Goal: Task Accomplishment & Management: Manage account settings

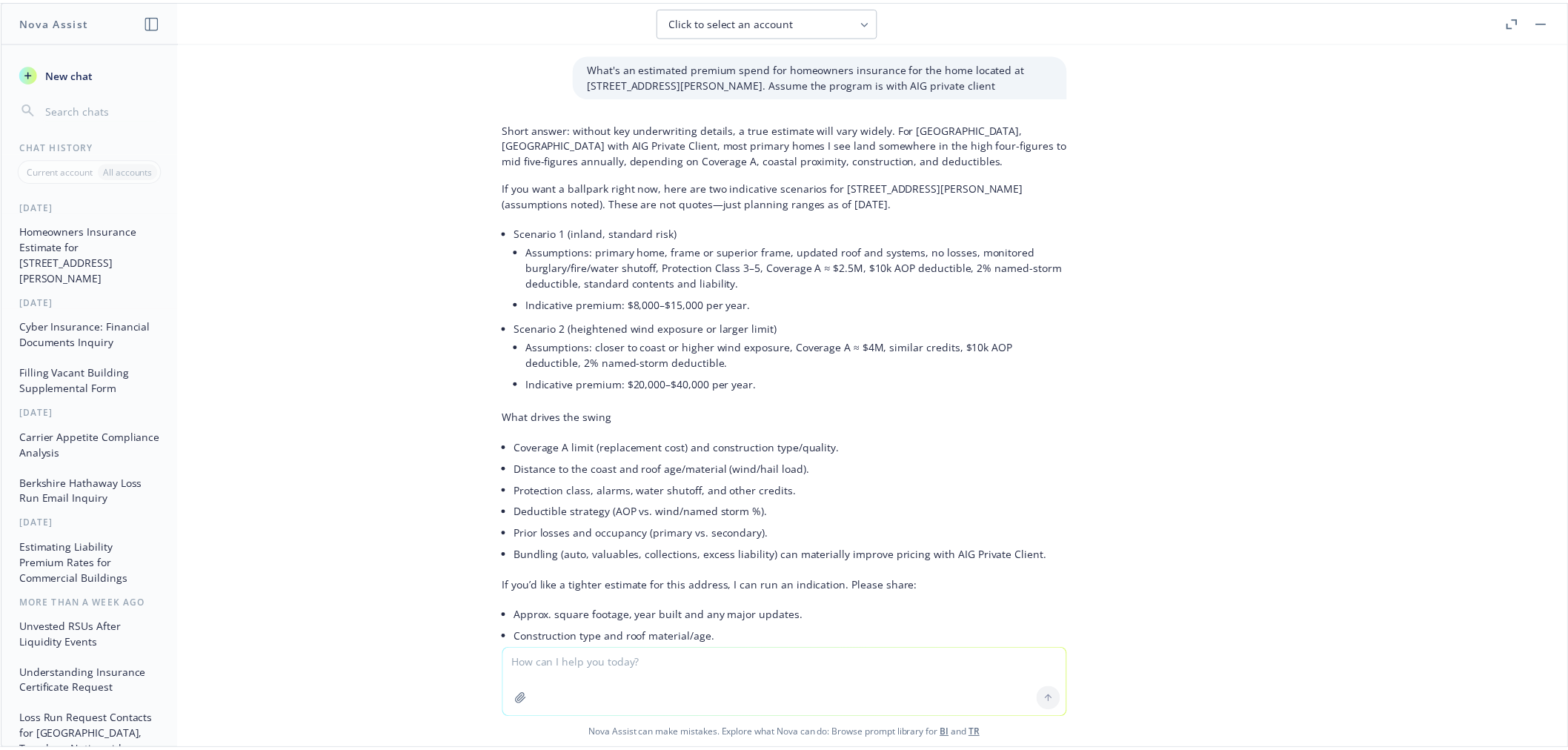
scroll to position [1417, 0]
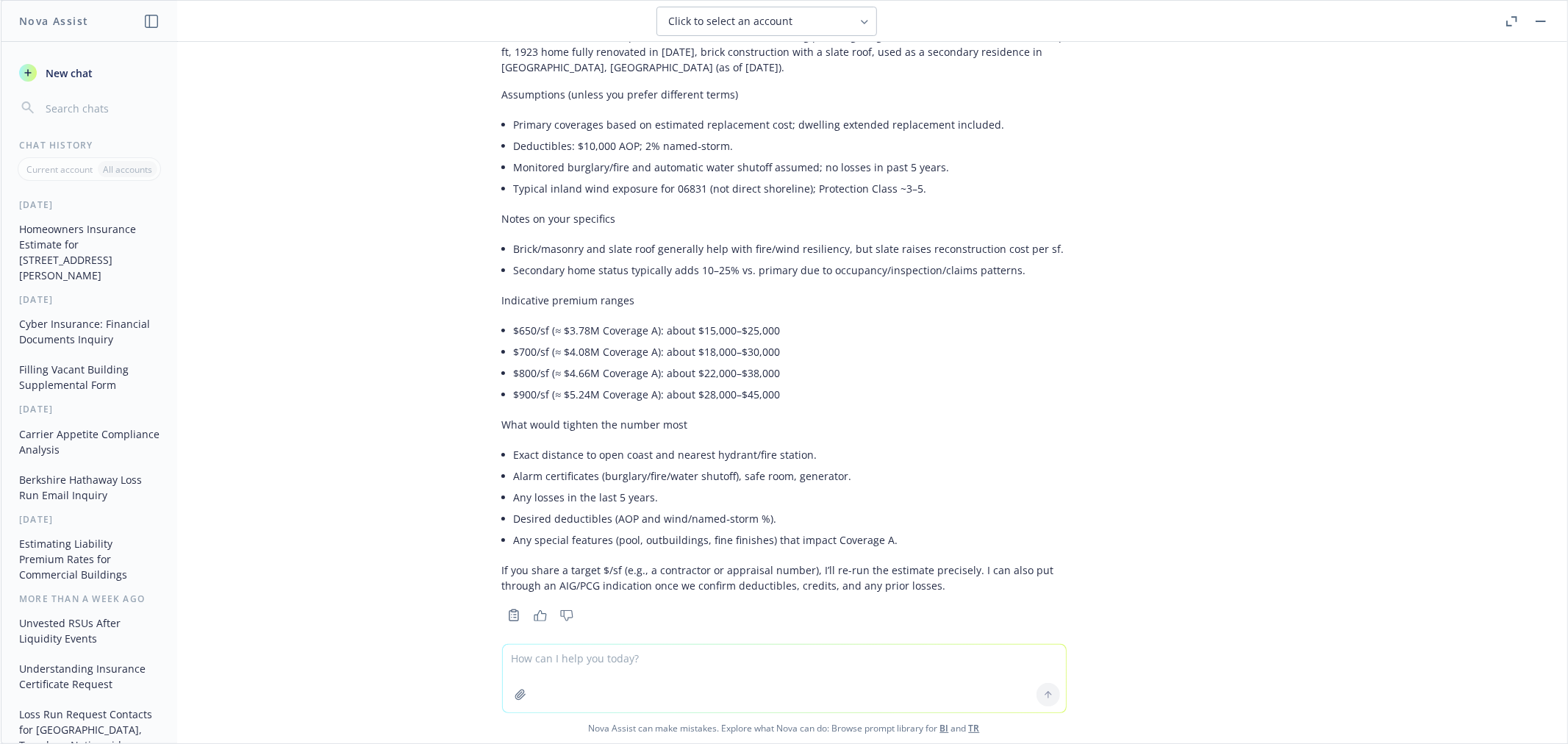
click at [1538, 23] on button "button" at bounding box center [1541, 21] width 18 height 18
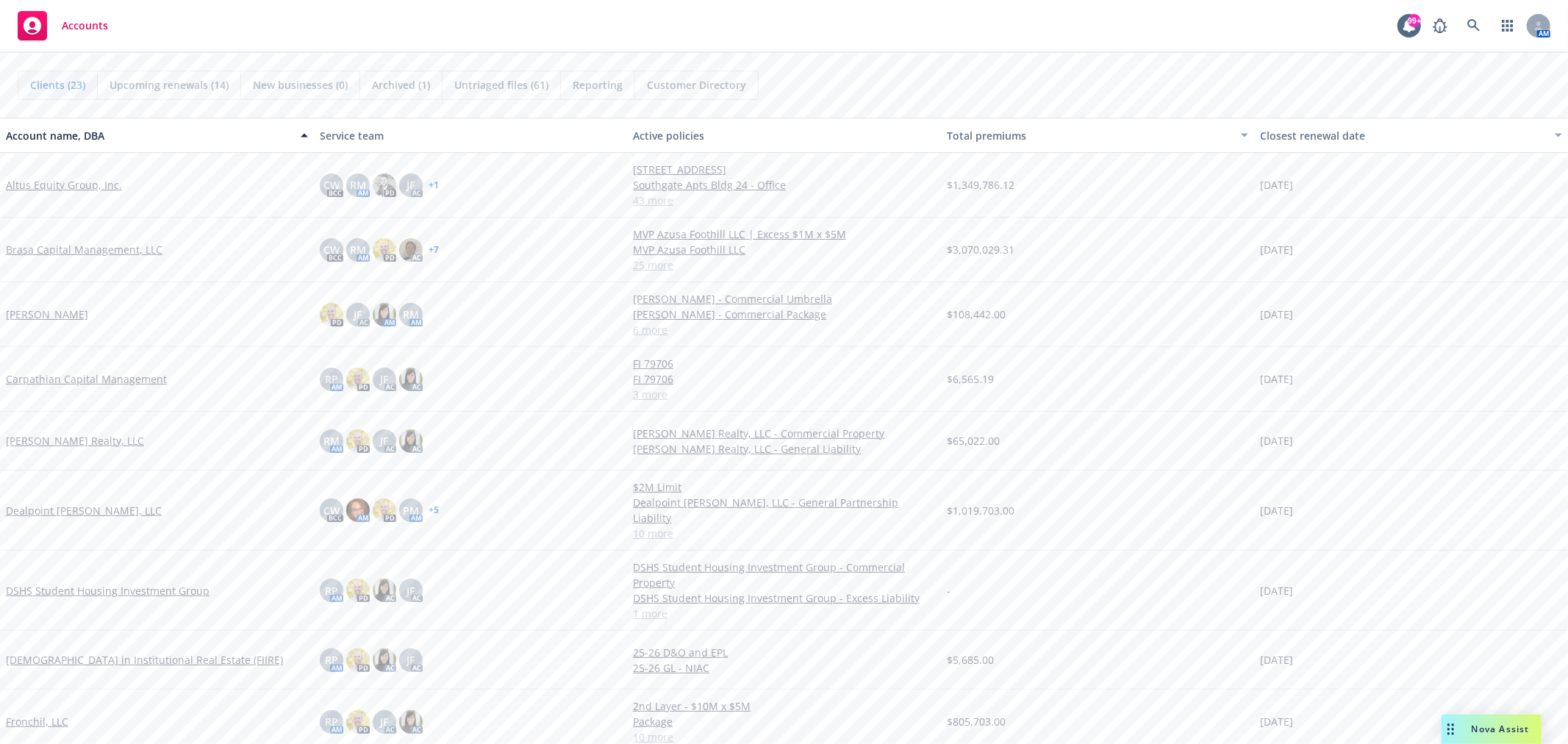
click at [69, 244] on link "Brasa Capital Management, LLC" at bounding box center [84, 250] width 156 height 16
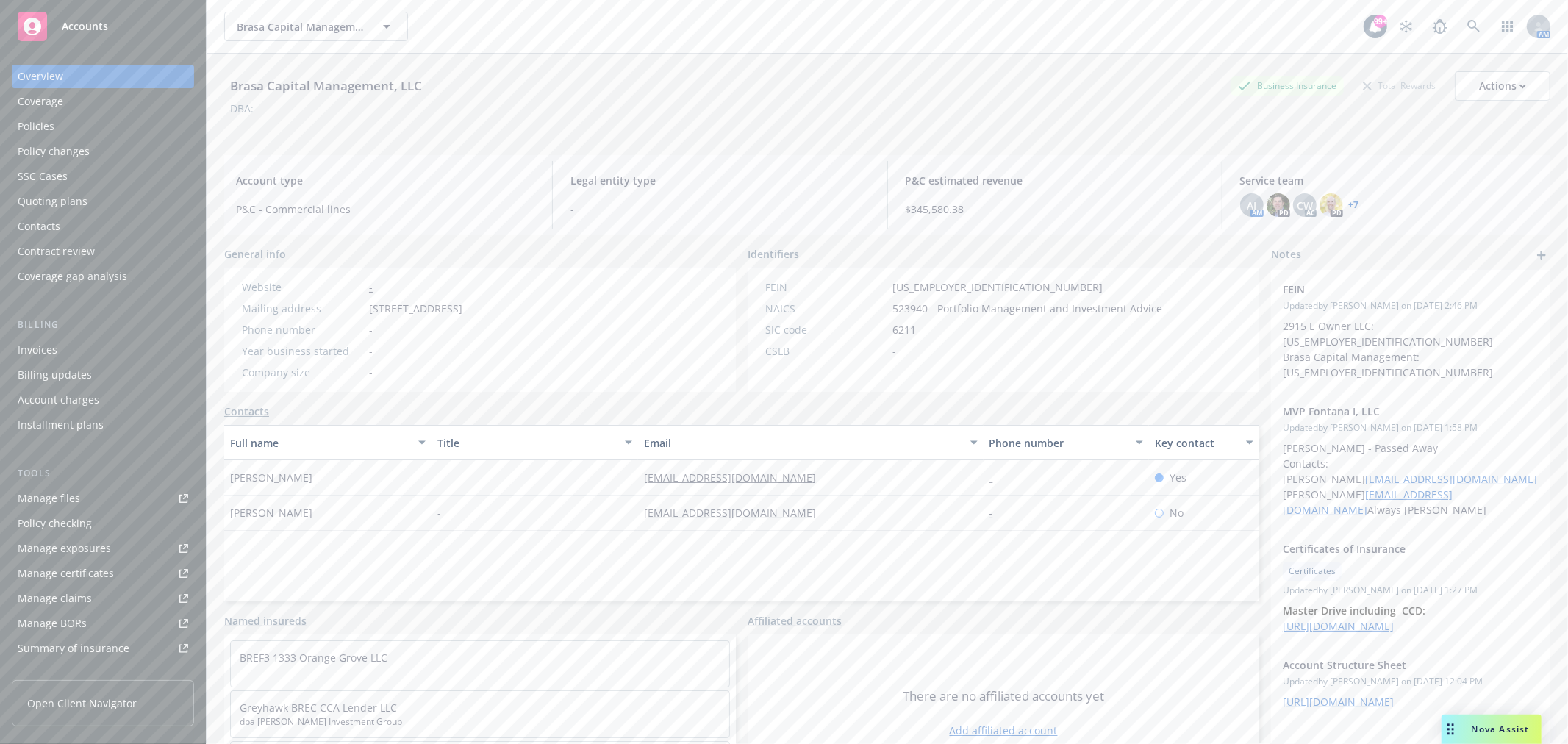
click at [94, 119] on div "Policies" at bounding box center [103, 126] width 170 height 23
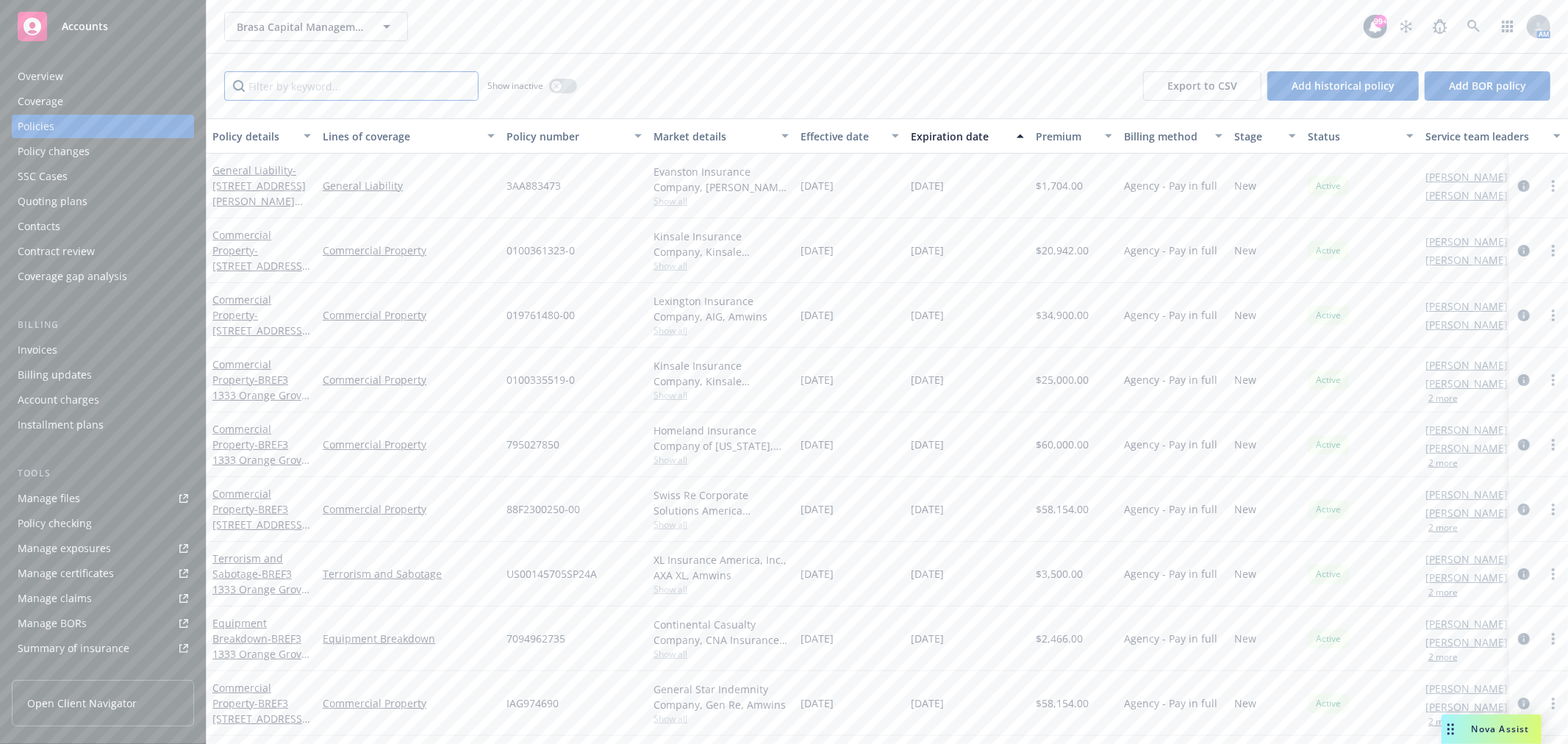
click at [356, 80] on input "Filter by keyword..." at bounding box center [351, 86] width 255 height 30
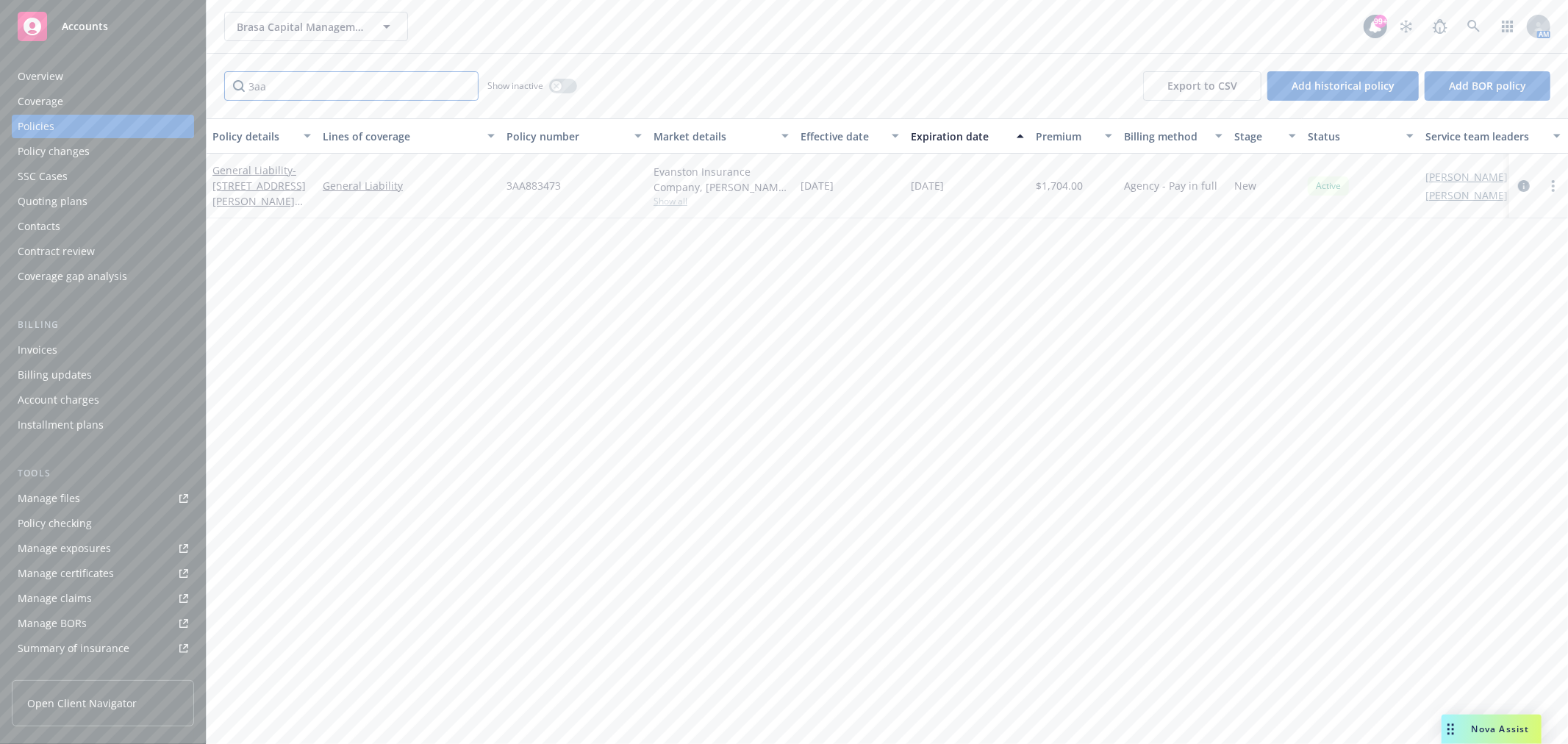
type input "3aa"
click at [110, 158] on div "Policy changes" at bounding box center [103, 151] width 170 height 23
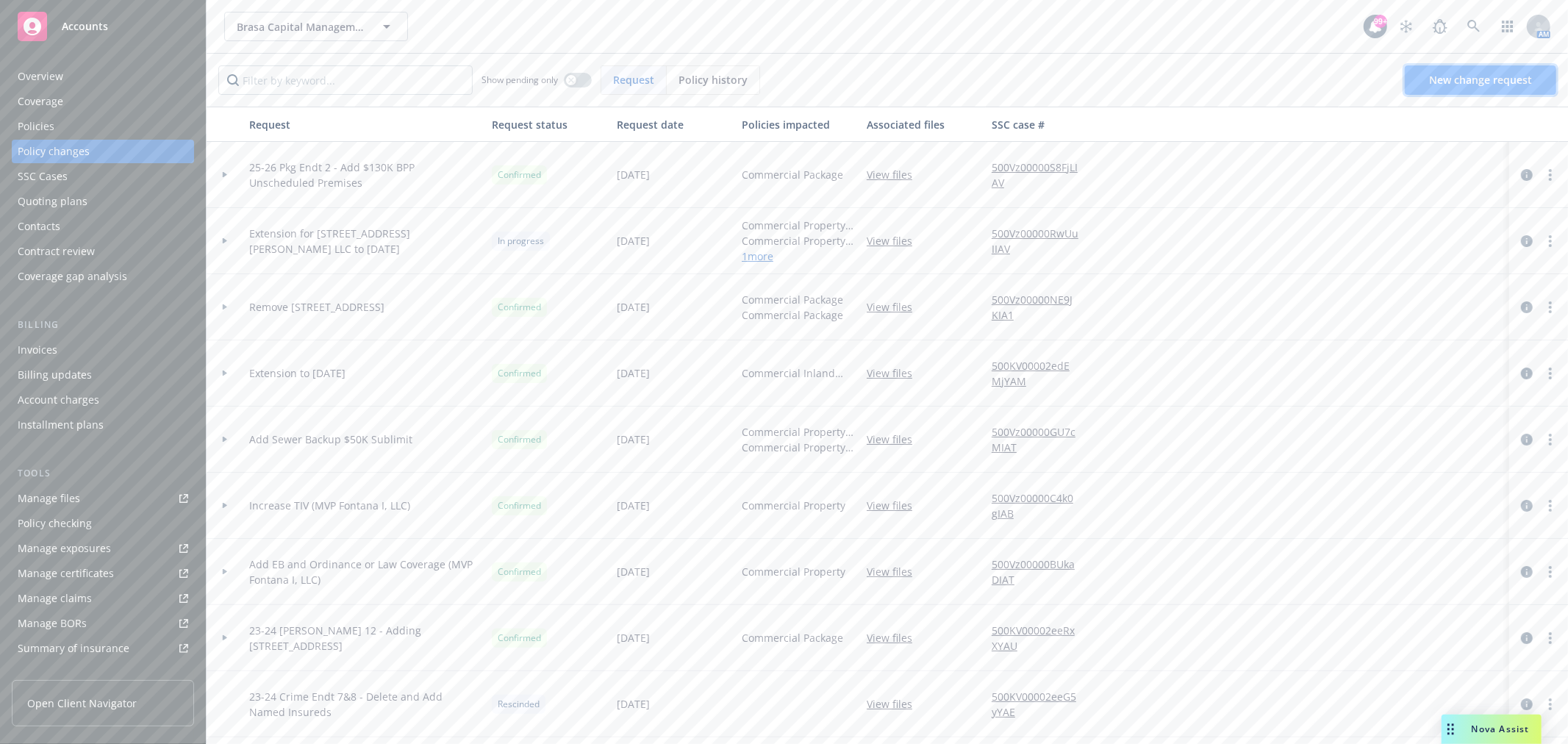
click at [1465, 79] on span "New change request" at bounding box center [1481, 80] width 103 height 14
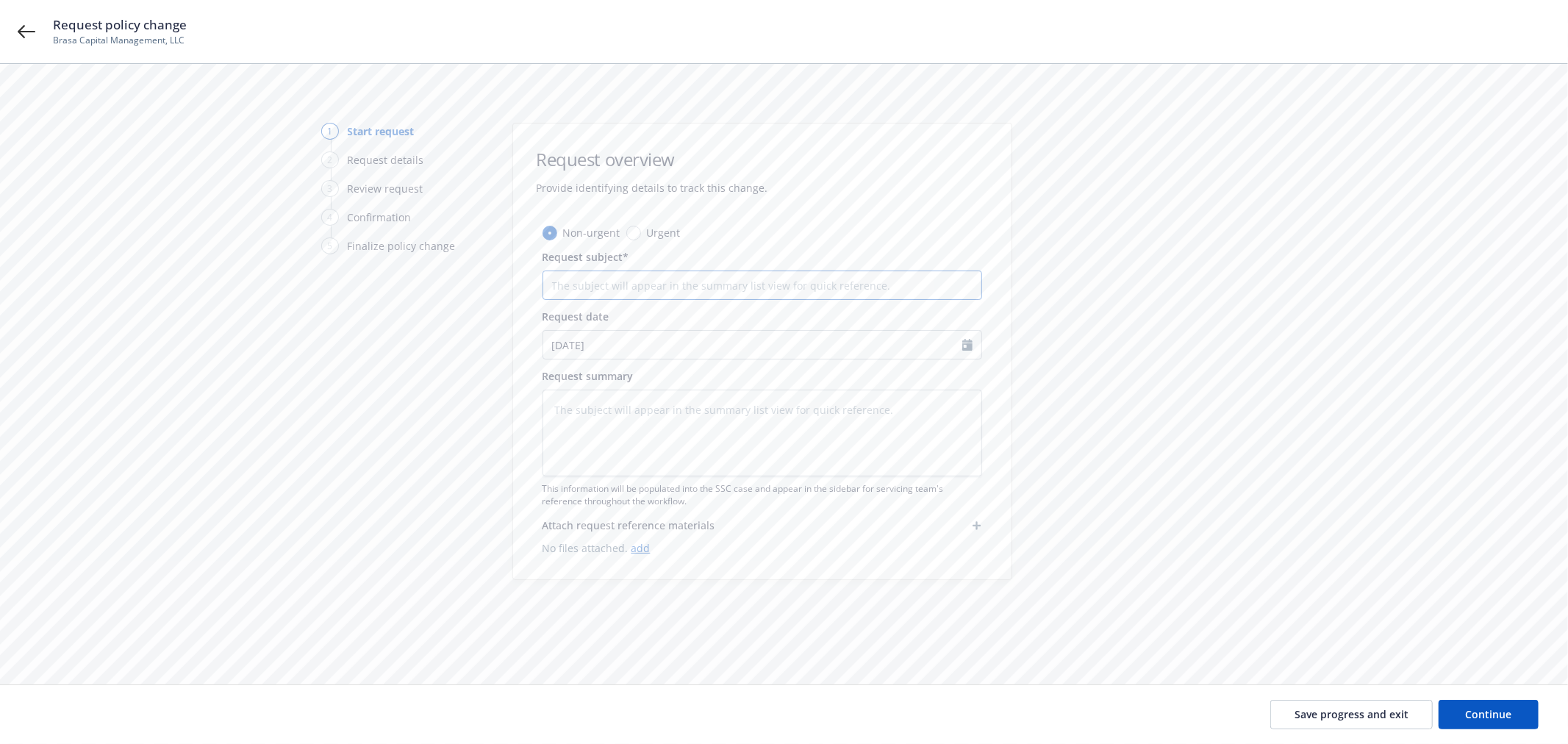
click at [616, 282] on input "Request subject*" at bounding box center [762, 285] width 440 height 30
click at [647, 285] on input "Request subject*" at bounding box center [762, 285] width 440 height 30
paste input "1035 Howard St LLC"
type textarea "x"
type input "1035 Howard St LLC"
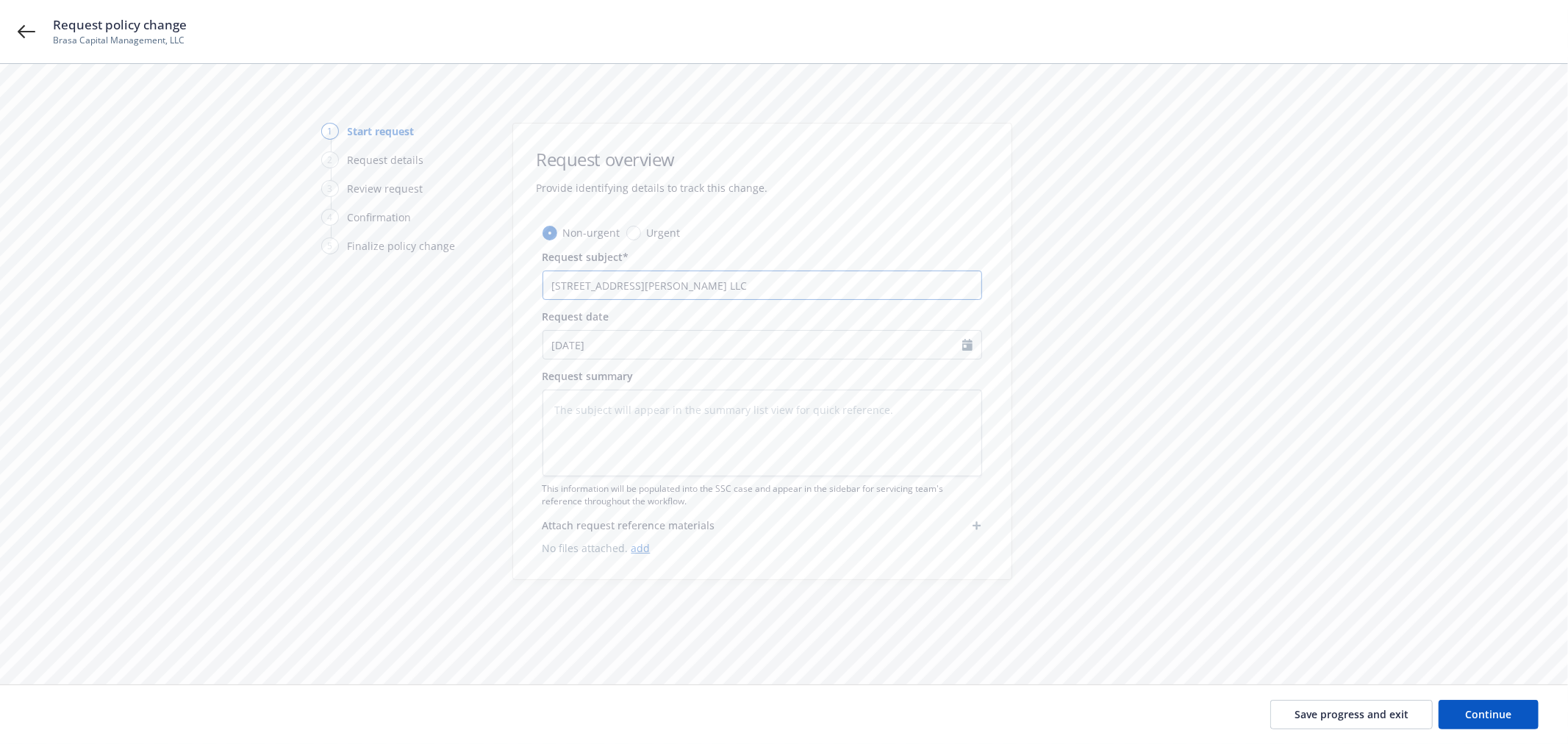
type textarea "x"
type input "1035 Howard St LLC"
type textarea "x"
type input "1035 Howard St LLC -"
type textarea "x"
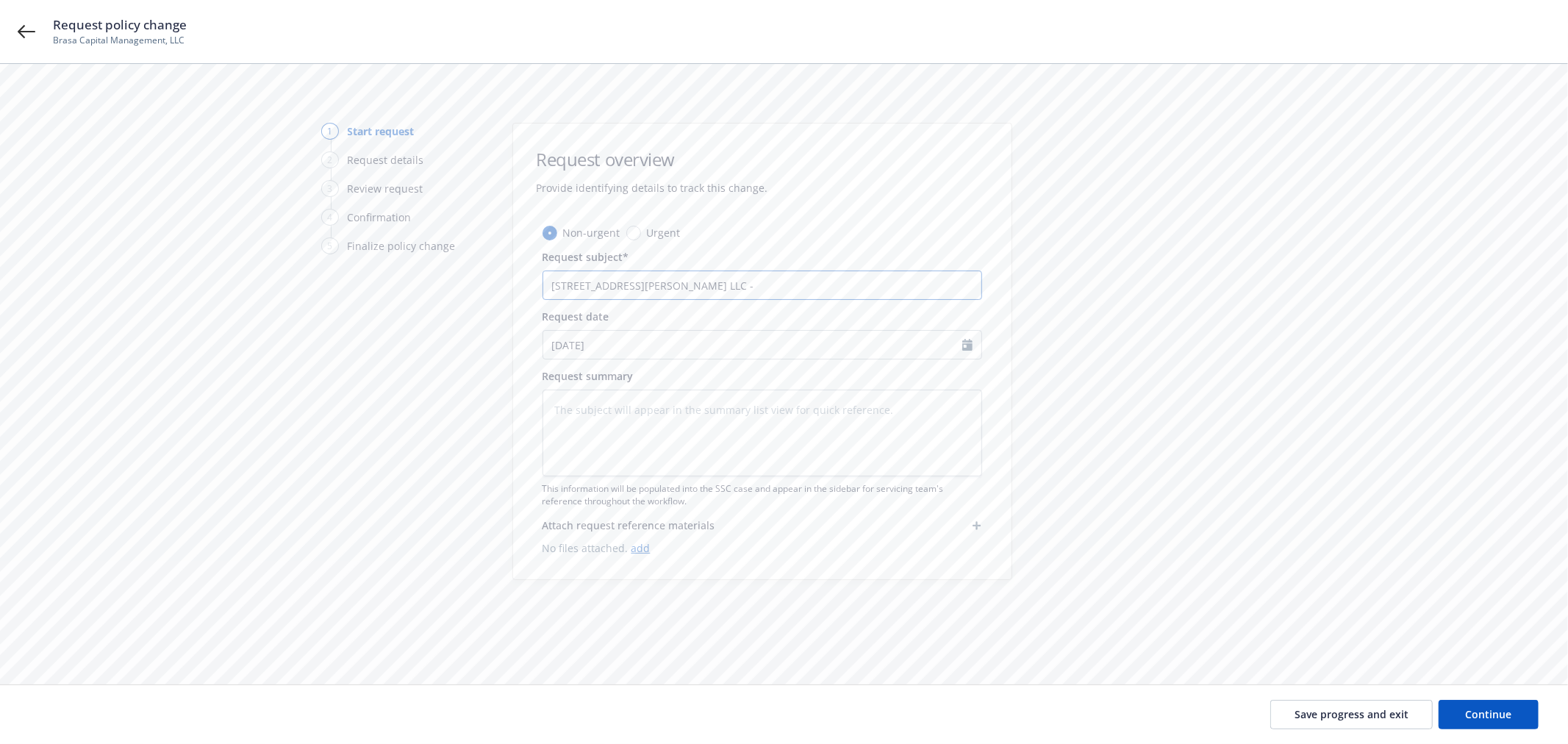
type input "1035 Howard St LLC -"
type textarea "x"
type input "1035 Howard St LLC - E"
type textarea "x"
type input "1035 Howard St LLC - Ex"
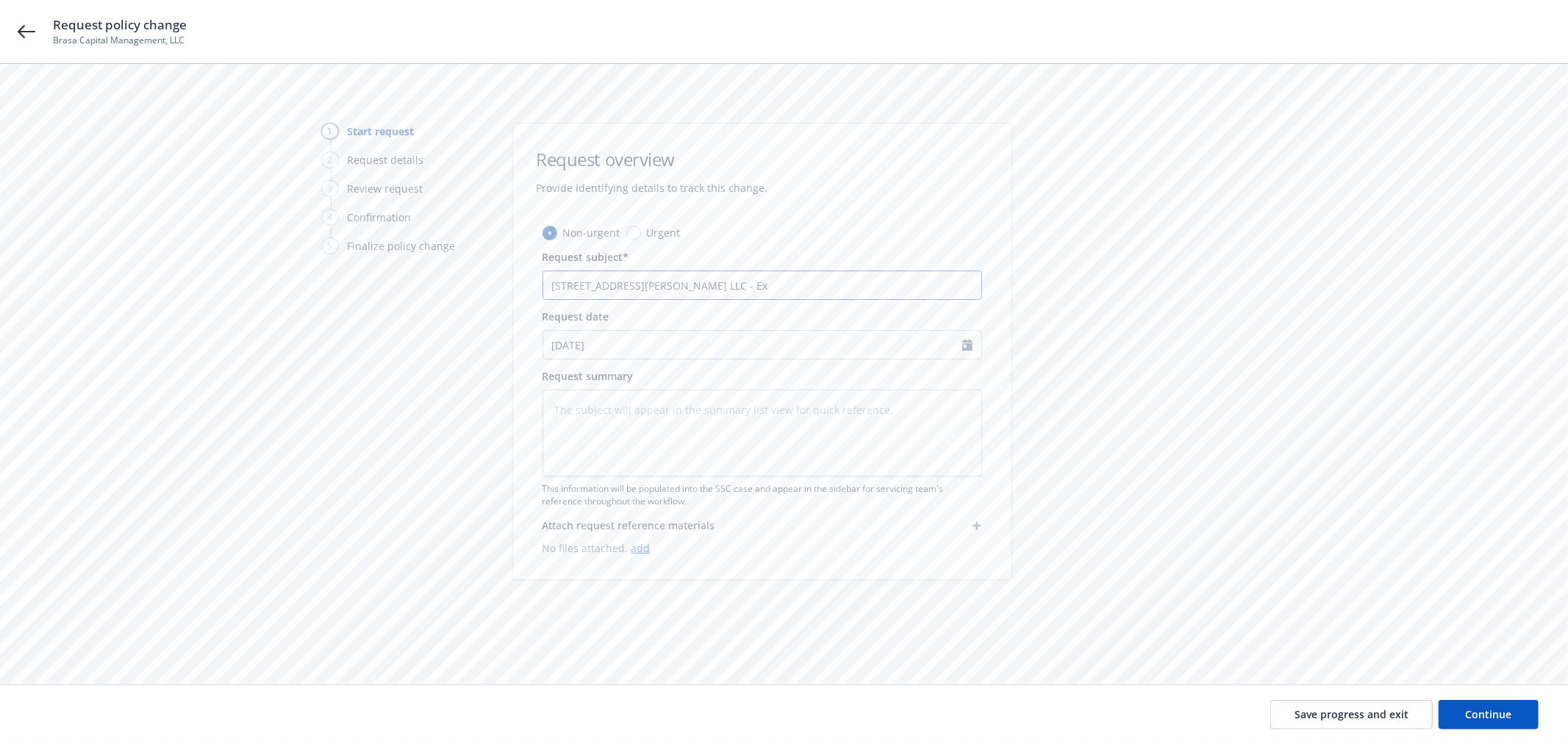
type textarea "x"
type input "1035 Howard St LLC - Ext"
type textarea "x"
type input "1035 Howard St LLC - Exte"
type textarea "x"
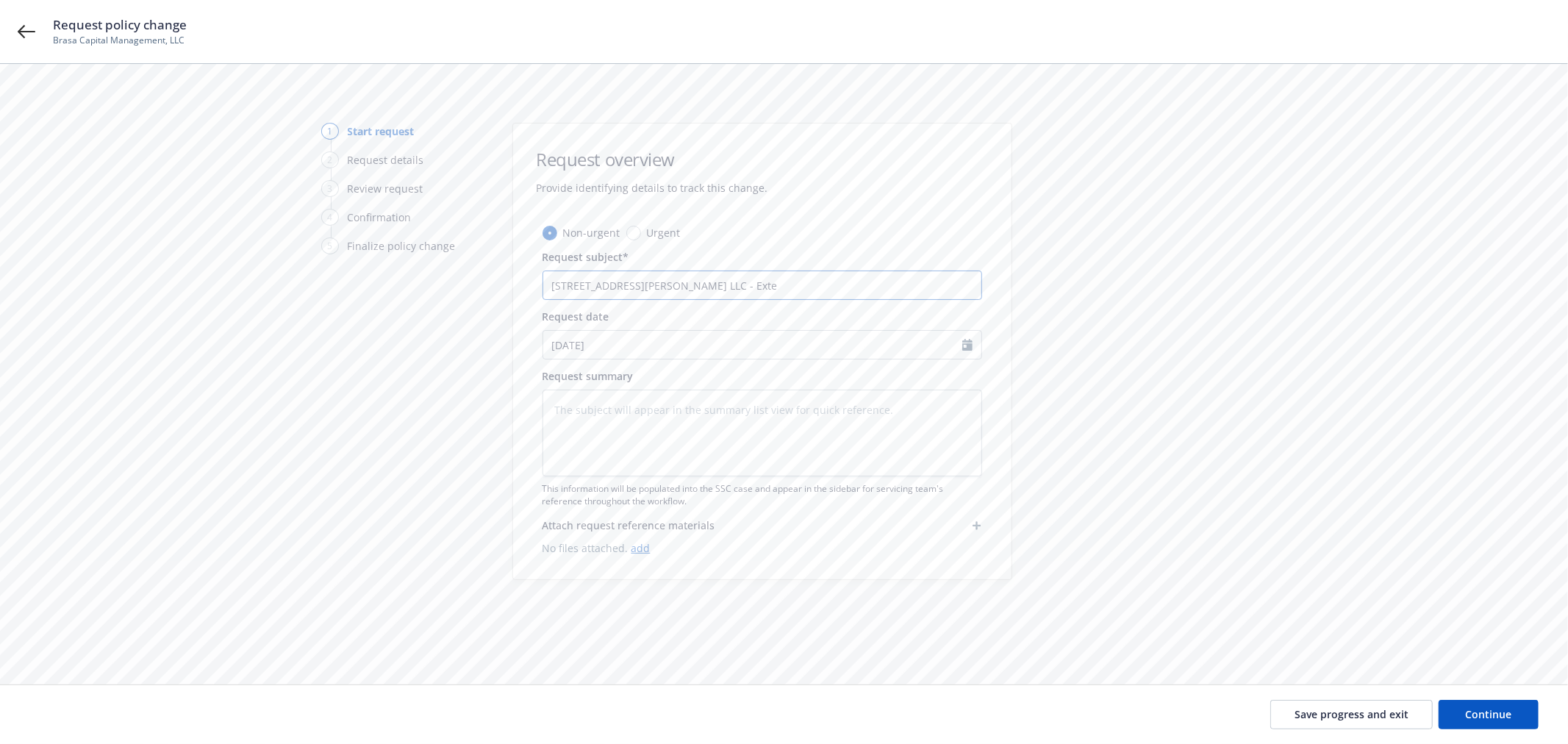
type input "1035 Howard St LLC - Exten"
type textarea "x"
type input "1035 Howard St LLC - Extens"
type textarea "x"
type input "1035 Howard St LLC - Extenst"
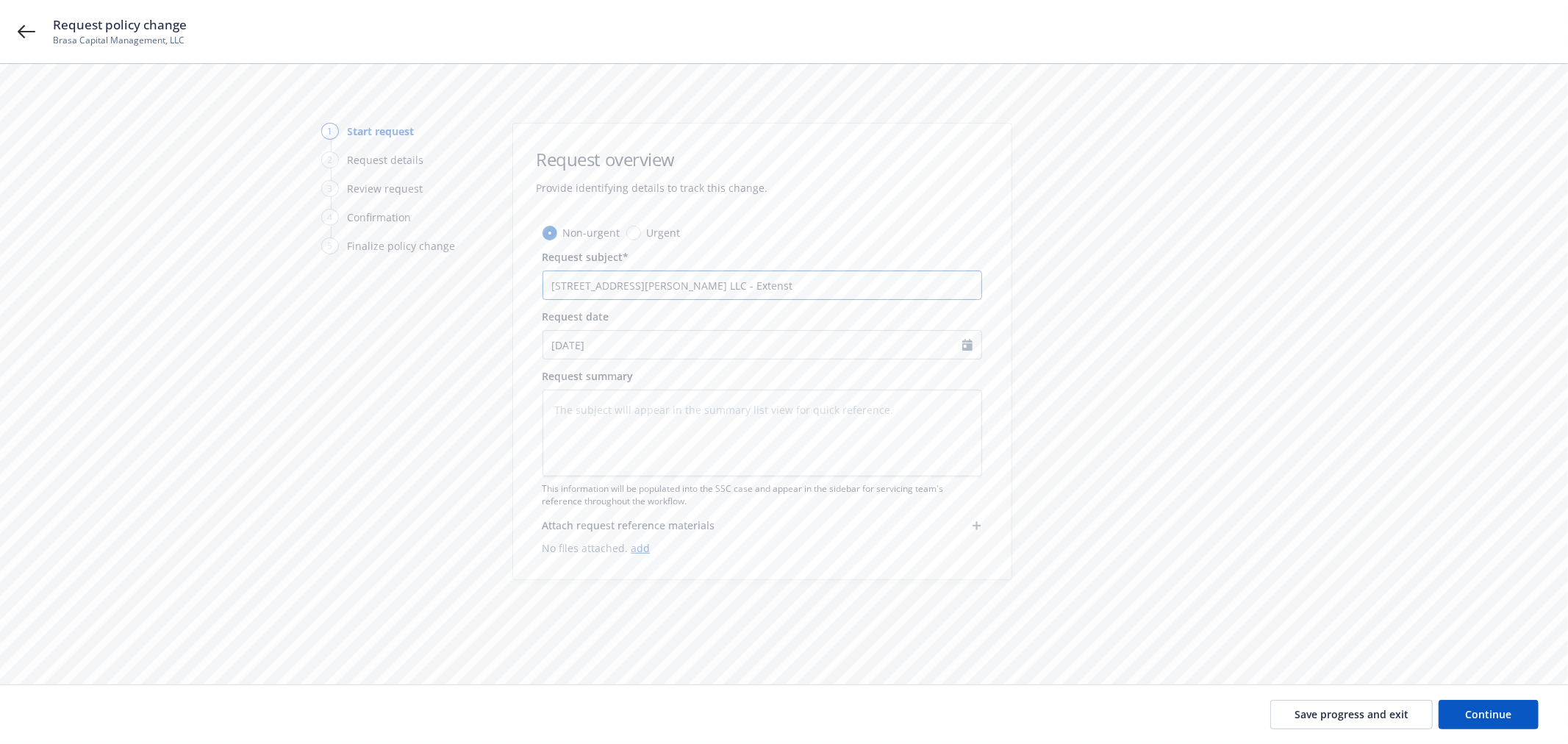
type textarea "x"
type input "1035 Howard St LLC - Extens"
type textarea "x"
type input "1035 Howard St LLC - Extensi"
type textarea "x"
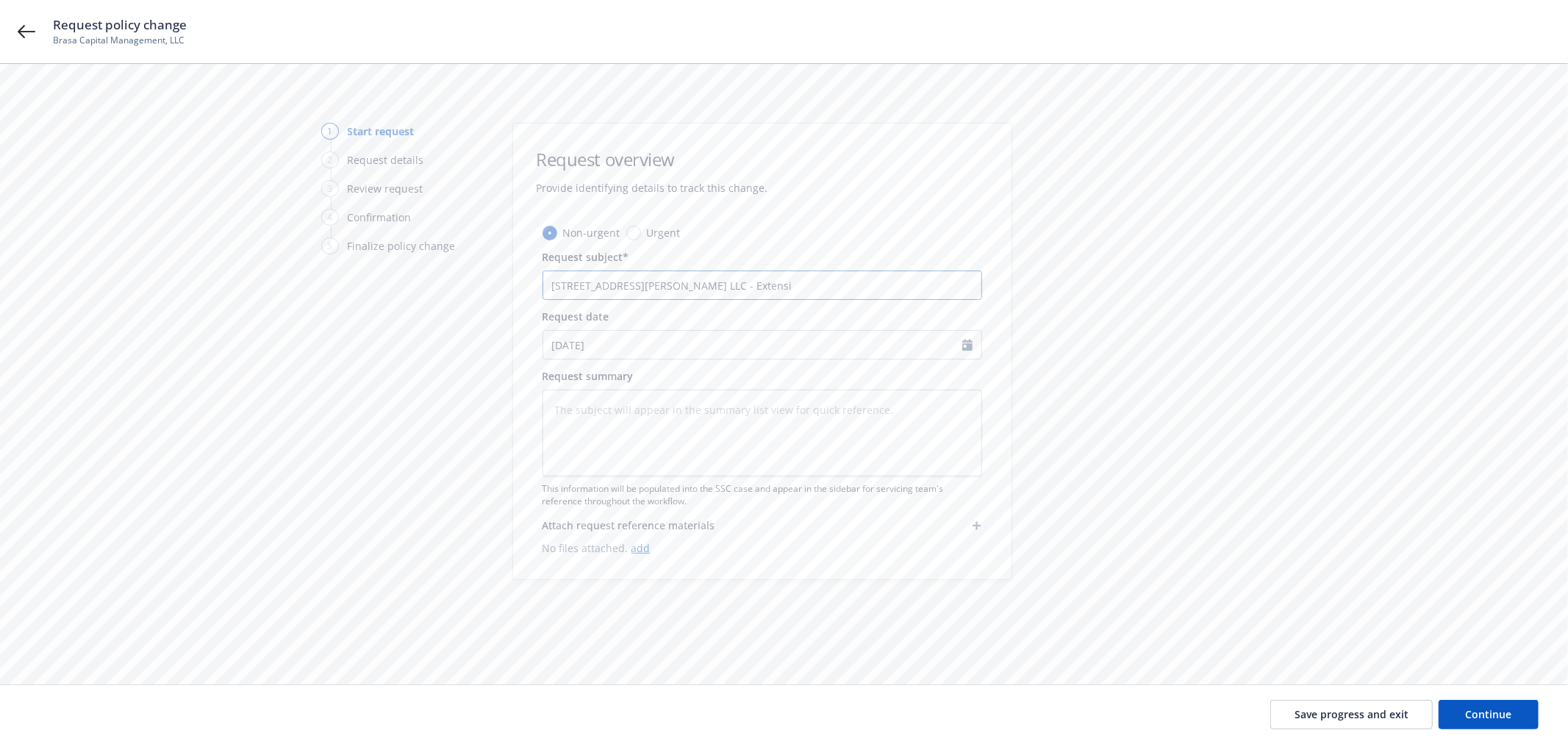
type input "1035 Howard St LLC - Extensio"
type textarea "x"
type input "1035 Howard St LLC - Extension"
type textarea "x"
type input "1035 Howard St LLC - Extension"
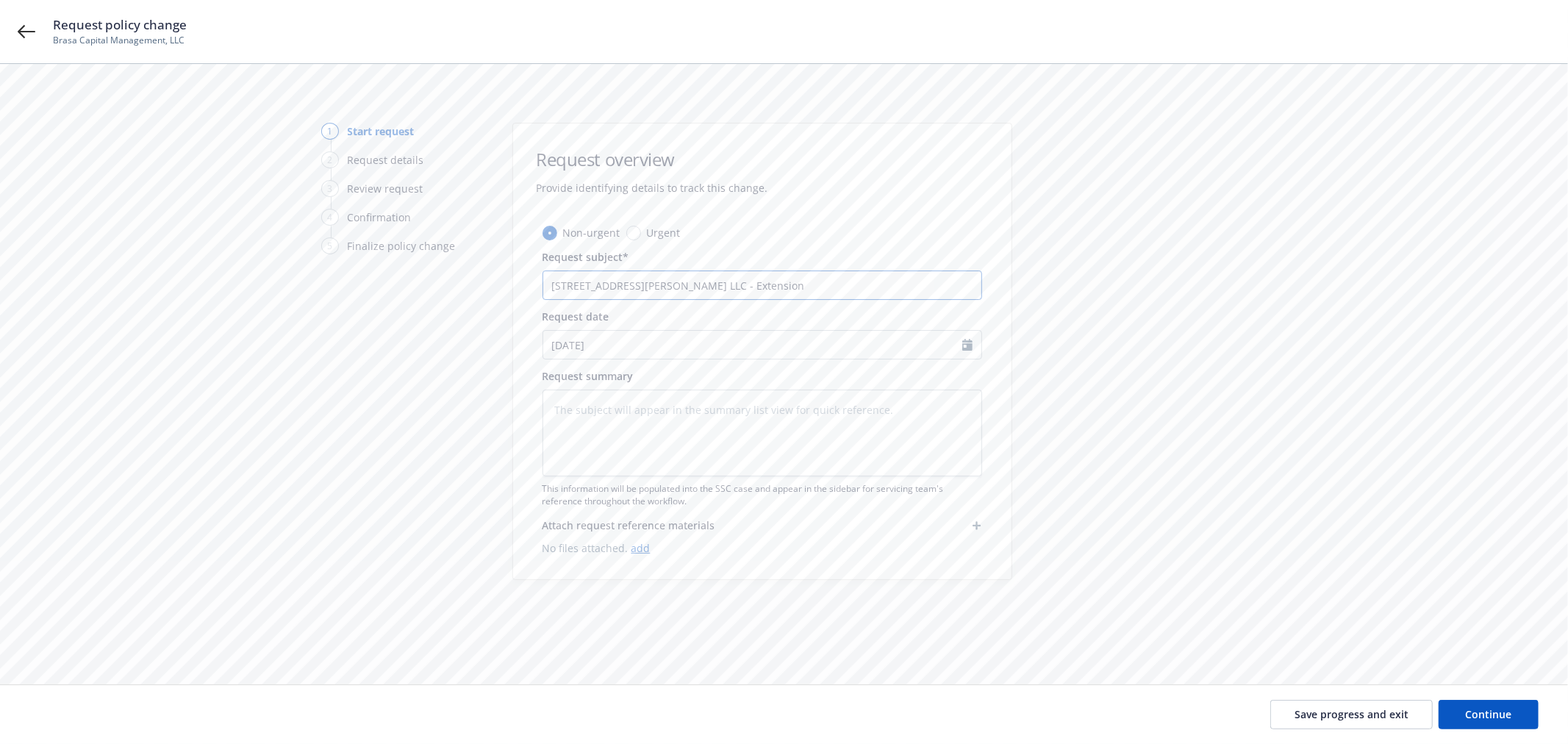
click at [748, 290] on input "1035 Howard St LLC - Extension" at bounding box center [762, 285] width 440 height 30
paste input "from 10/1/25 to 11/1/25"
type textarea "x"
type input "1035 Howard St LLC - Extension from 10/1/25 to 11/1/25"
click at [1481, 703] on button "Continue" at bounding box center [1488, 714] width 100 height 30
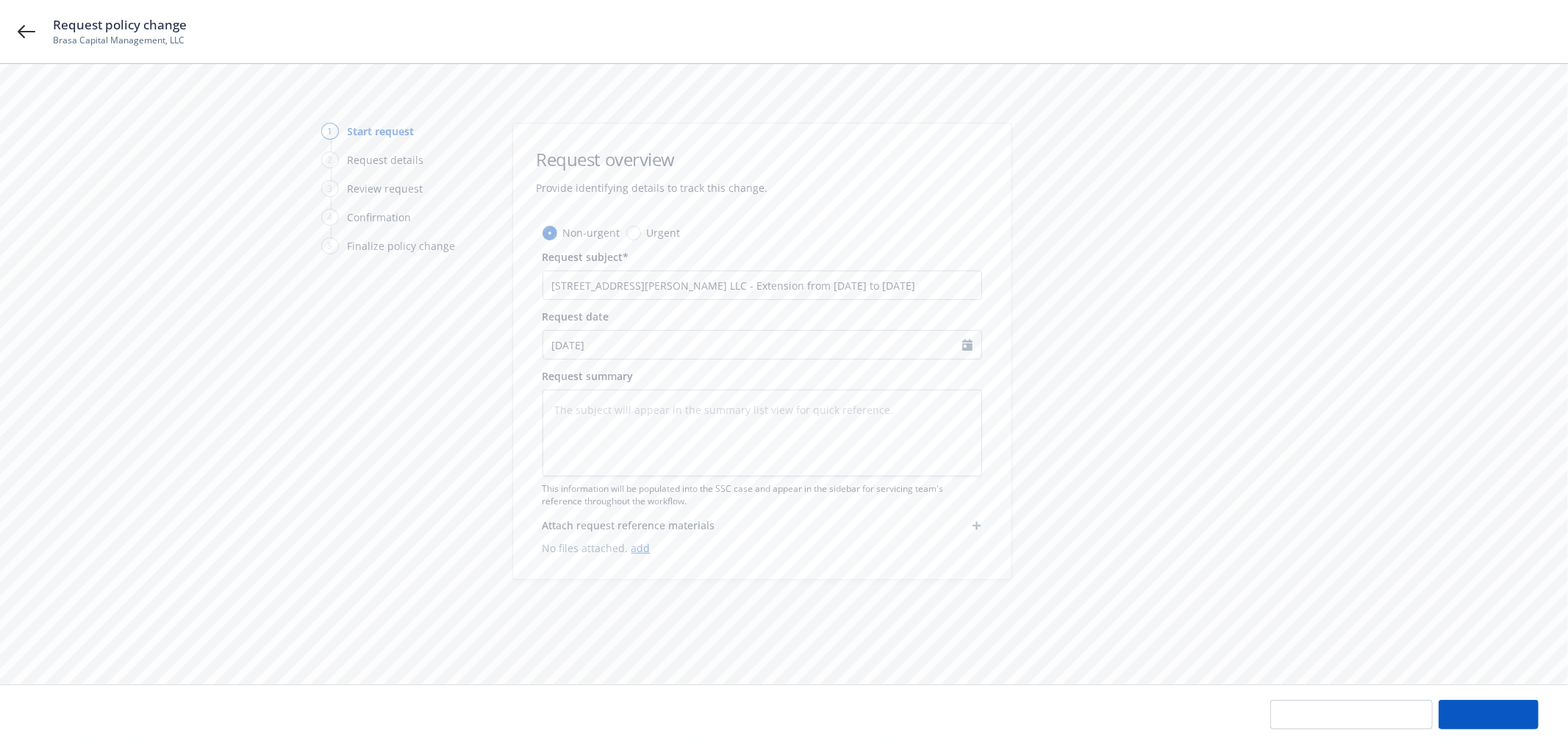
type textarea "x"
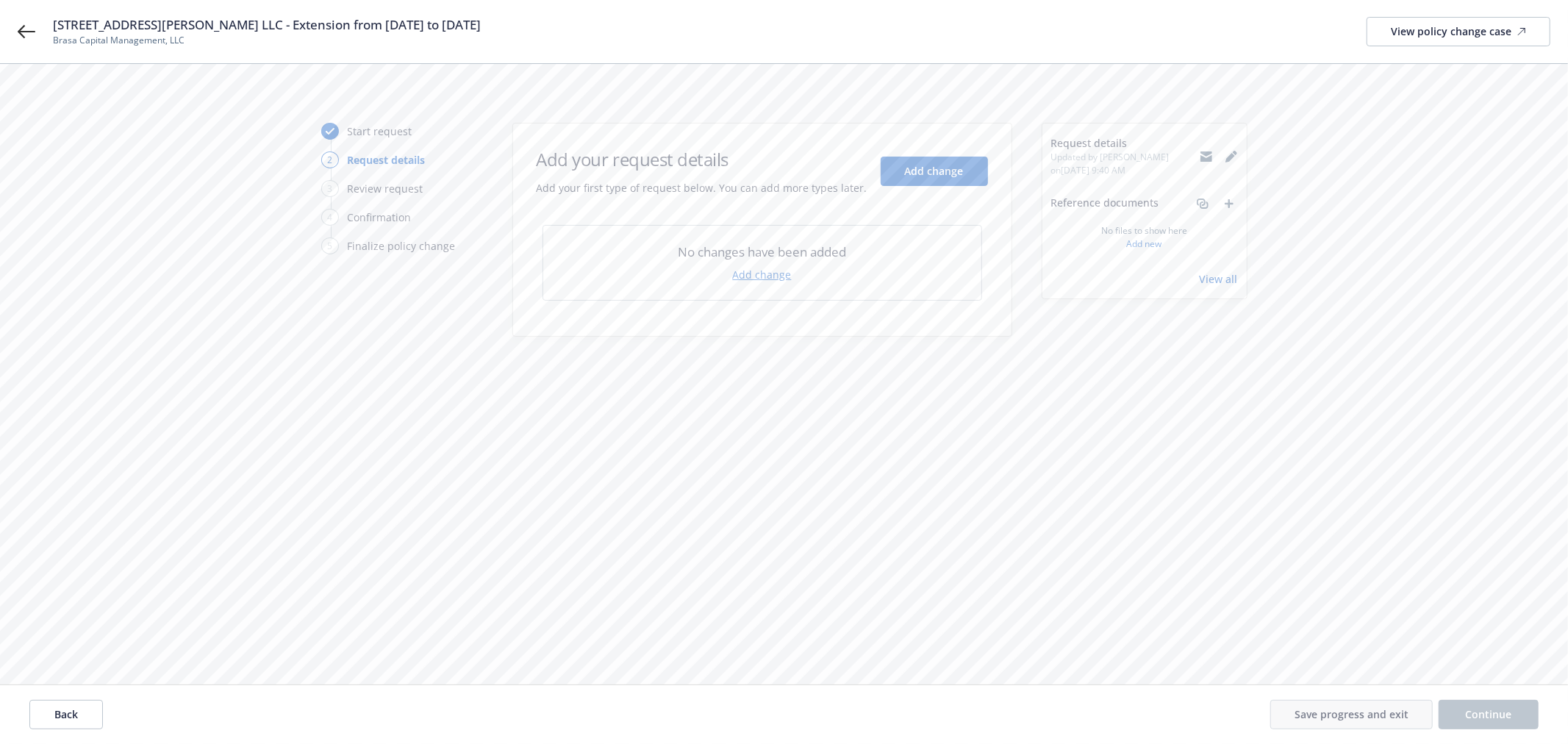
click at [752, 278] on link "Add change" at bounding box center [761, 275] width 59 height 16
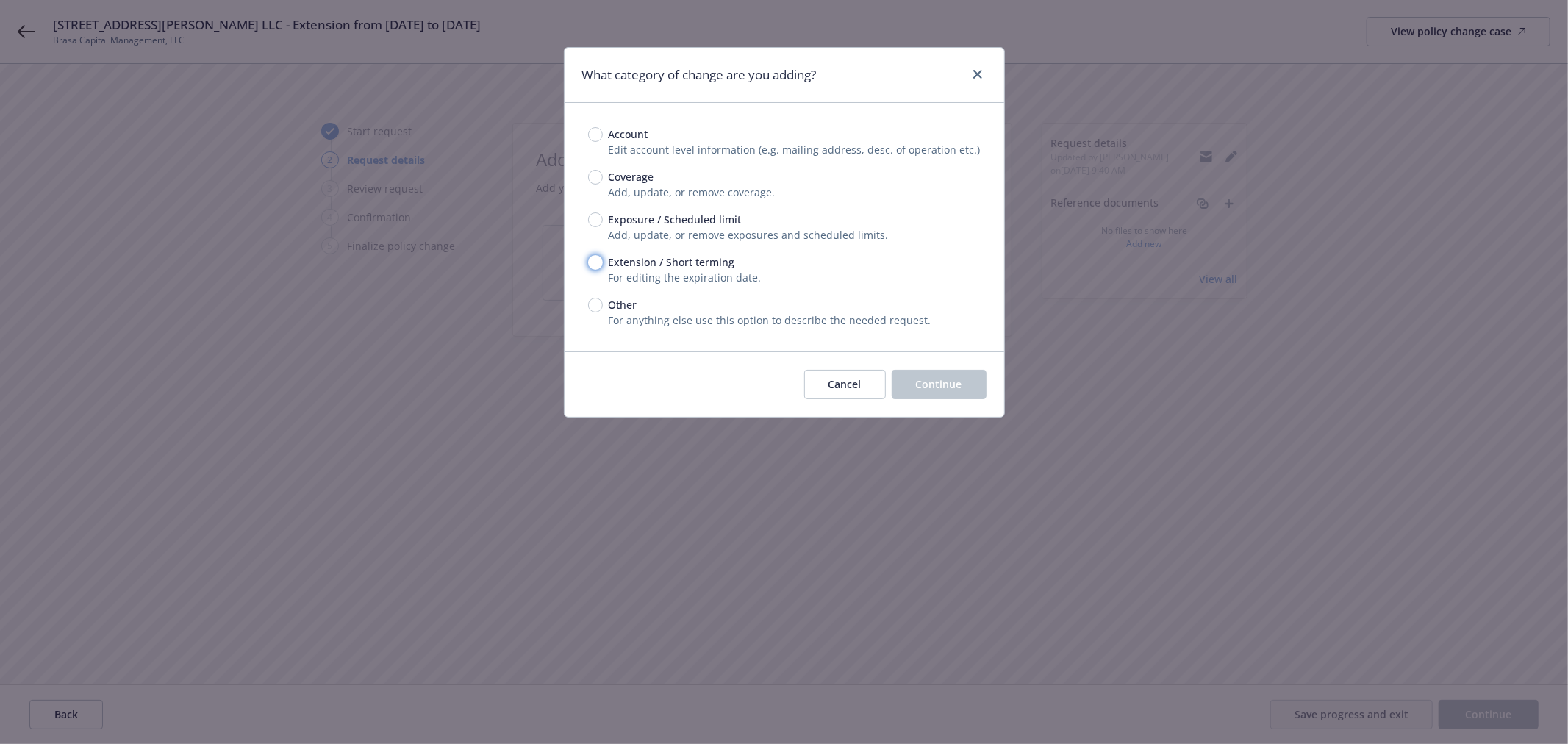
click at [597, 262] on input "Extension / Short terming" at bounding box center [595, 262] width 15 height 15
radio input "true"
click at [953, 388] on span "Continue" at bounding box center [939, 384] width 46 height 14
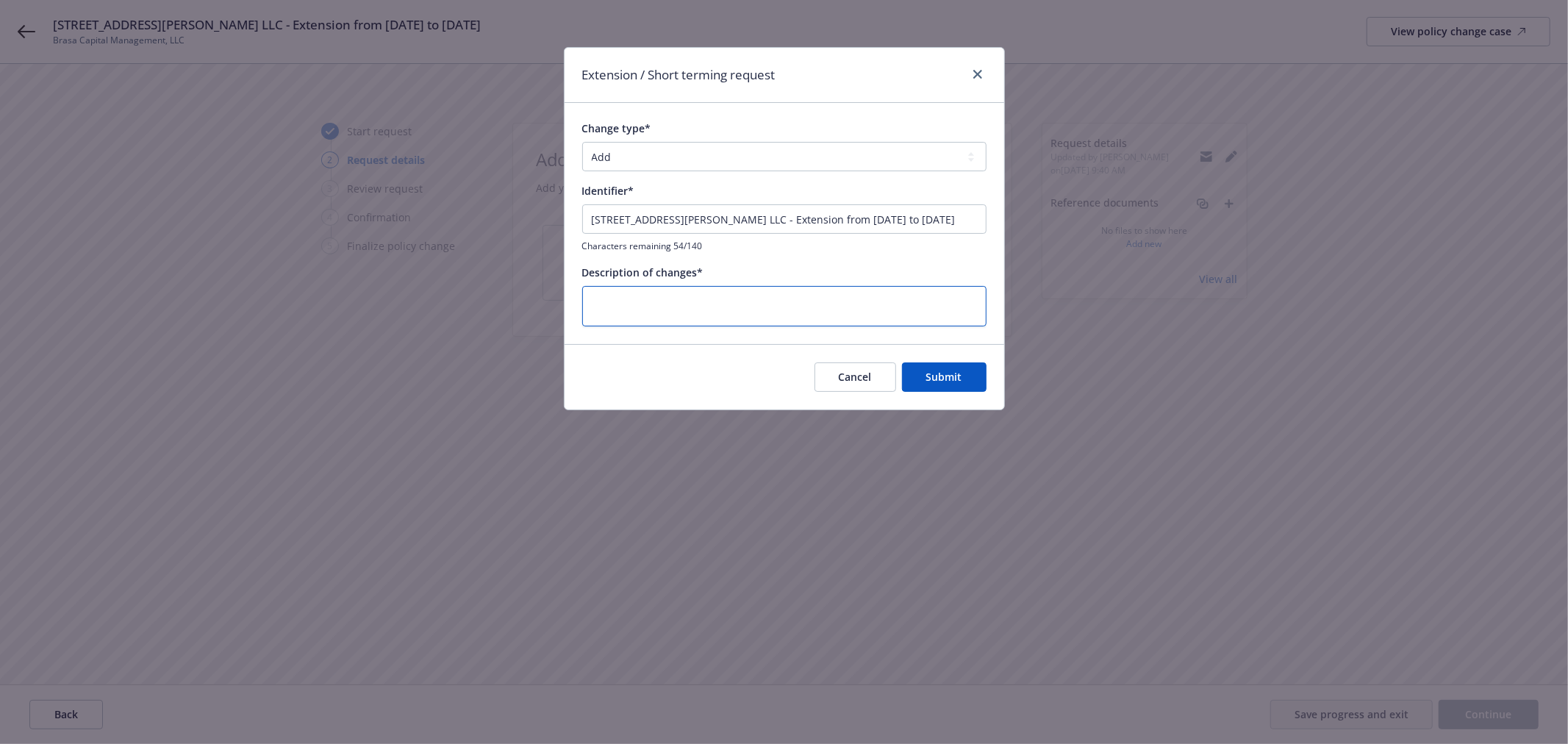
click at [689, 304] on textarea at bounding box center [784, 306] width 404 height 41
paste textarea "1035 Howard St LLC - Extension from 10/1/25 to 11/1/25"
type textarea "x"
type textarea "1035 Howard St LLC - Extension from 10/1/25 to 11/1/25"
click at [676, 158] on select "Add Audit Change Remove" at bounding box center [784, 157] width 404 height 30
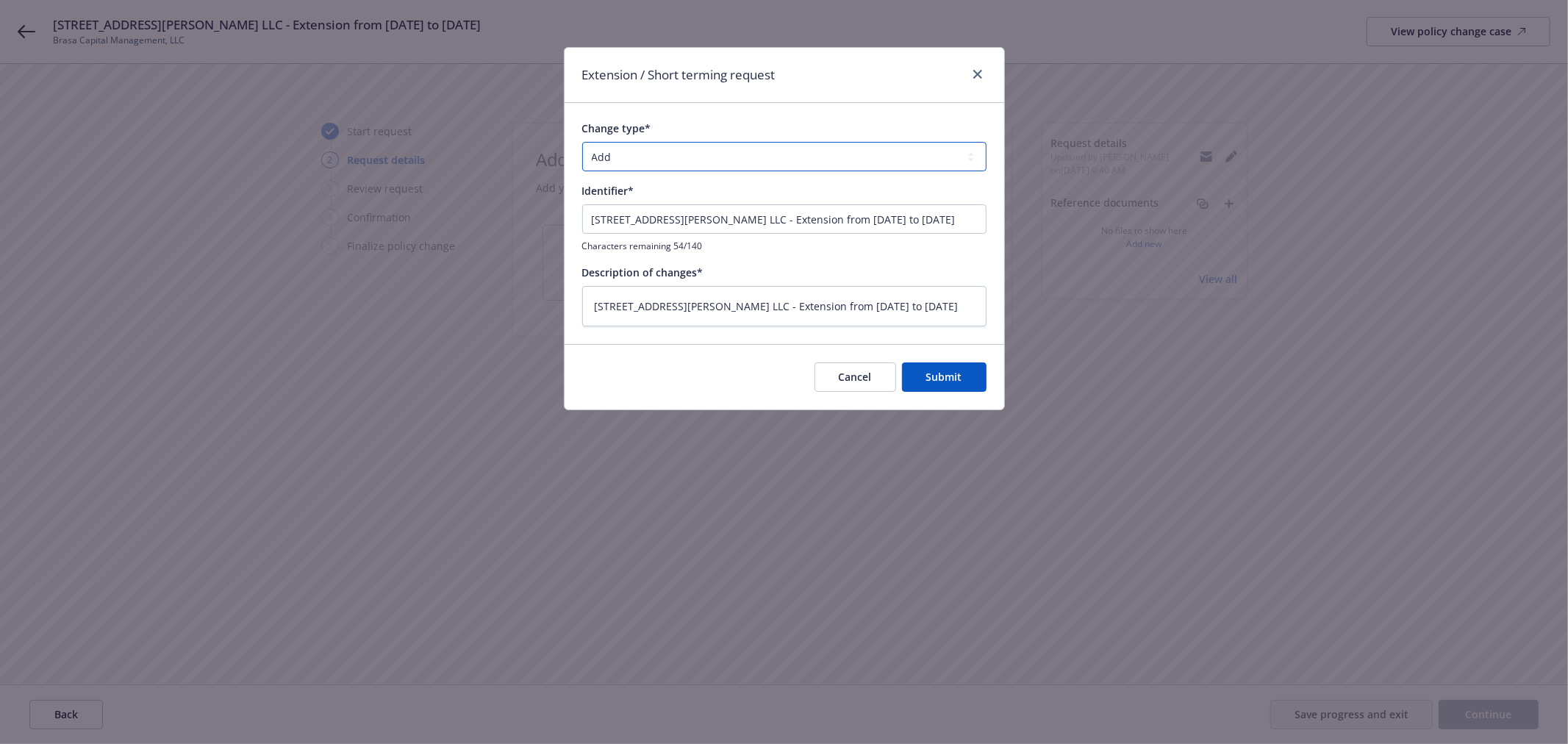
select select "CHANGE"
click at [582, 142] on select "Add Audit Change Remove" at bounding box center [784, 157] width 404 height 30
click at [943, 373] on span "Submit" at bounding box center [944, 376] width 36 height 14
type textarea "x"
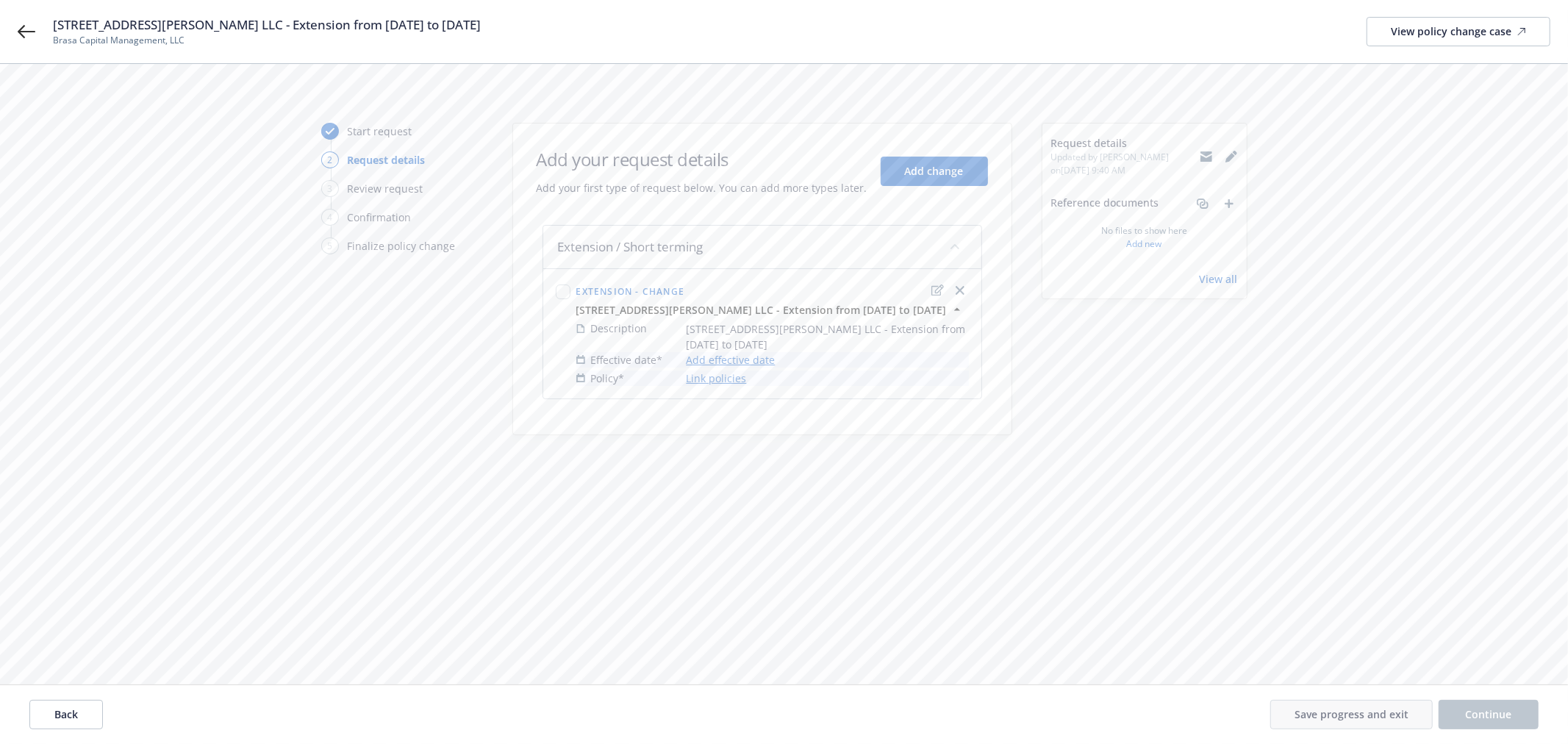
click at [765, 352] on link "Add effective date" at bounding box center [731, 360] width 89 height 16
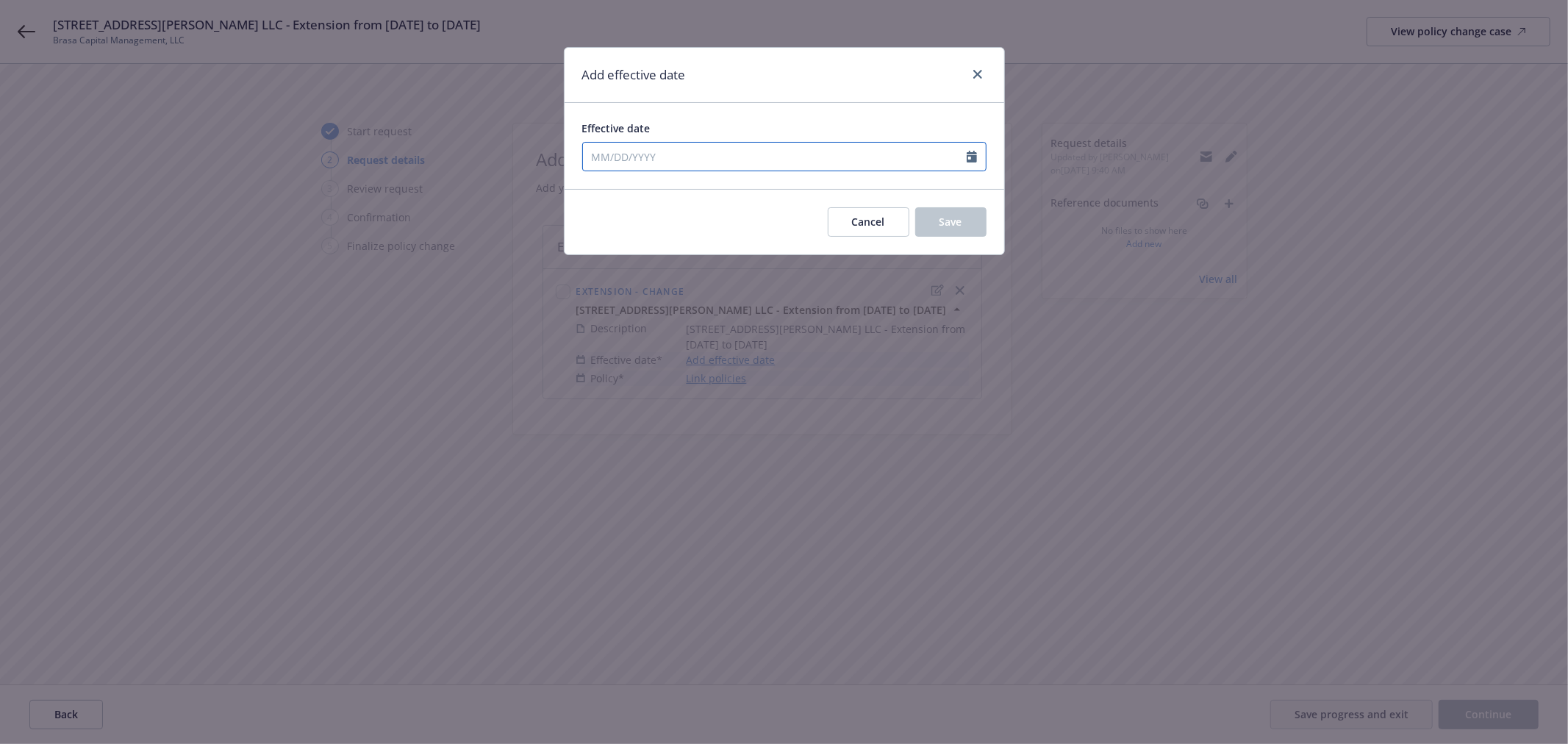
click at [686, 162] on input "Effective date" at bounding box center [774, 157] width 383 height 28
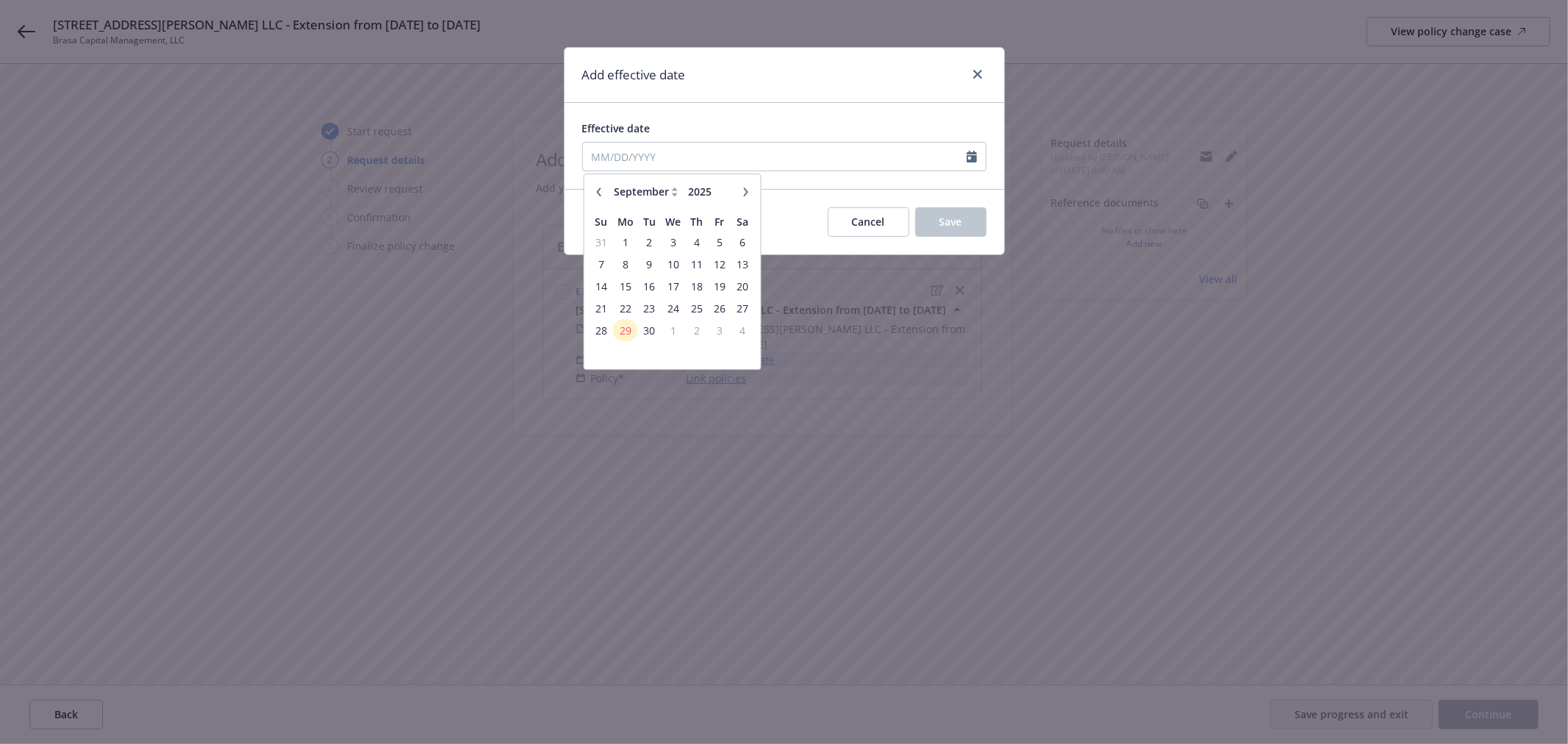
click at [745, 194] on icon "button" at bounding box center [746, 191] width 5 height 9
select select "10"
click at [668, 240] on span "1" at bounding box center [672, 242] width 21 height 19
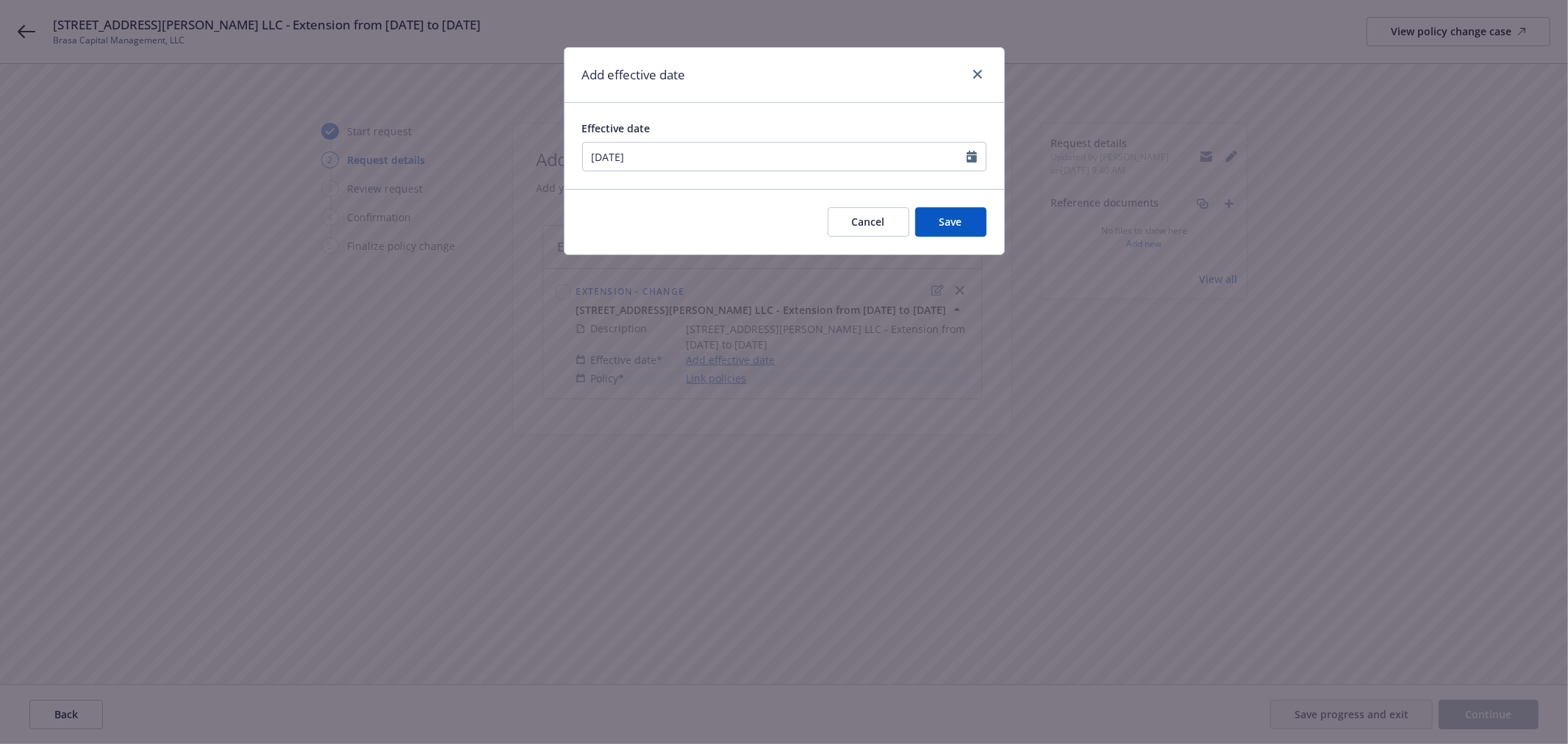
type input "10/01/2025"
click at [941, 219] on span "Save" at bounding box center [950, 222] width 23 height 14
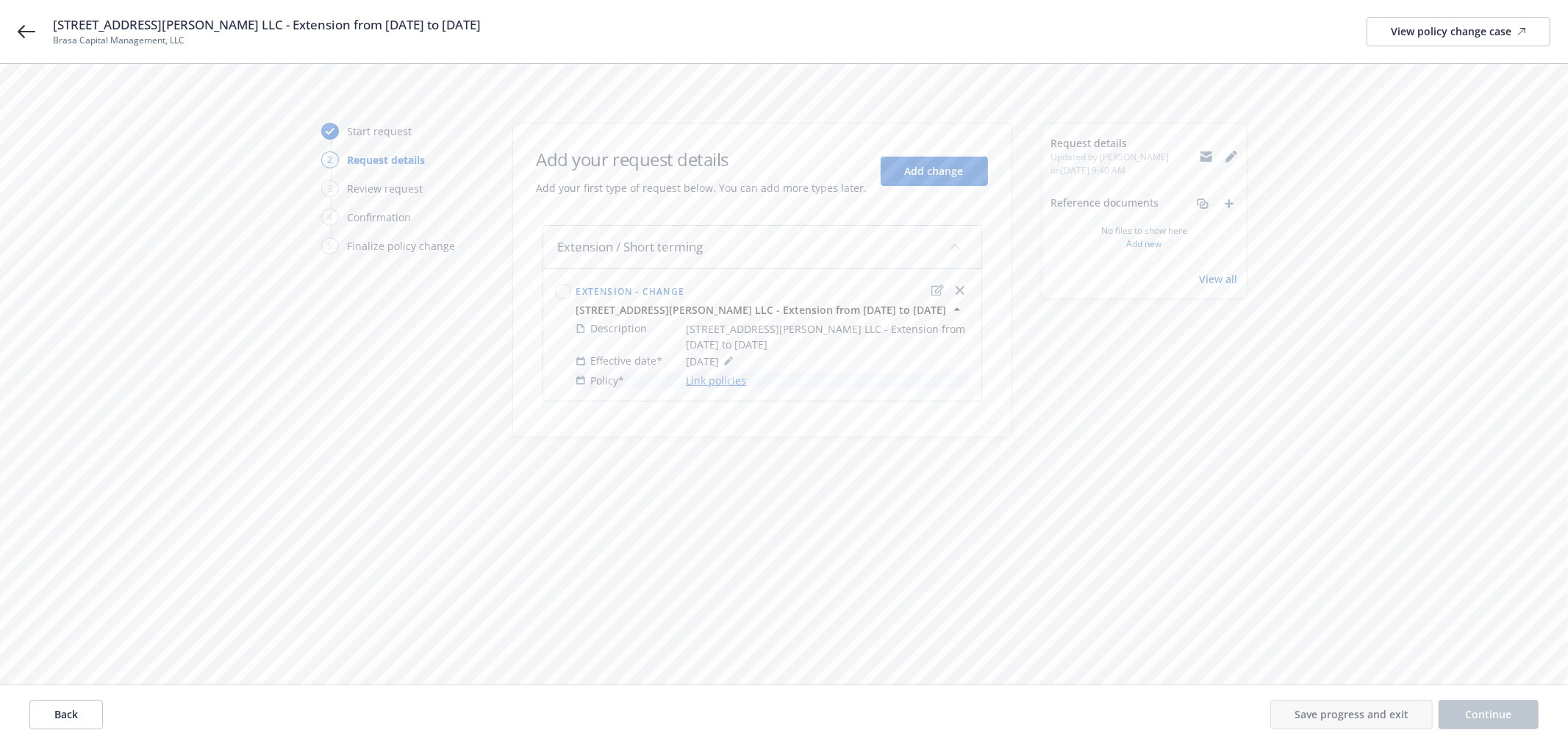
click at [737, 372] on link "Link policies" at bounding box center [716, 380] width 60 height 16
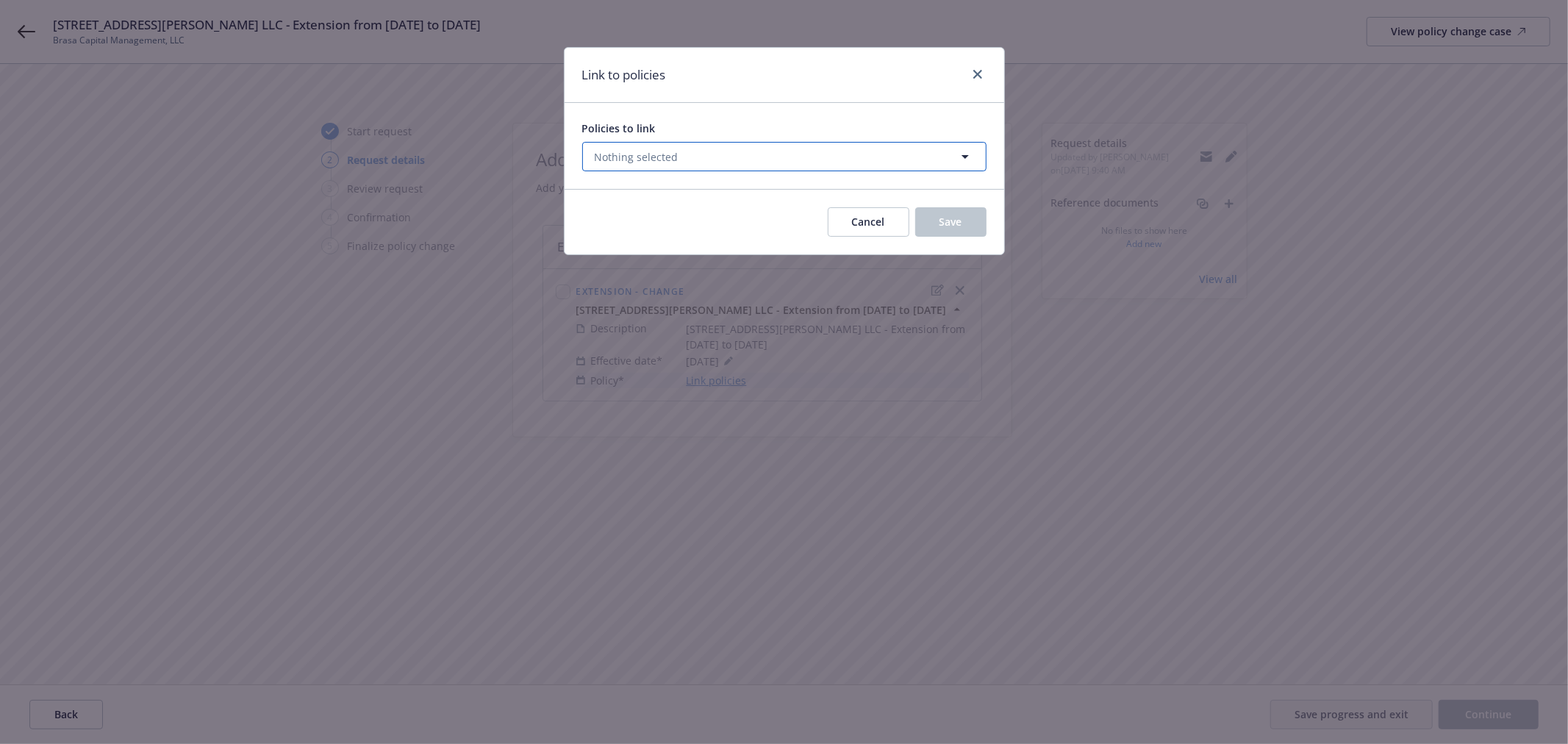
click at [642, 162] on span "Nothing selected" at bounding box center [636, 157] width 84 height 16
select select "ACTIVE"
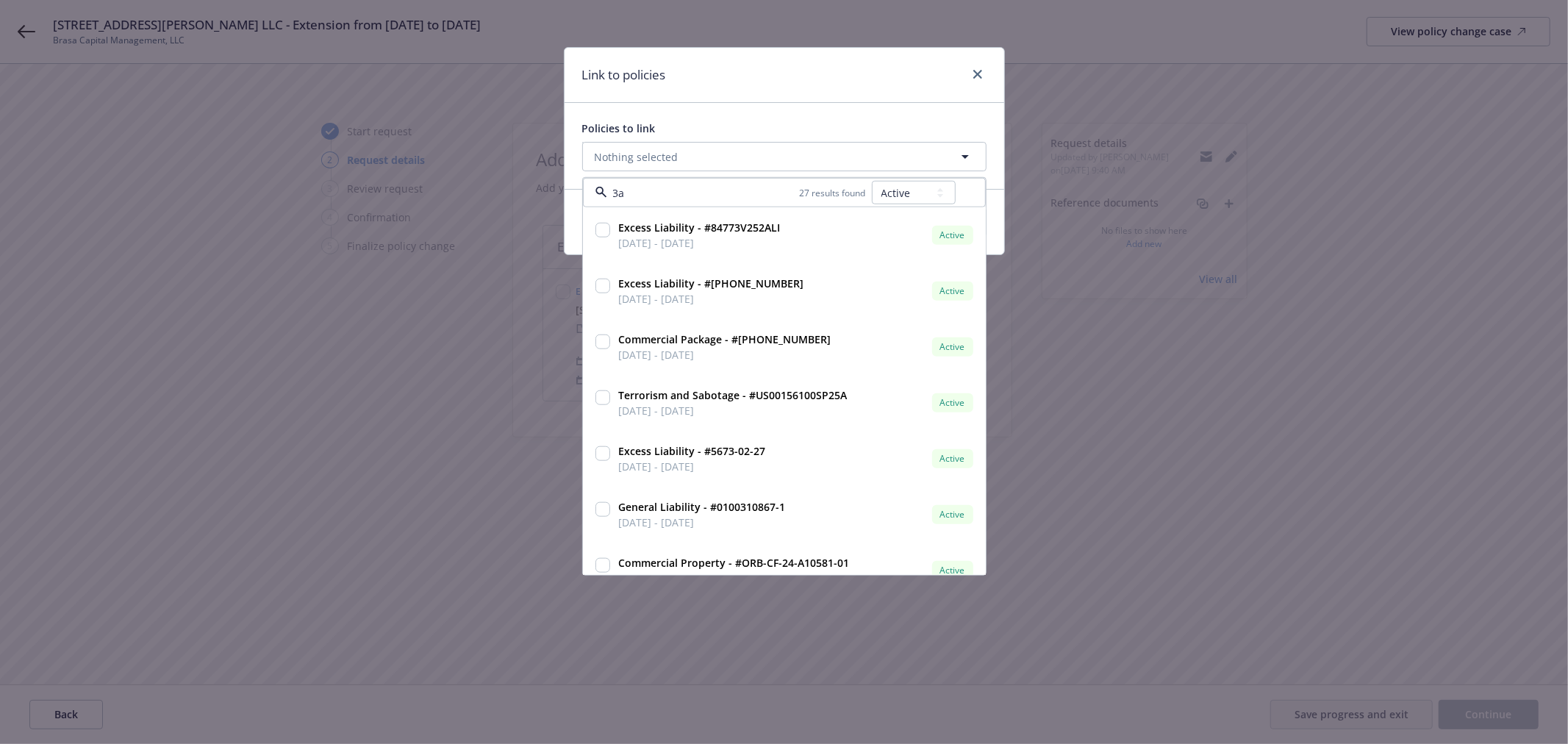
type input "3aa"
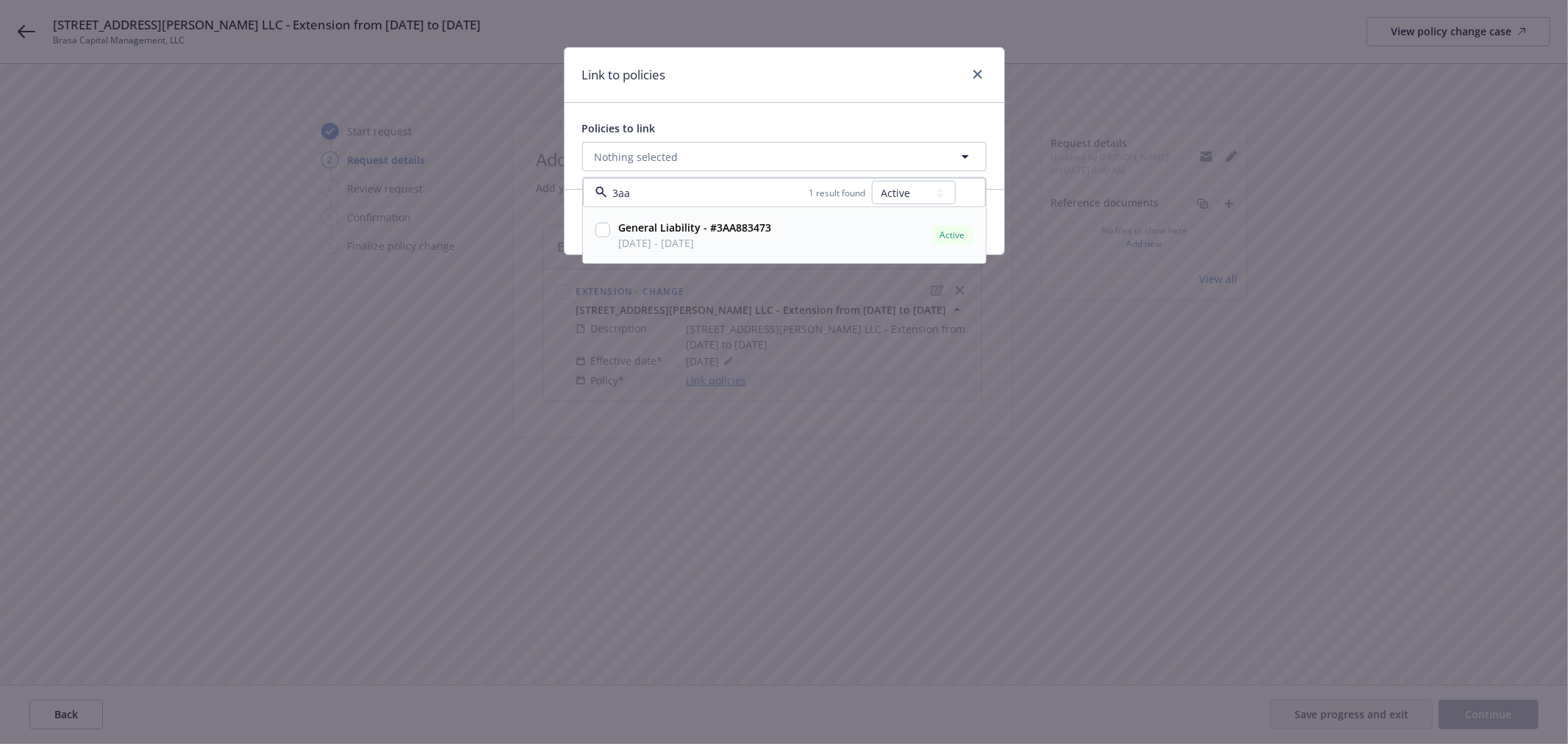
click at [600, 232] on input "checkbox" at bounding box center [602, 230] width 15 height 15
checkbox input "true"
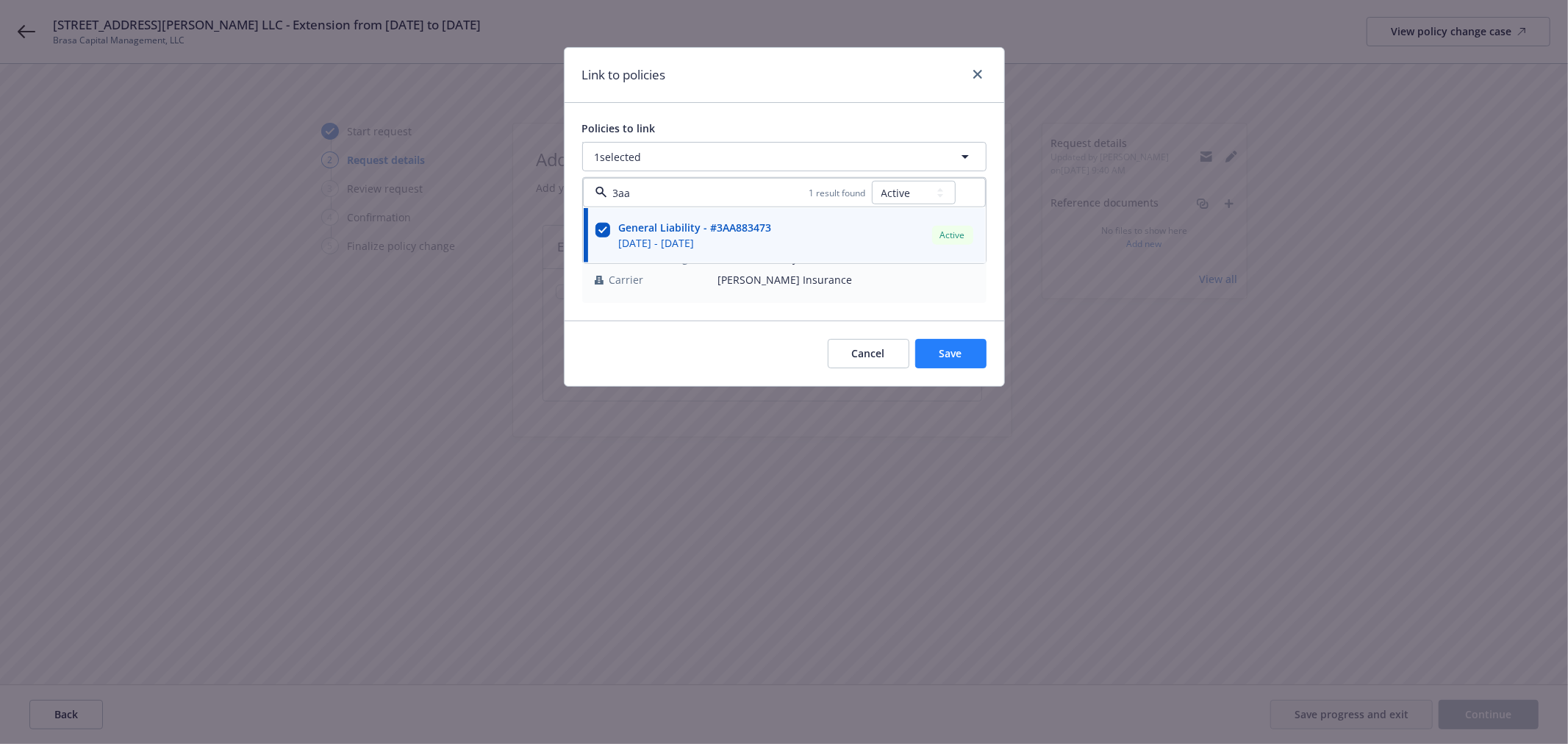
type input "3aa"
click at [939, 358] on span "Save" at bounding box center [950, 353] width 23 height 14
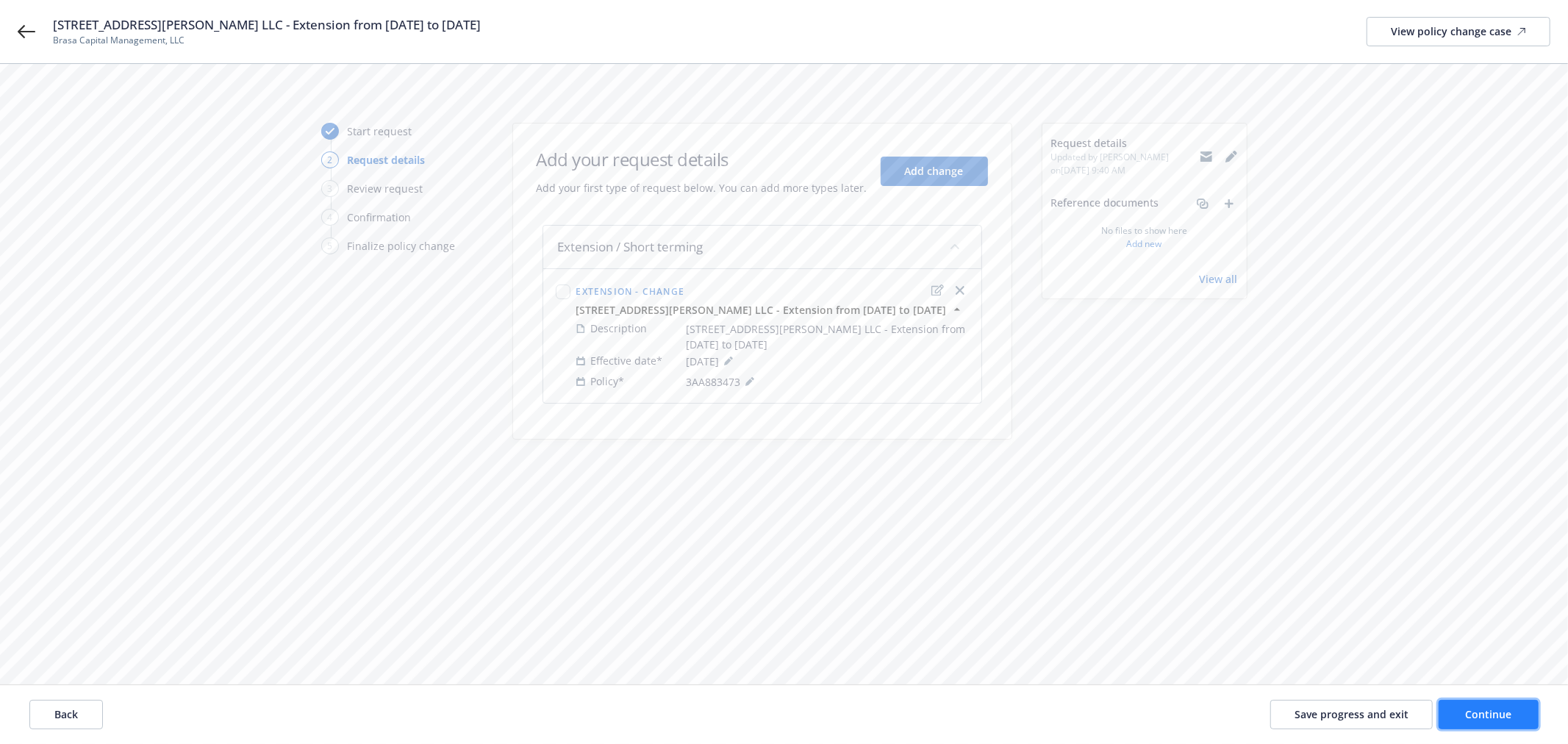
click at [1466, 707] on button "Continue" at bounding box center [1488, 714] width 100 height 30
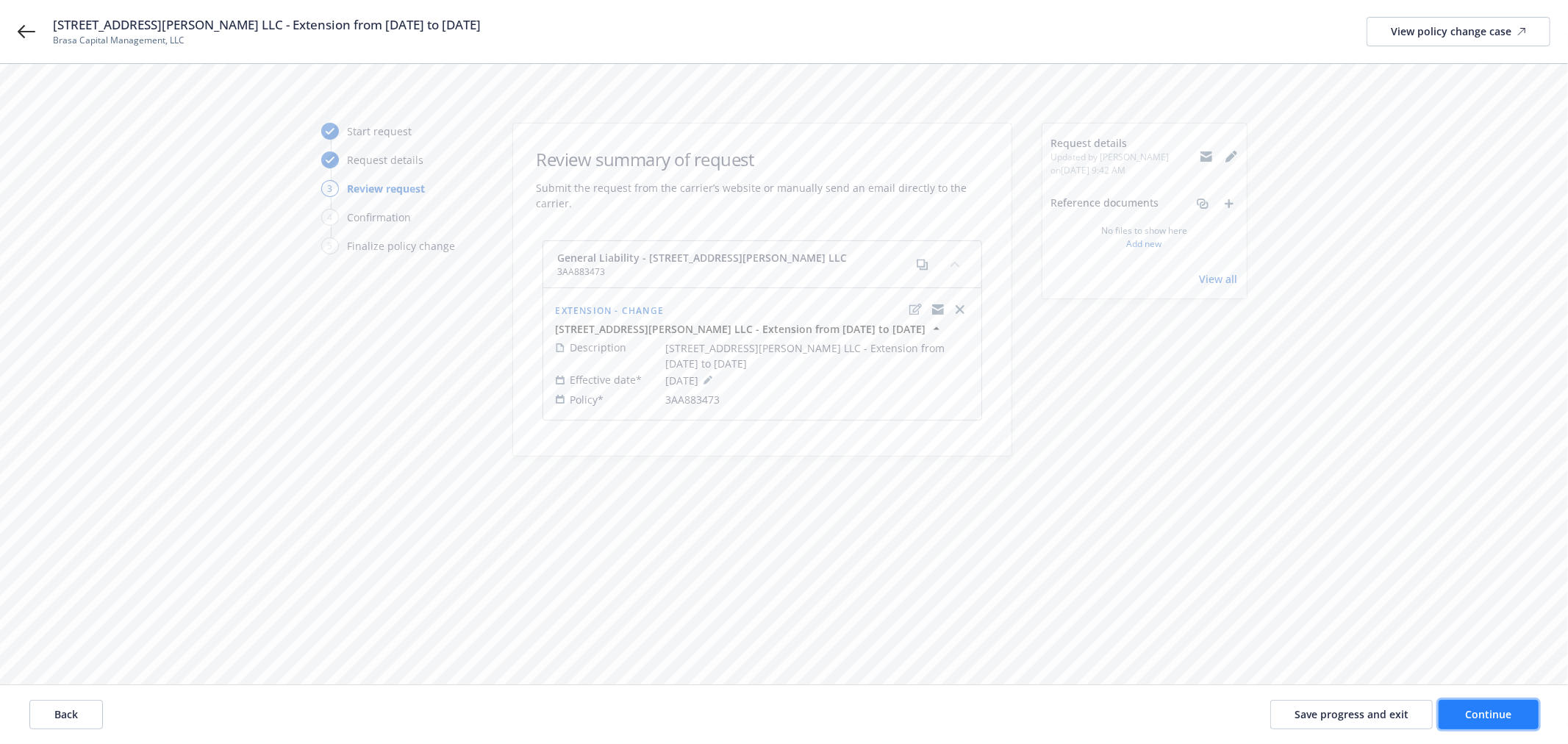
click at [1516, 713] on button "Continue" at bounding box center [1488, 714] width 100 height 30
drag, startPoint x: 649, startPoint y: 434, endPoint x: 651, endPoint y: 446, distance: 12.2
click at [649, 450] on select "Select a carrier response Accepted Accepted with revision No endorsement needed…" at bounding box center [762, 465] width 382 height 30
select select "ACCEPTED"
click at [572, 450] on select "Select a carrier response Accepted Accepted with revision No endorsement needed…" at bounding box center [762, 465] width 382 height 30
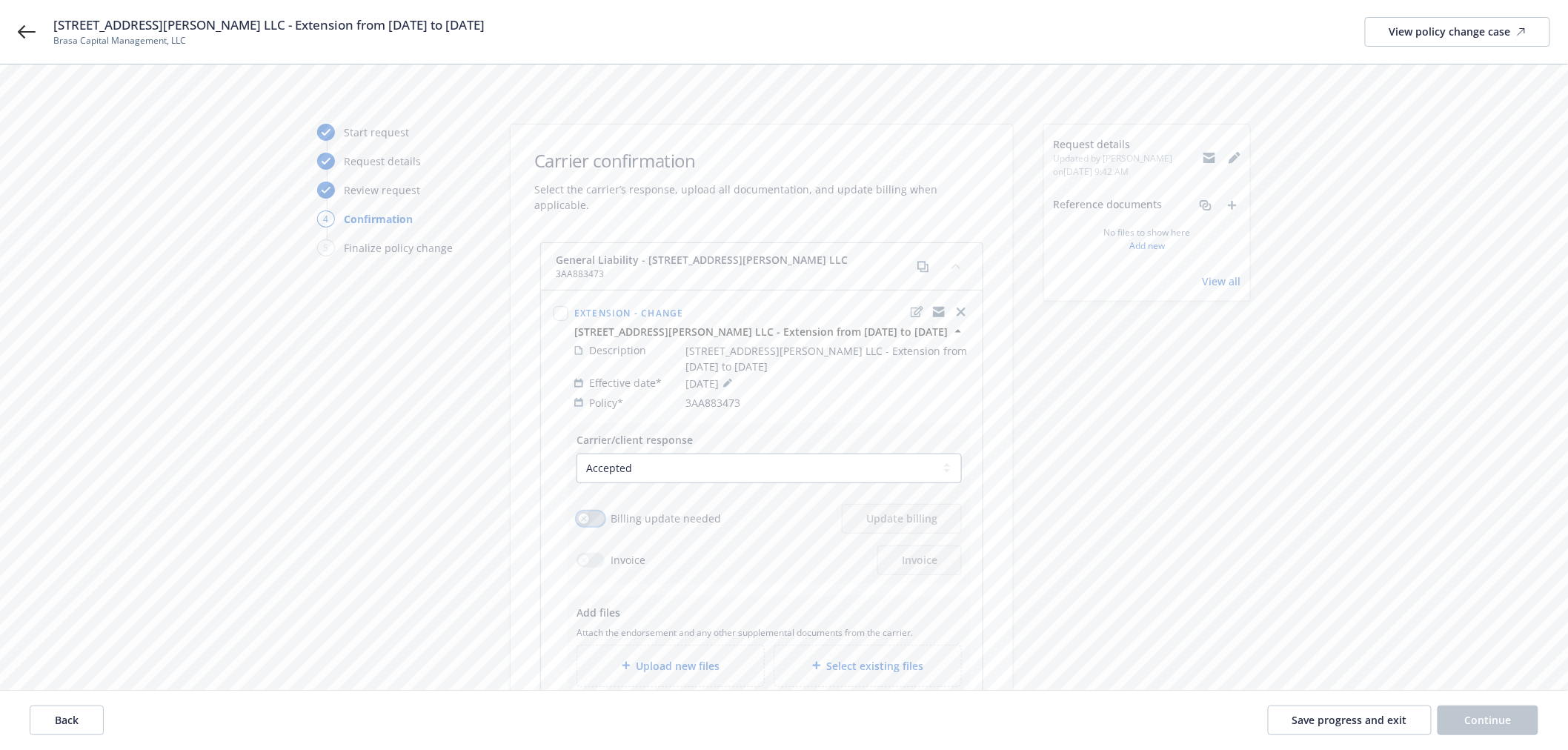
click at [588, 511] on button "button" at bounding box center [590, 518] width 28 height 15
click at [889, 511] on span "Update billing" at bounding box center [901, 518] width 71 height 14
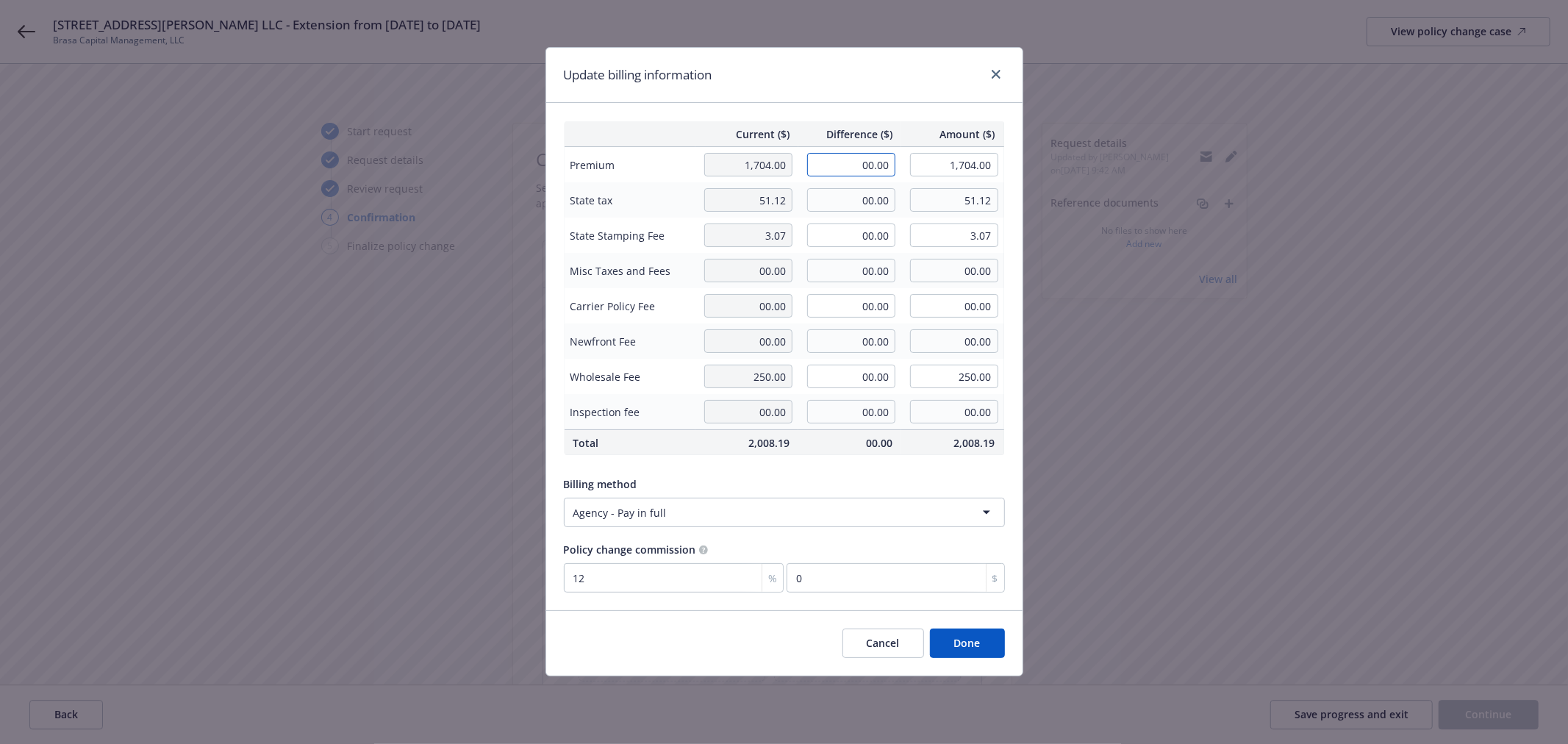
click at [839, 170] on input "00.00" at bounding box center [851, 165] width 88 height 23
type input "300.00"
type input "2,004.00"
type input "36"
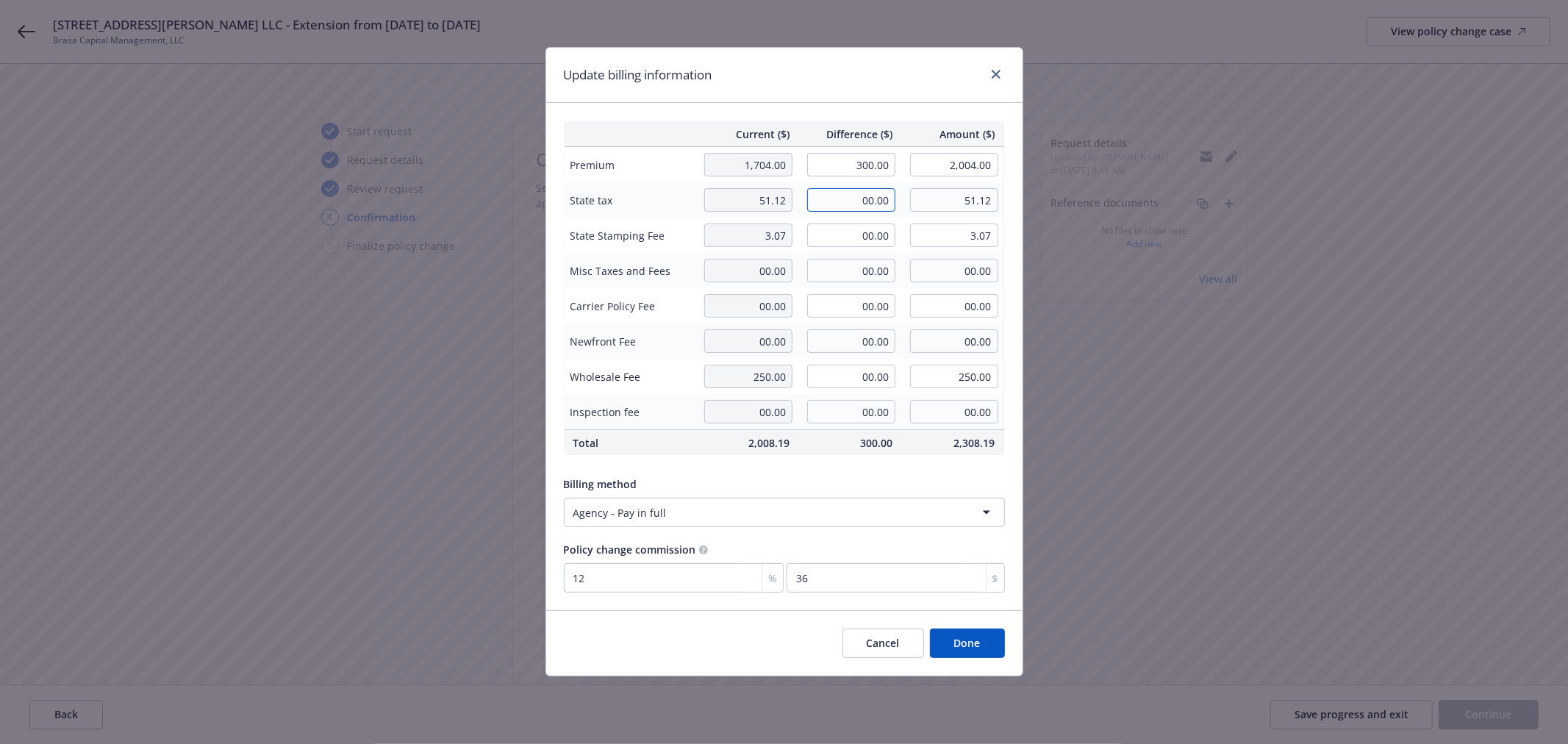
click at [829, 201] on input "00.00" at bounding box center [851, 200] width 88 height 23
type input "9.00"
type input "60.12"
click at [827, 236] on input "00.00" at bounding box center [851, 235] width 88 height 23
type input "0.54"
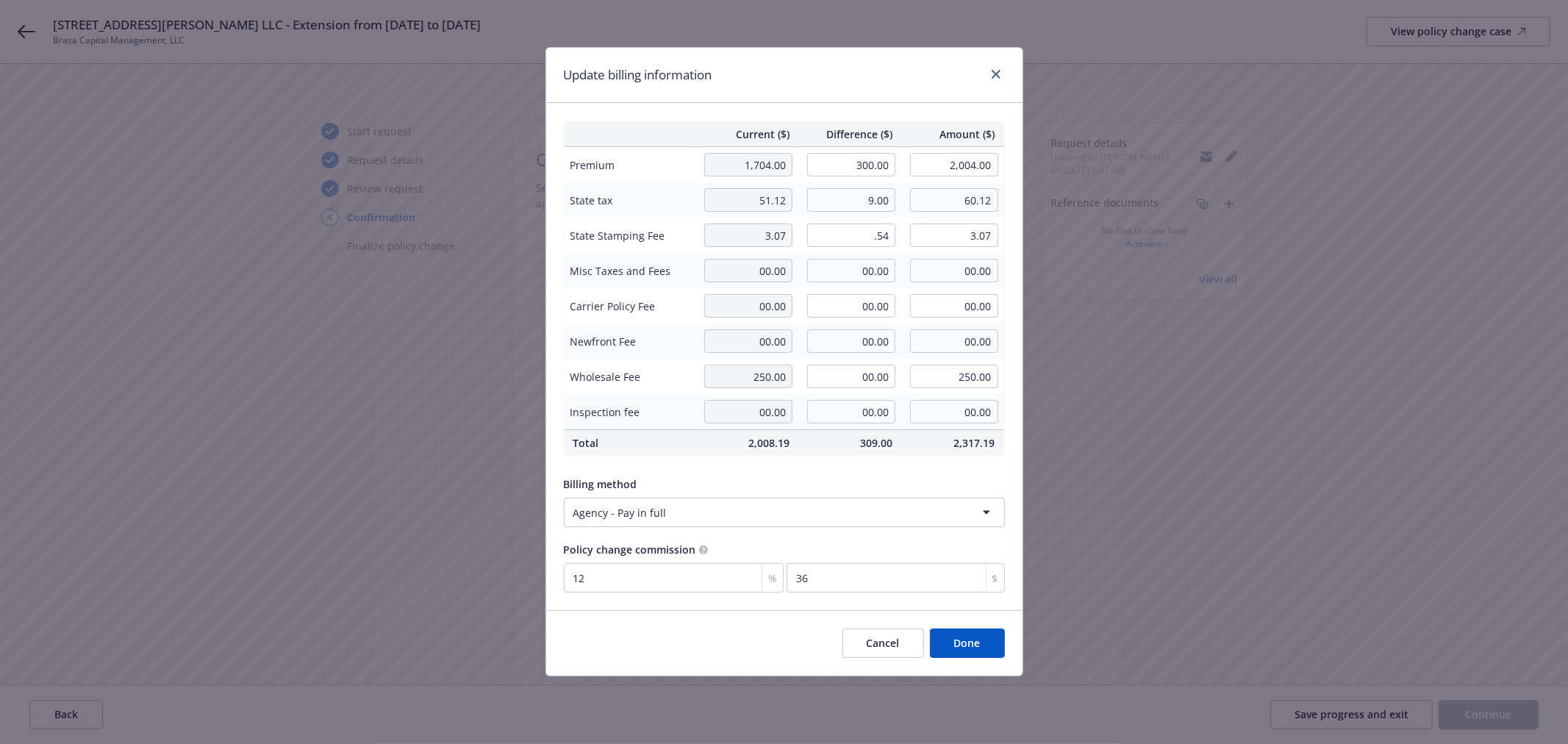
type input "3.61"
click at [729, 482] on div "Billing method" at bounding box center [784, 484] width 441 height 16
click at [971, 650] on button "Done" at bounding box center [968, 643] width 75 height 30
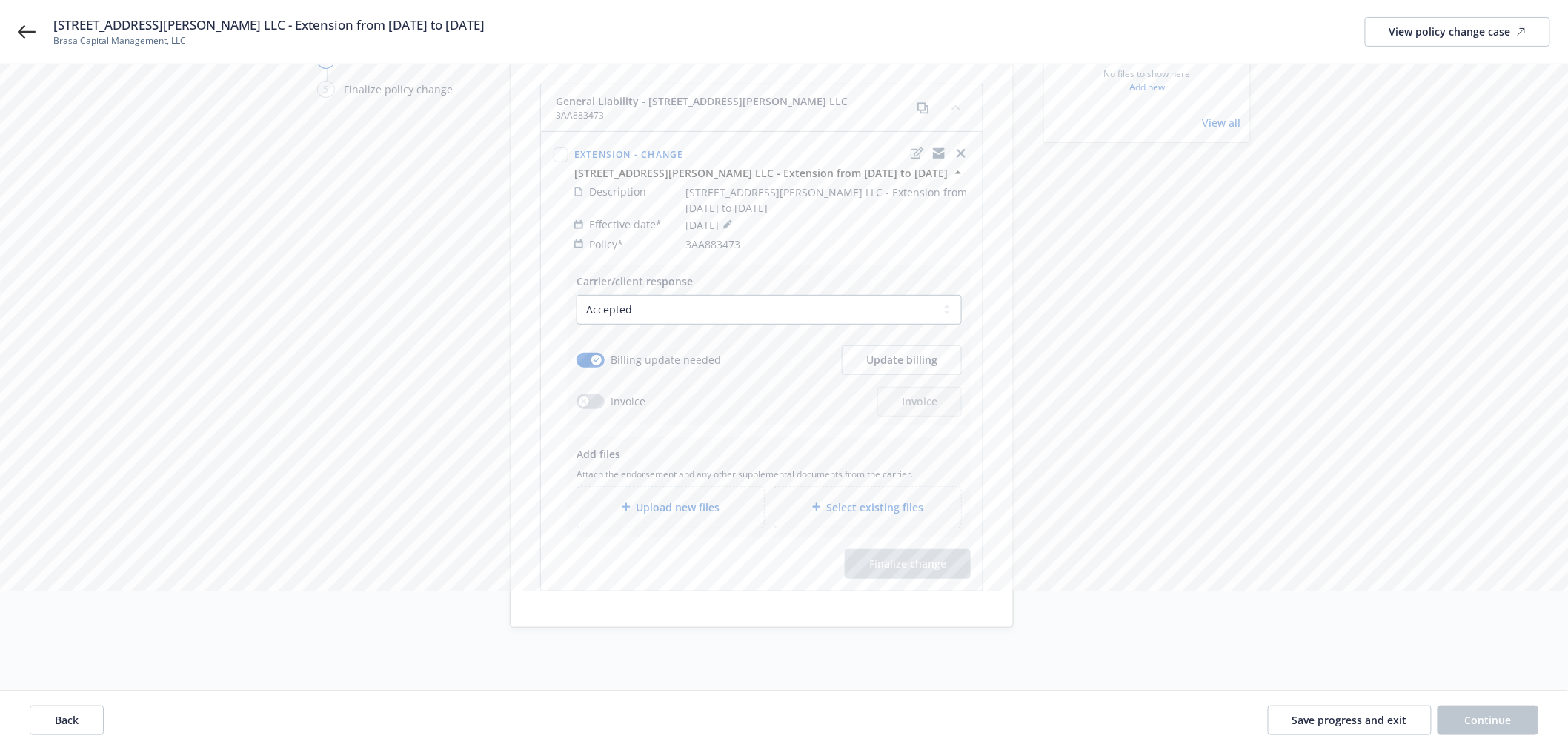
scroll to position [161, 0]
click at [693, 497] on span "Upload new files" at bounding box center [679, 504] width 83 height 16
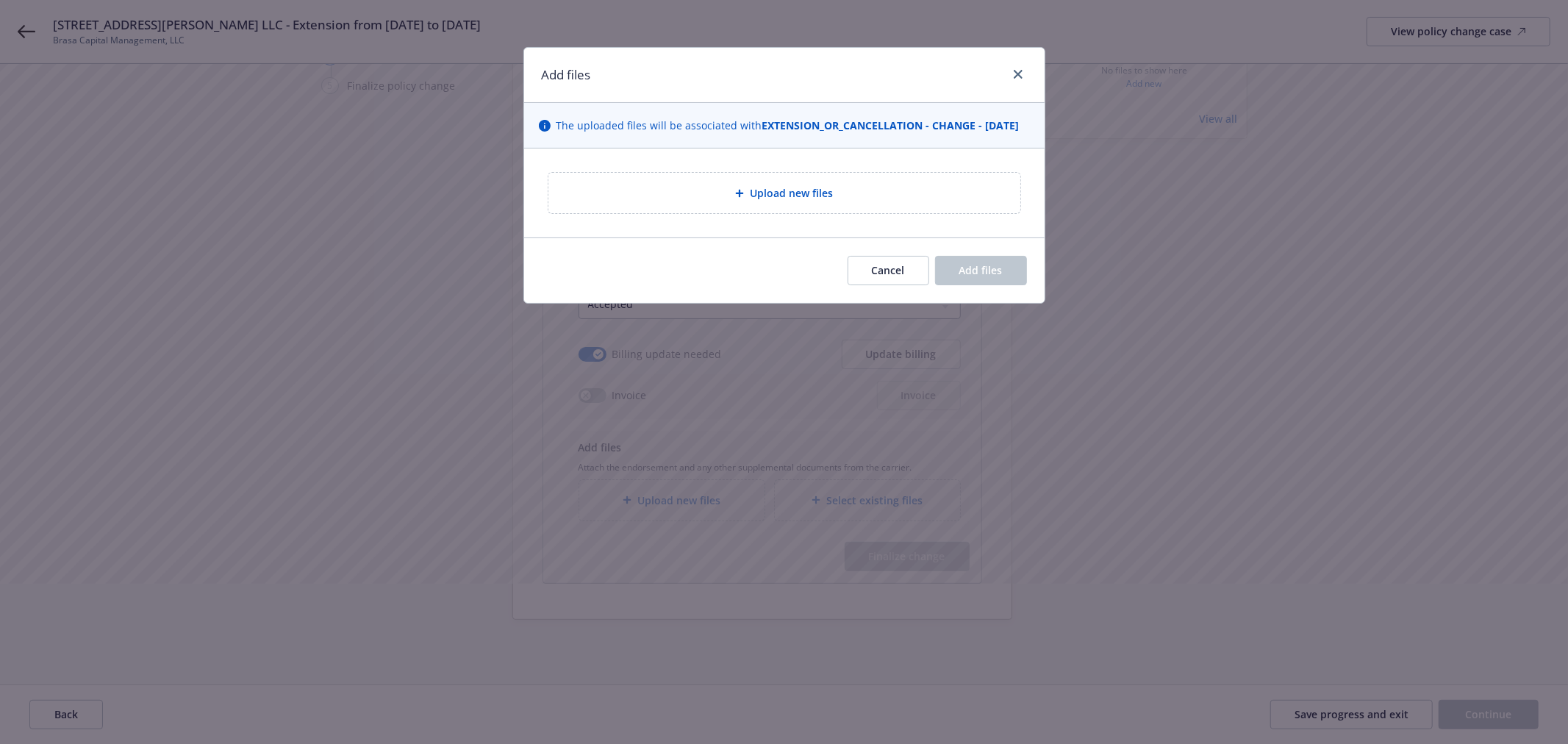
type textarea "x"
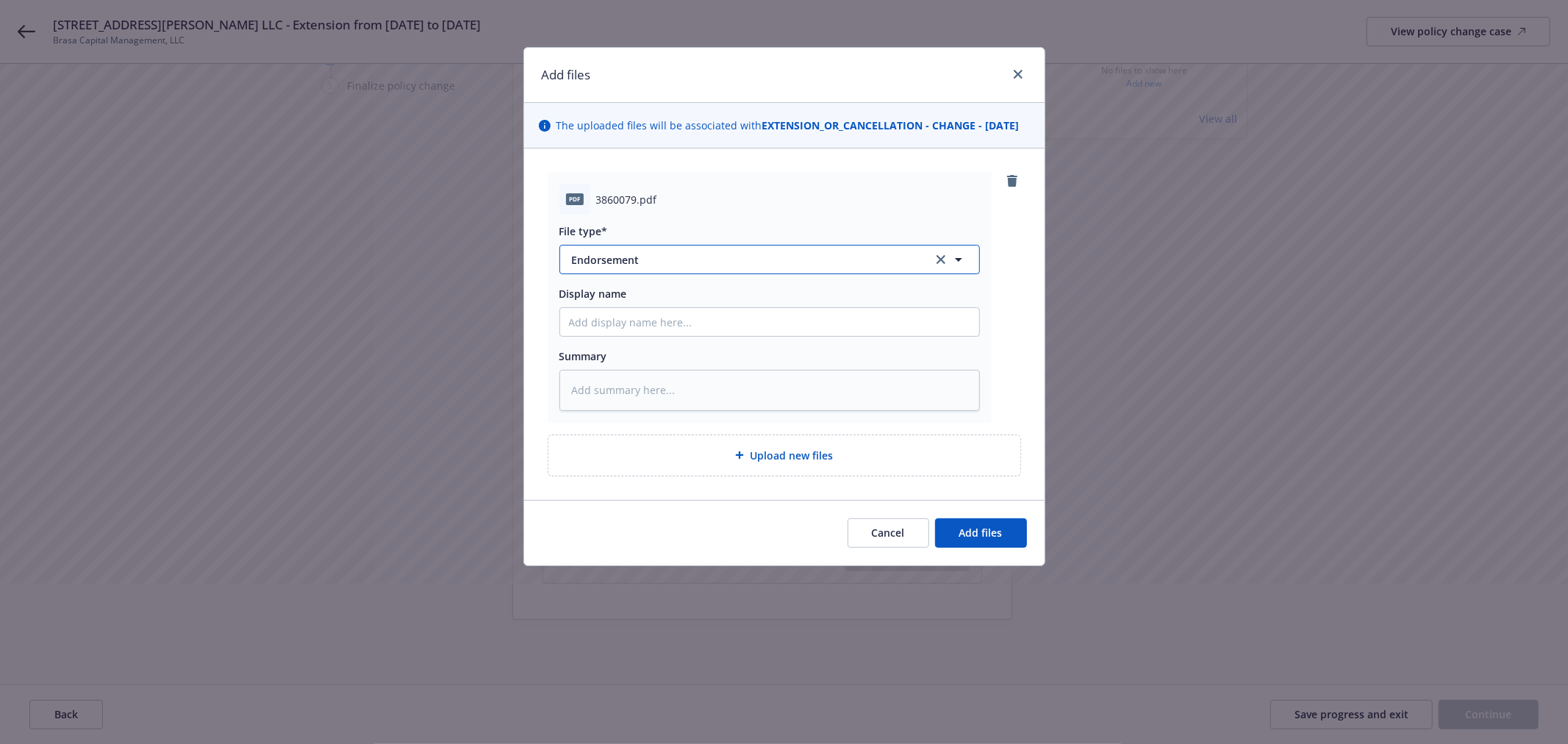
click at [633, 268] on span "Endorsement" at bounding box center [742, 260] width 340 height 16
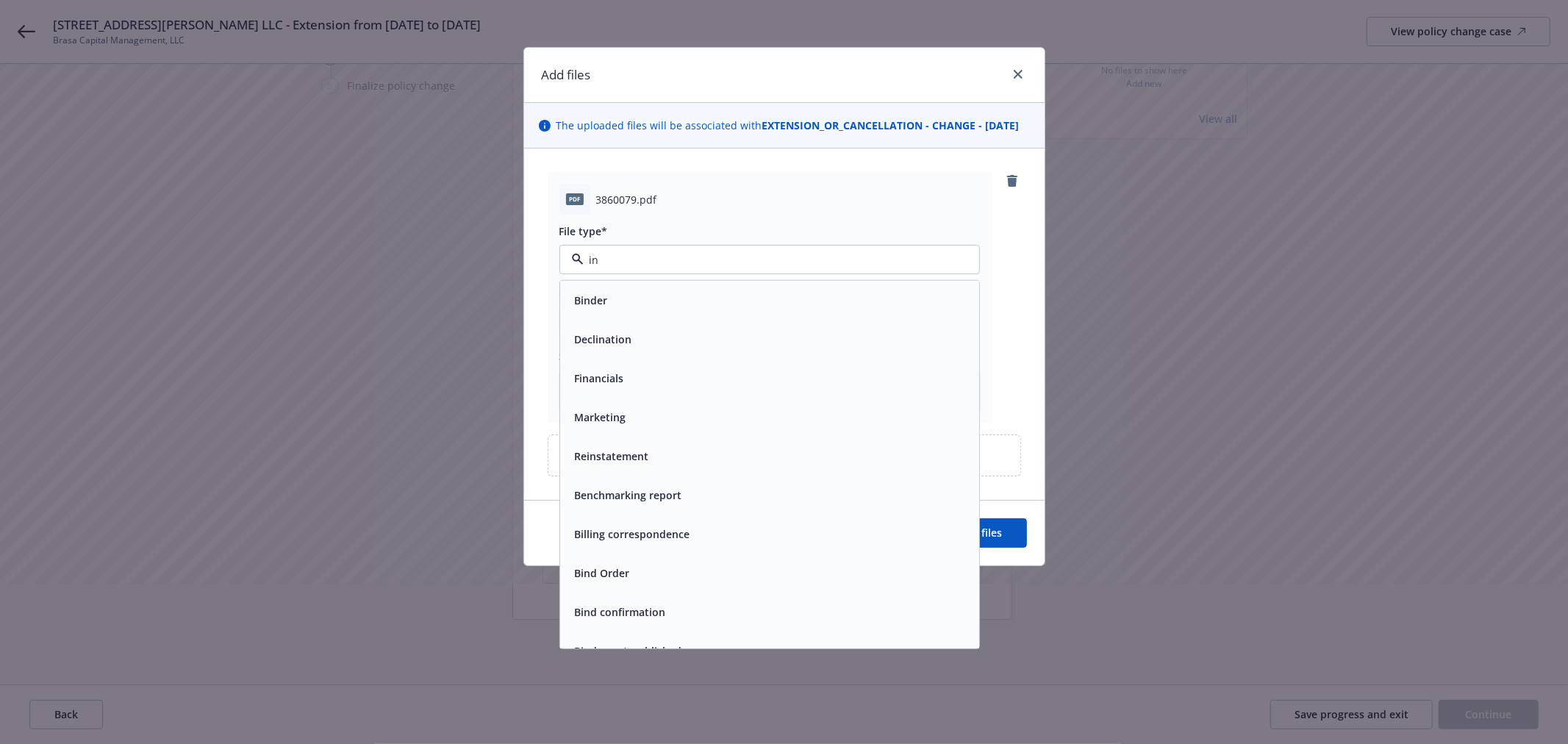
type input "inv"
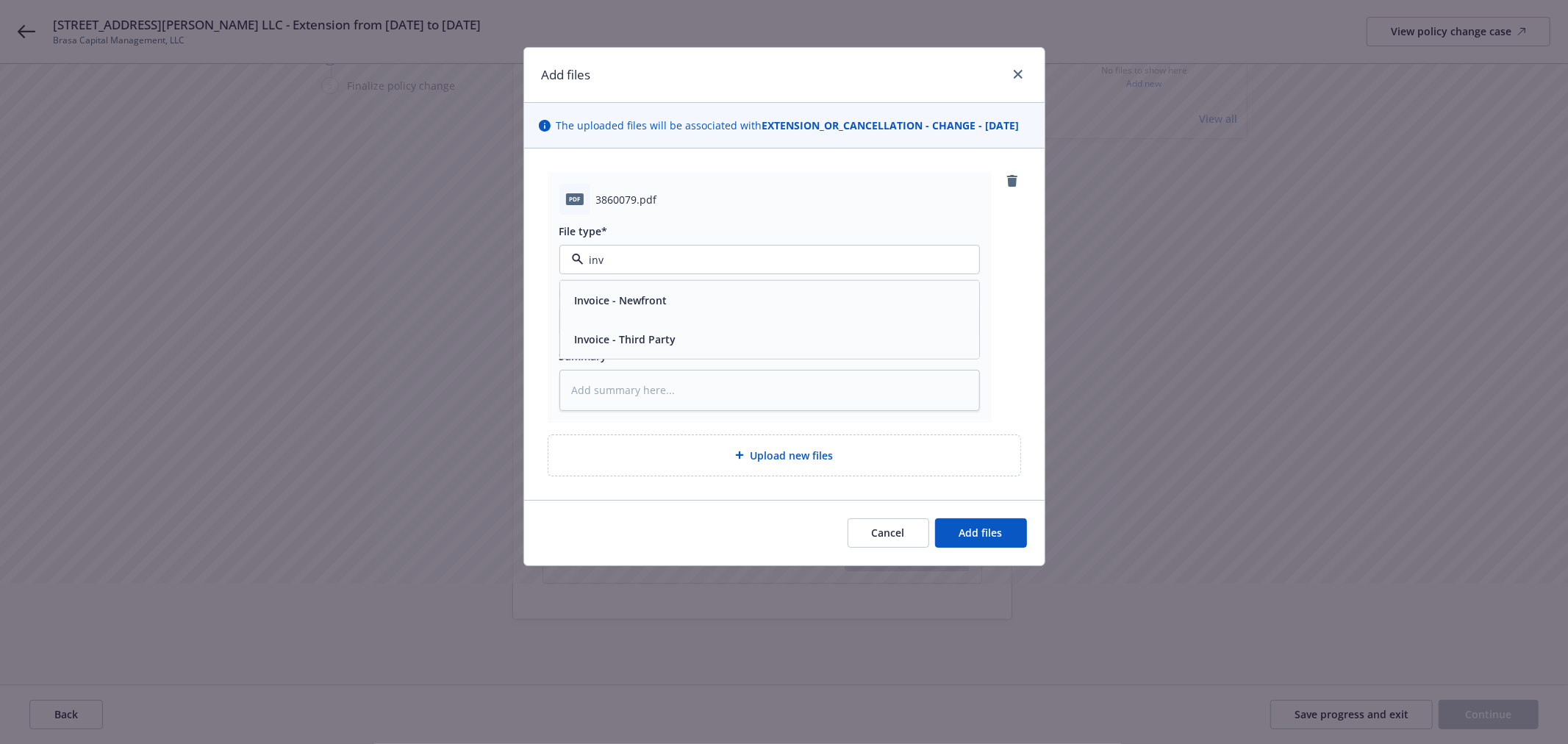
click at [644, 347] on span "Invoice - Third Party" at bounding box center [625, 340] width 102 height 16
click at [968, 547] on button "Add files" at bounding box center [981, 533] width 92 height 30
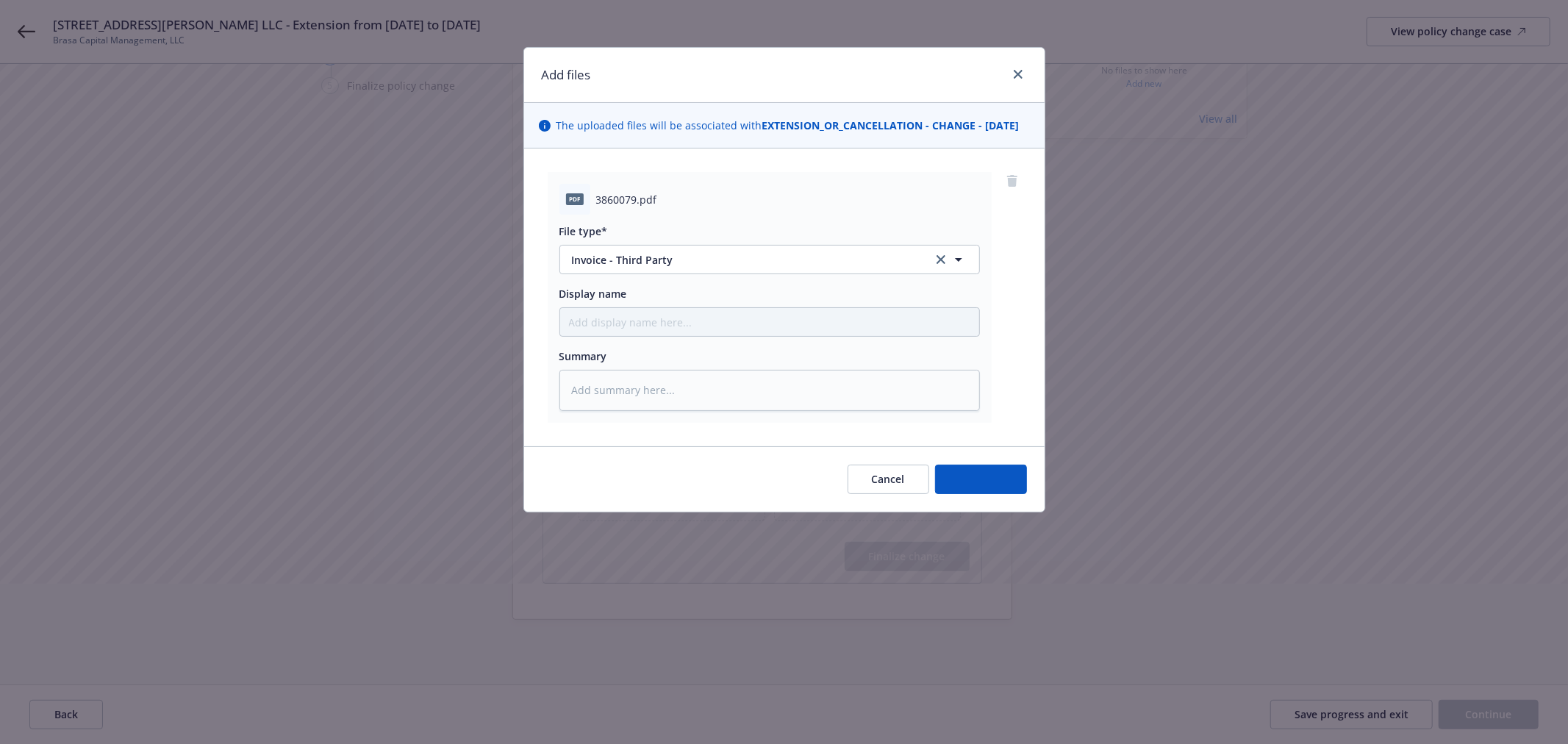
type textarea "x"
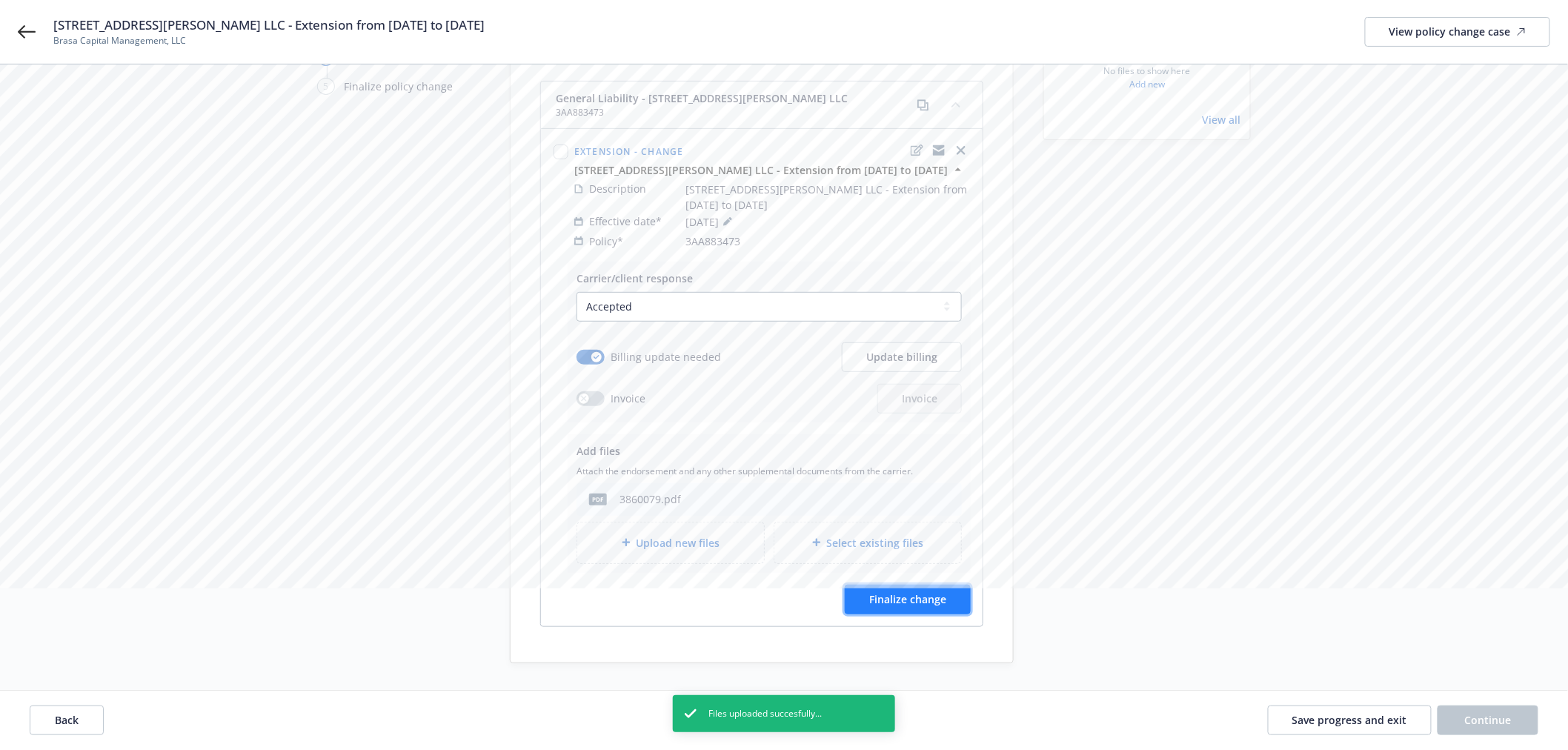
click at [901, 592] on span "Finalize change" at bounding box center [908, 599] width 77 height 14
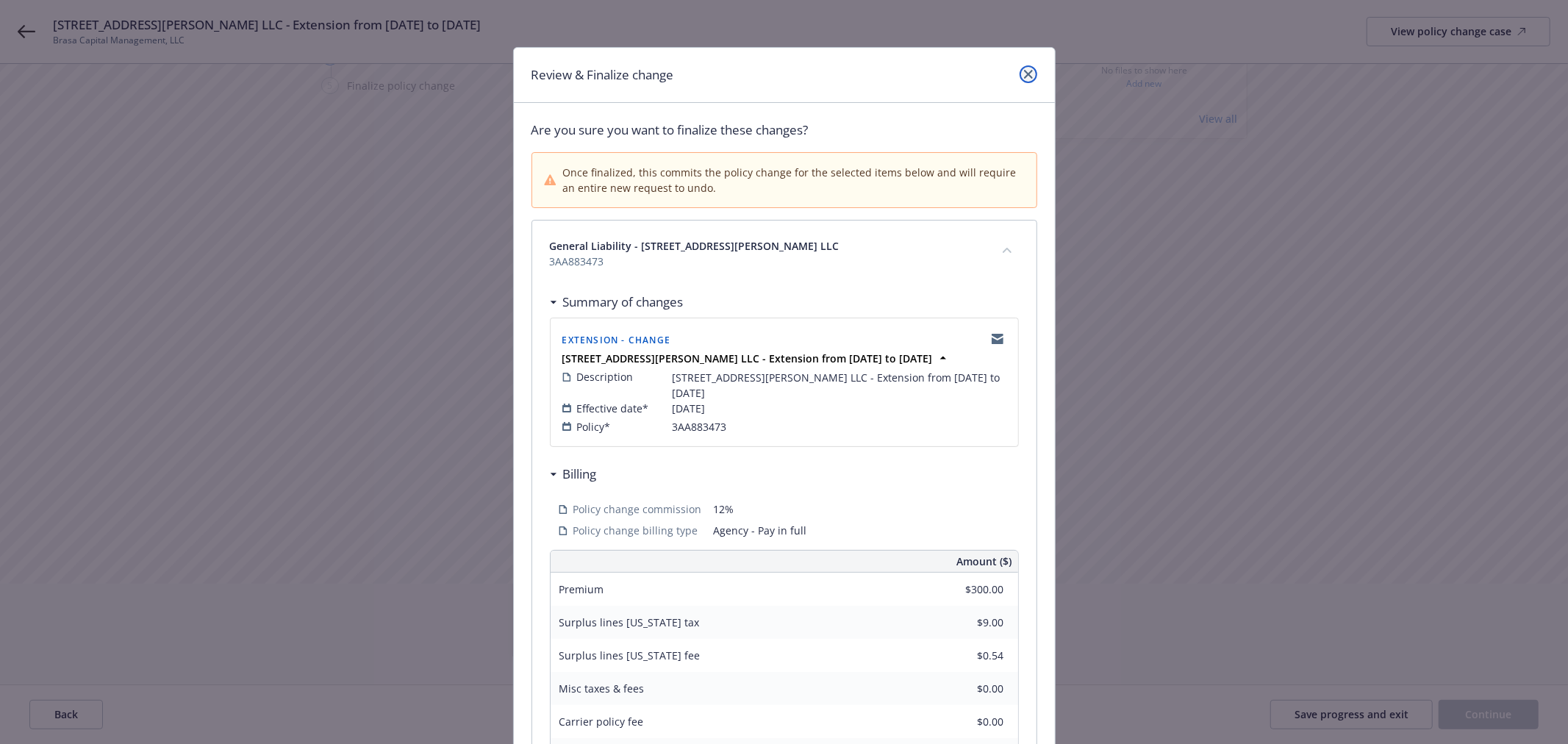
click at [1020, 80] on link "close" at bounding box center [1028, 74] width 18 height 18
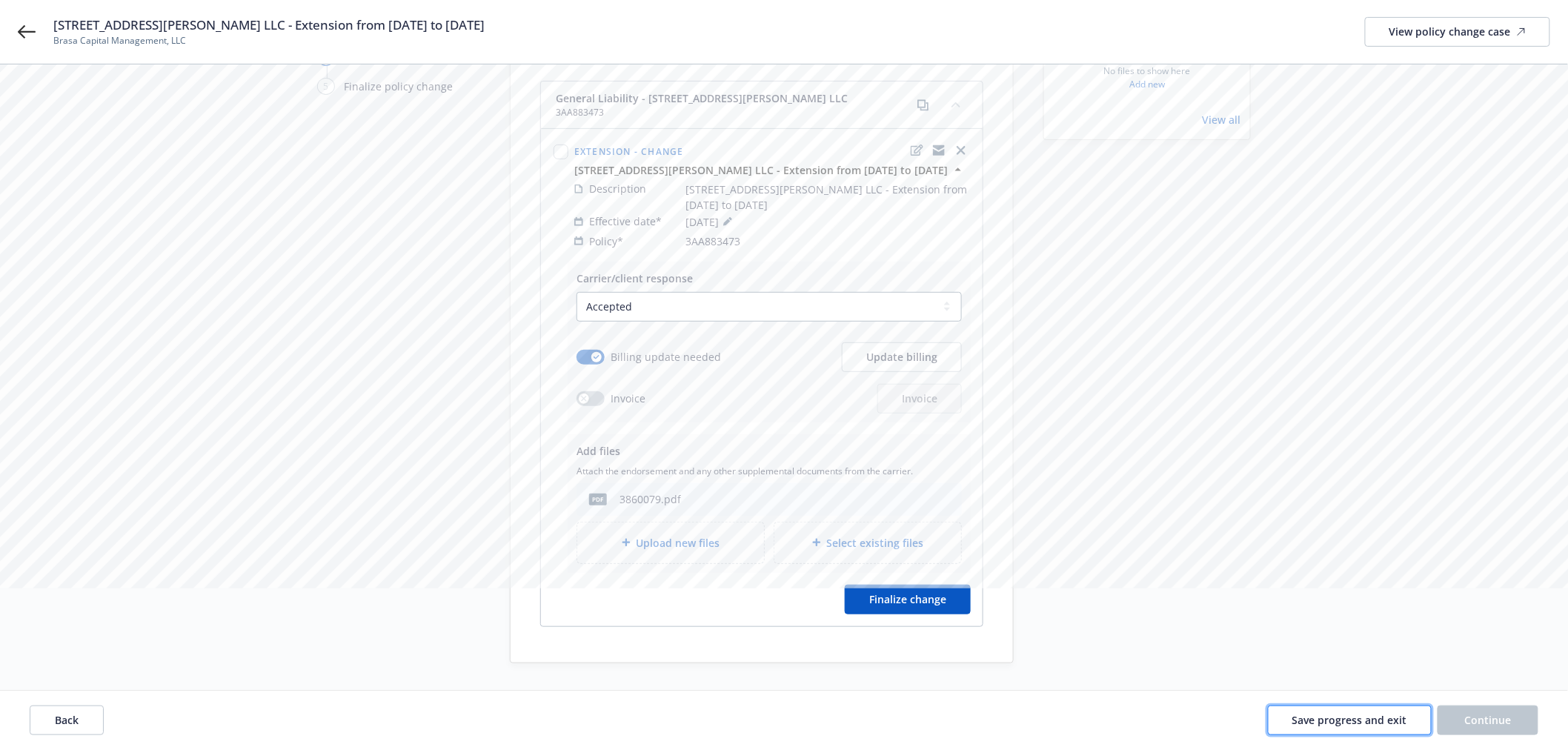
click at [1330, 713] on span "Save progress and exit" at bounding box center [1350, 720] width 115 height 14
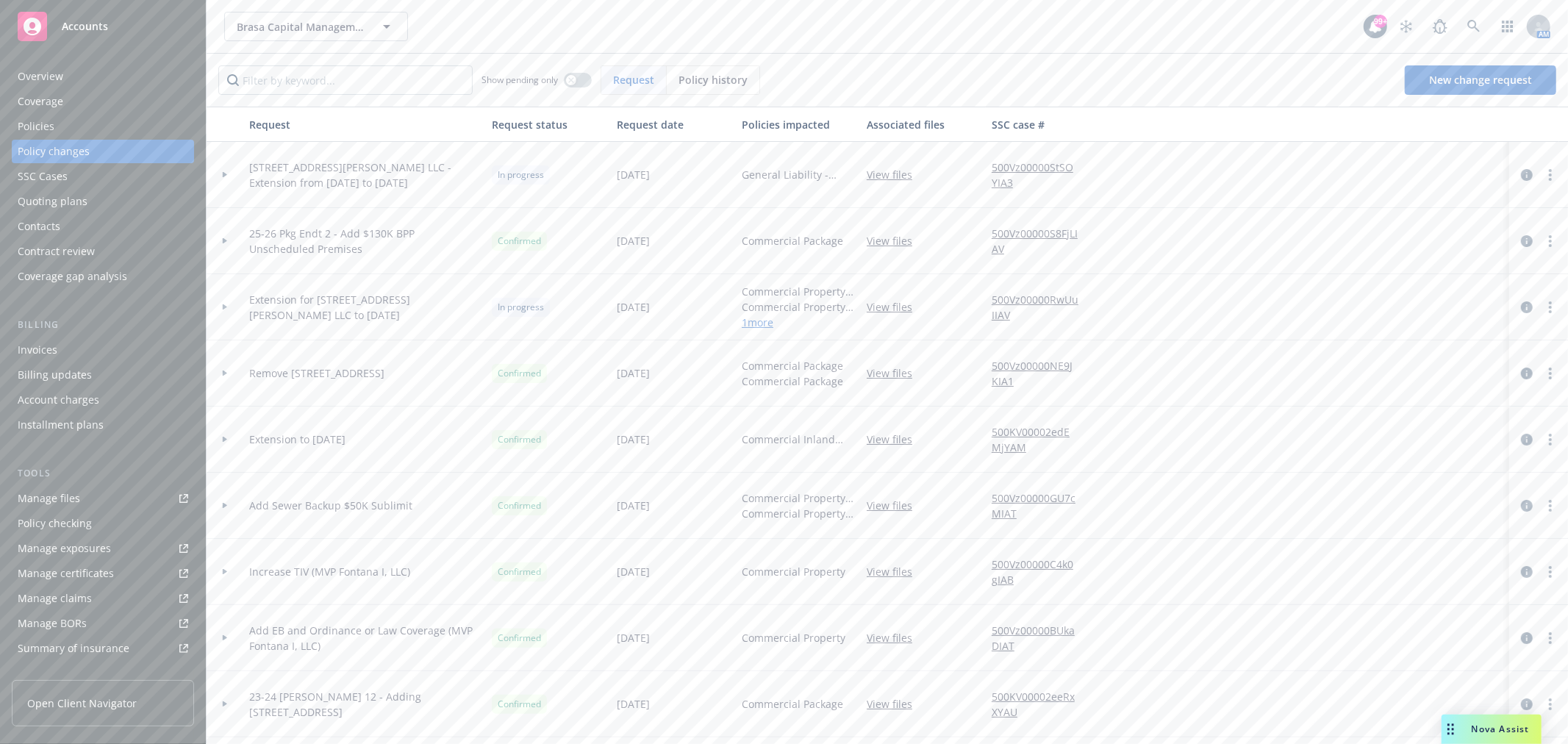
click at [766, 318] on link "1 more" at bounding box center [798, 322] width 113 height 16
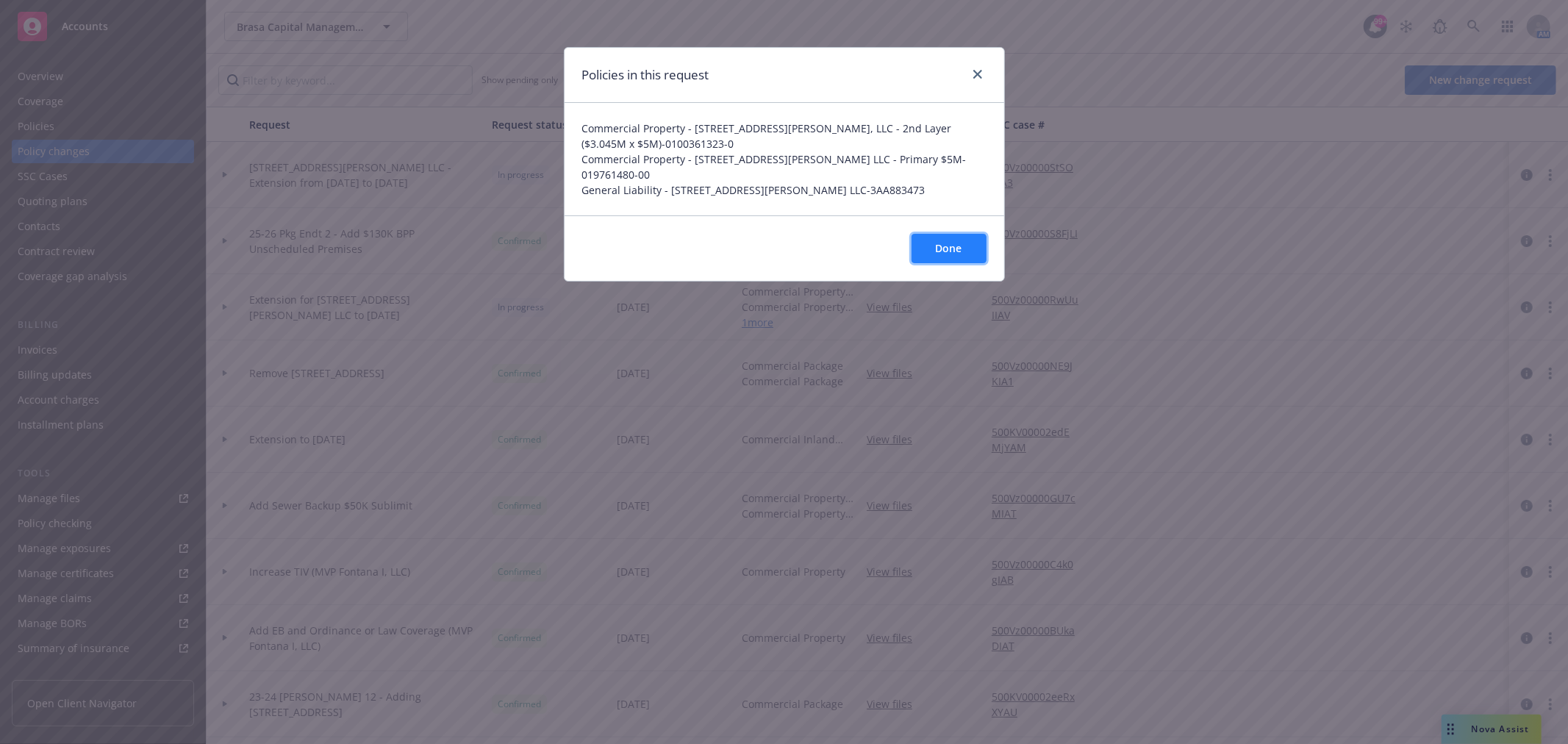
click at [922, 238] on button "Done" at bounding box center [949, 248] width 75 height 30
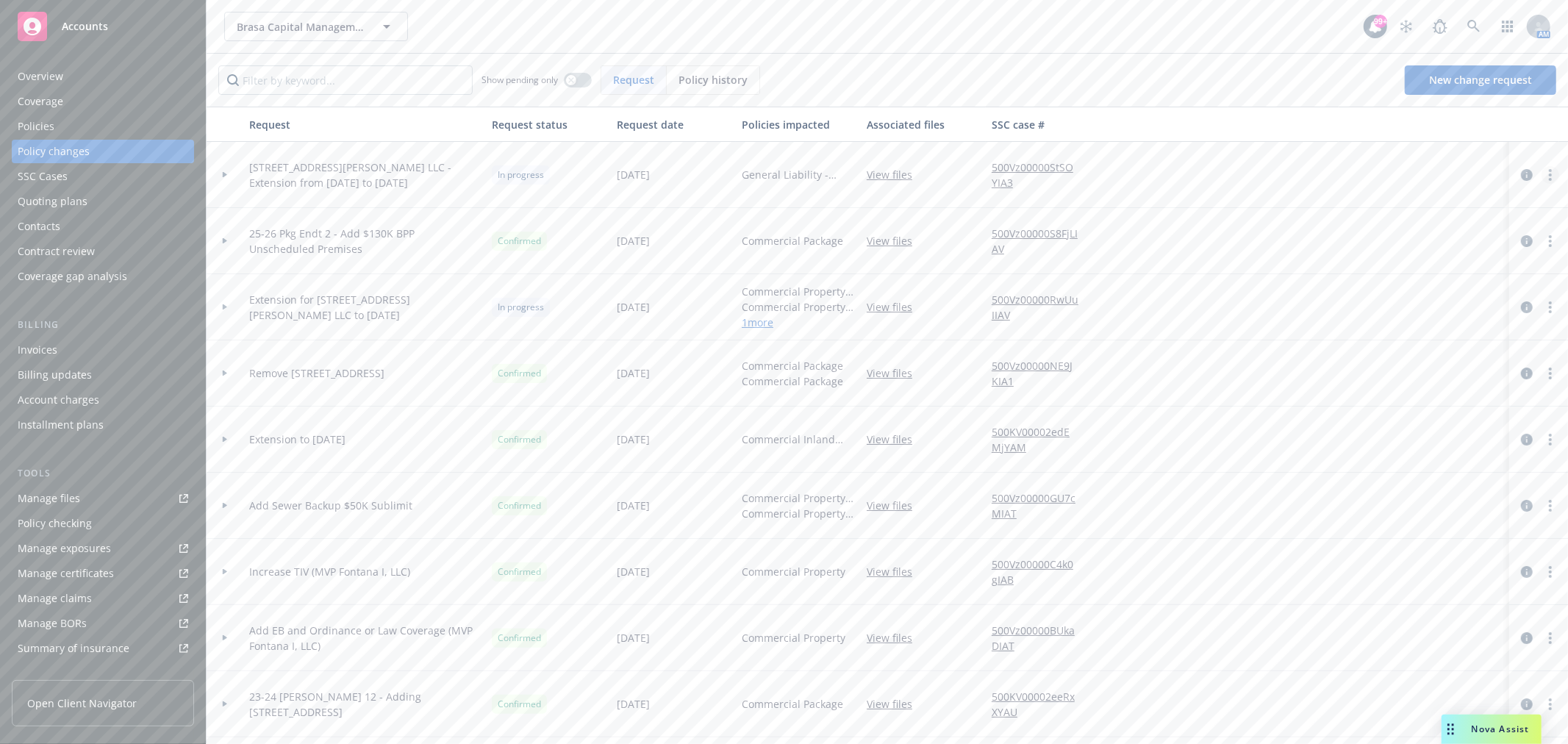
click at [1541, 175] on link "more" at bounding box center [1550, 175] width 18 height 18
click at [297, 173] on span "1035 Howard St LLC - Extension from 10/1/25 to 11/1/25" at bounding box center [365, 175] width 231 height 31
click at [1520, 175] on icon "circleInformation" at bounding box center [1526, 174] width 12 height 12
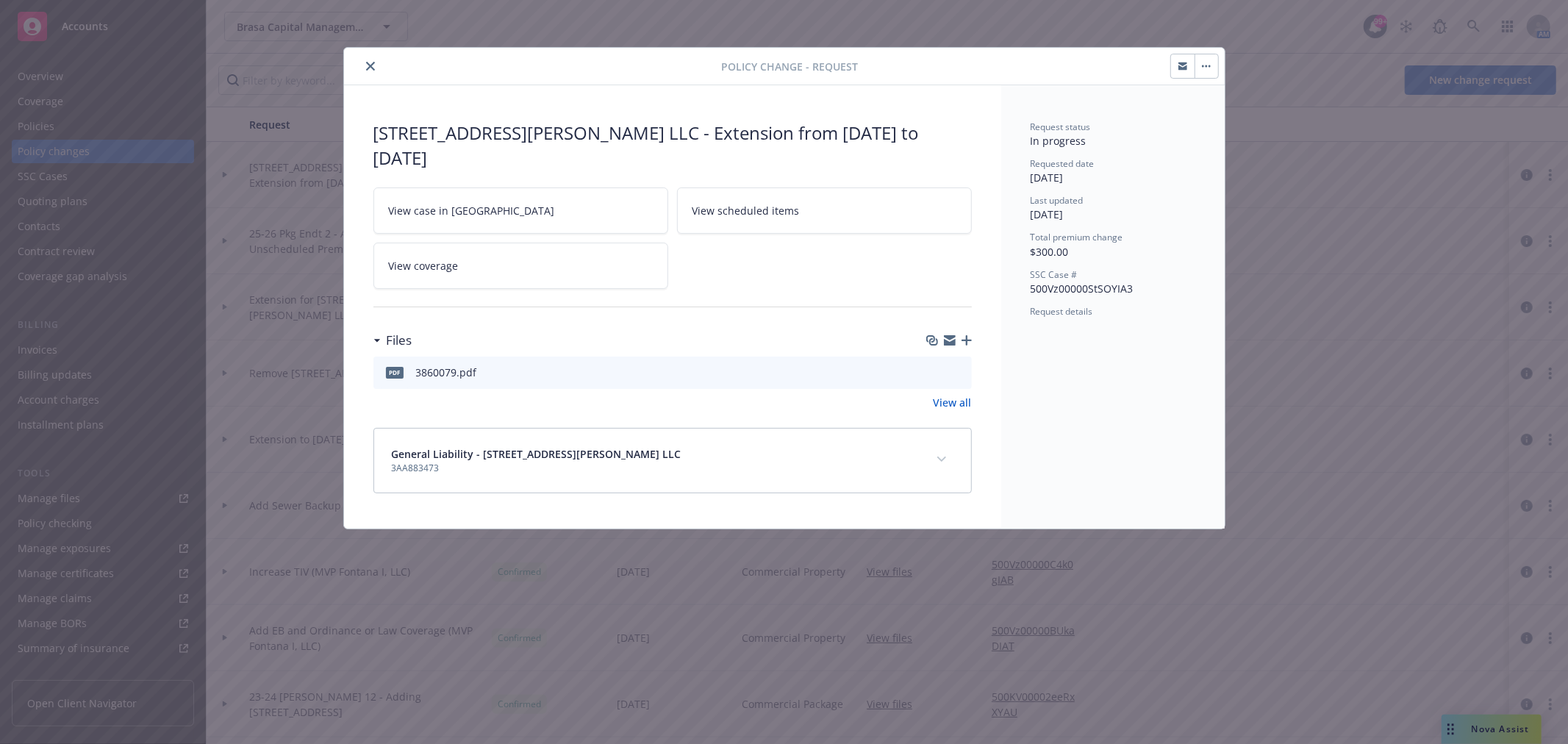
click at [1208, 67] on icon "button" at bounding box center [1209, 66] width 2 height 2
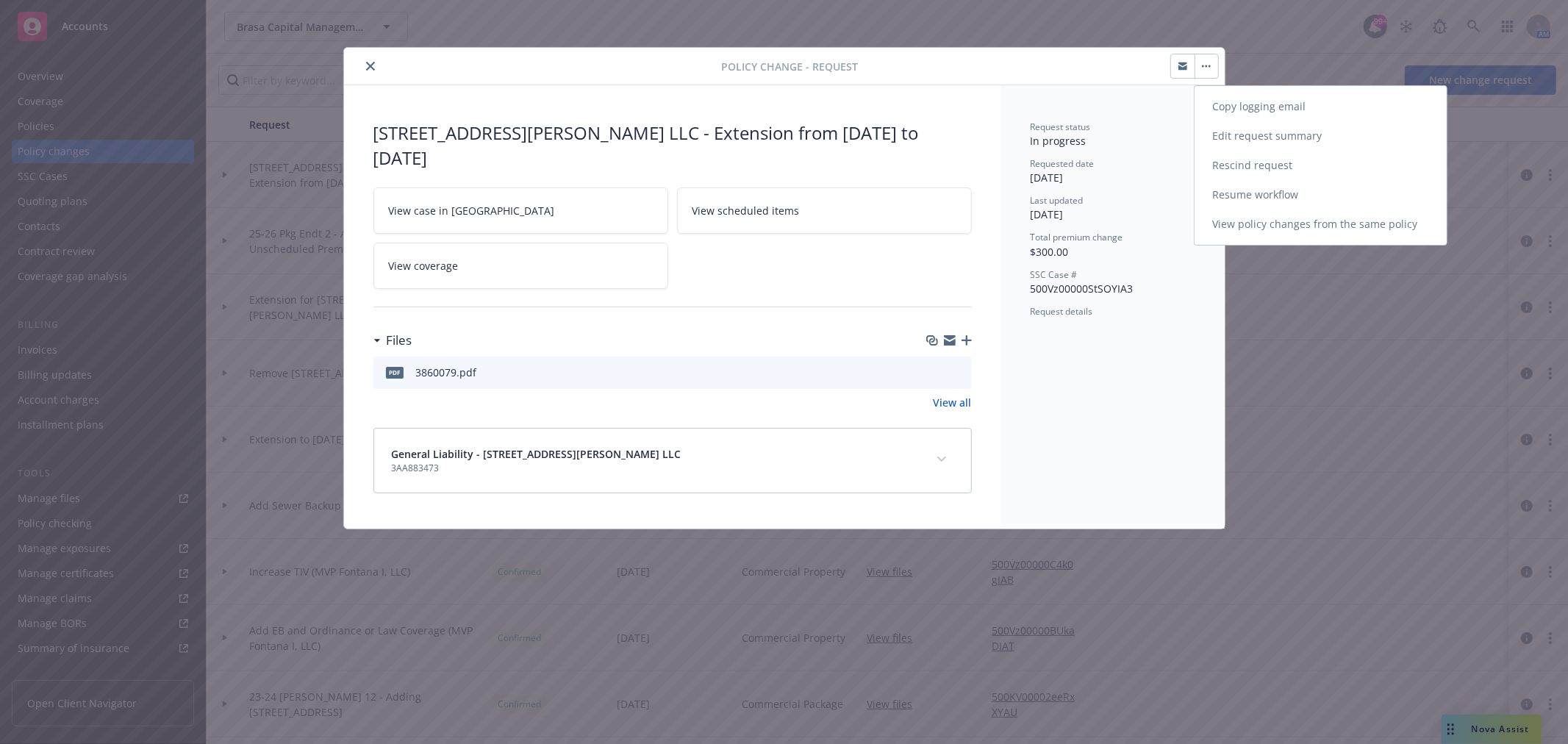
click at [1245, 173] on link "Rescind request" at bounding box center [1320, 166] width 252 height 30
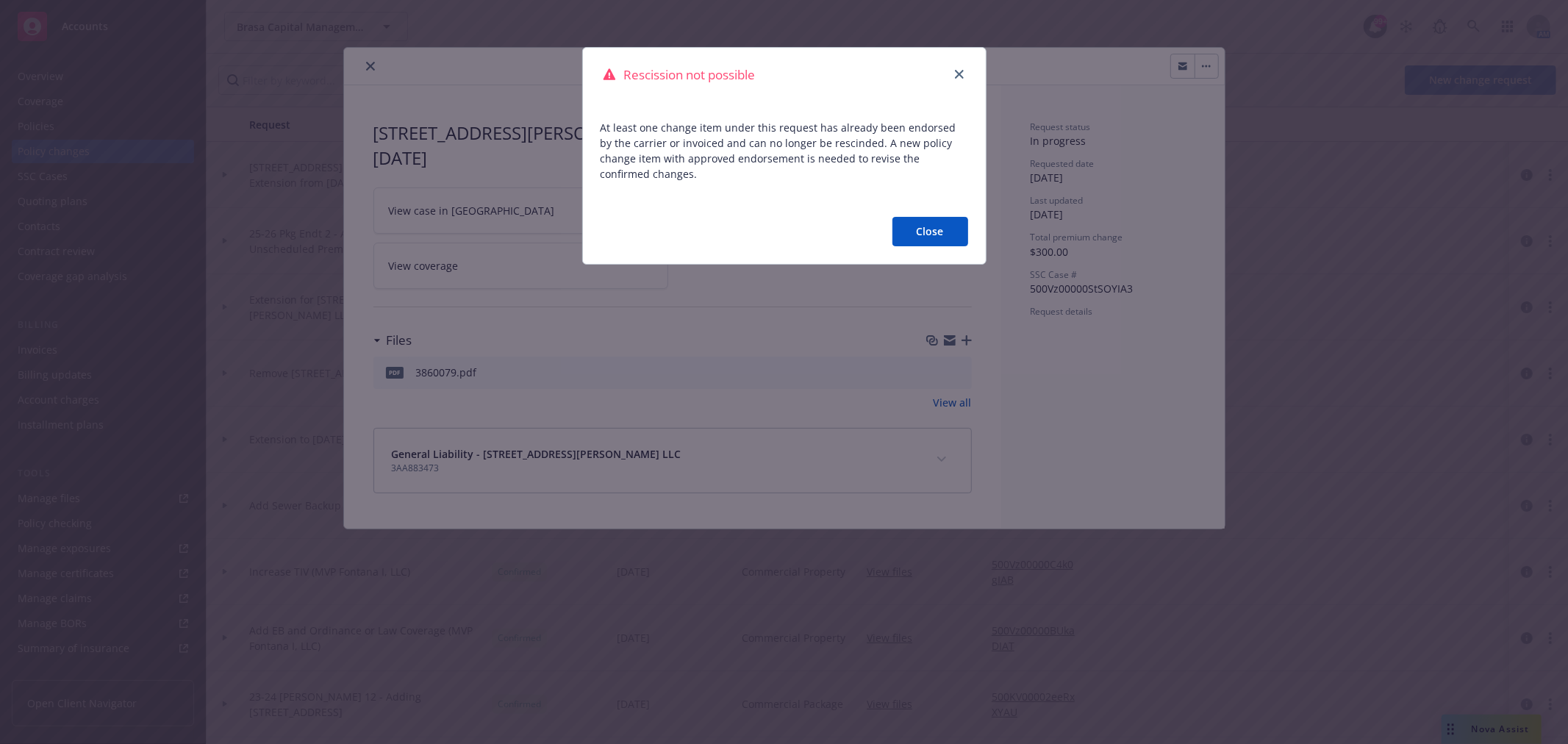
click at [953, 232] on button "Close" at bounding box center [930, 232] width 76 height 30
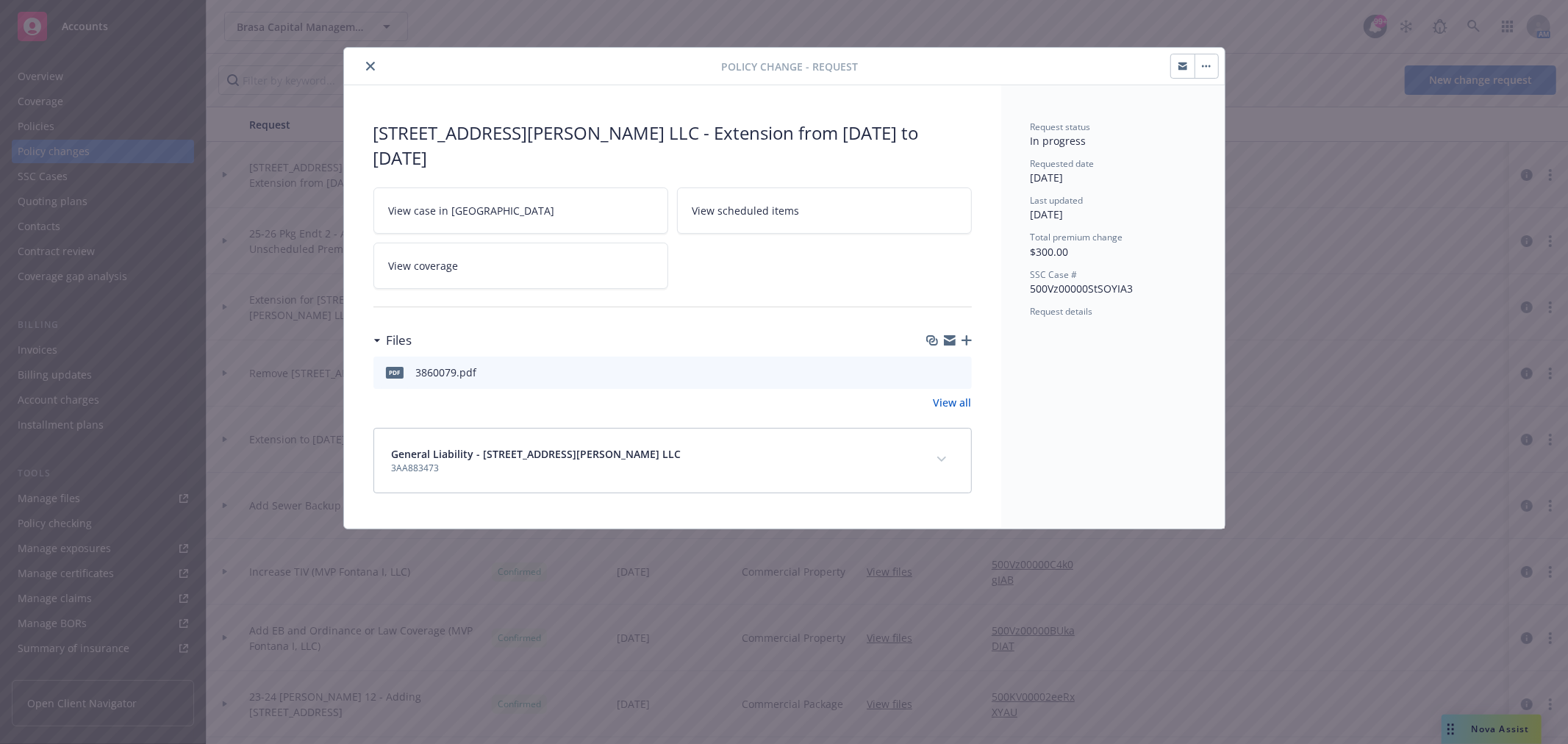
click at [372, 68] on icon "close" at bounding box center [370, 66] width 9 height 9
click at [371, 63] on div "Show pending only Request Policy history New change request" at bounding box center [886, 80] width 1361 height 53
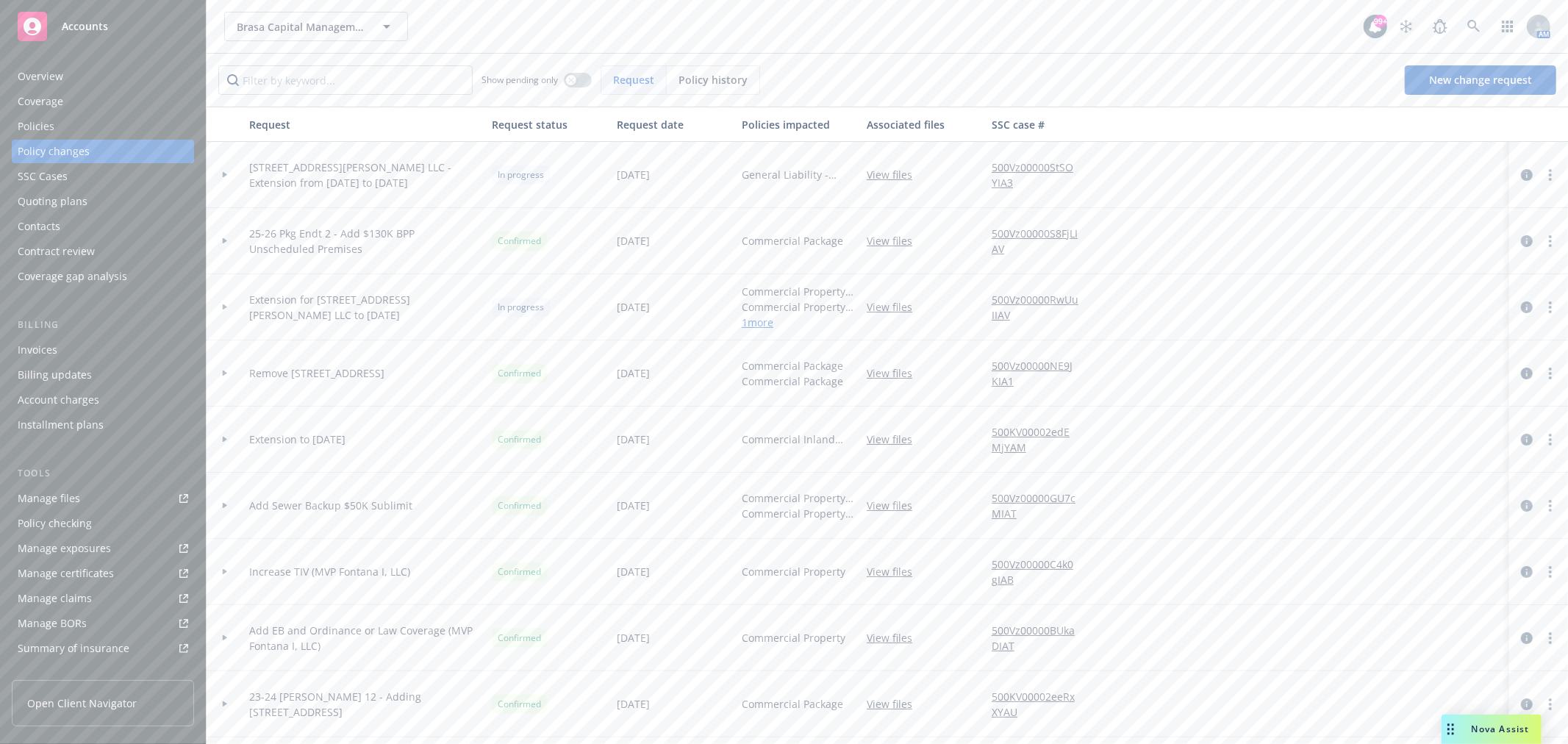
click at [222, 180] on div at bounding box center [224, 175] width 37 height 66
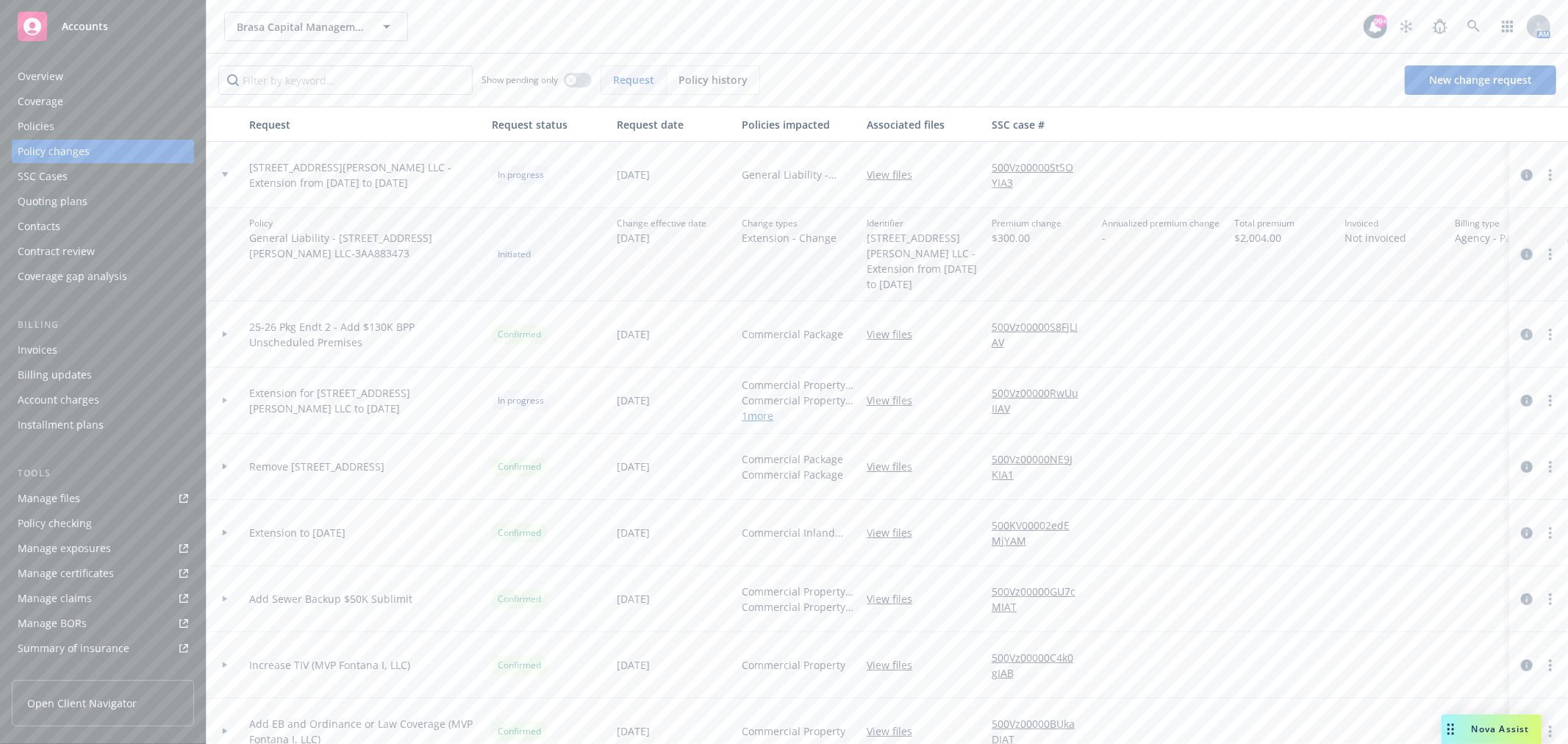
click at [1520, 248] on icon "circleInformation" at bounding box center [1526, 254] width 12 height 12
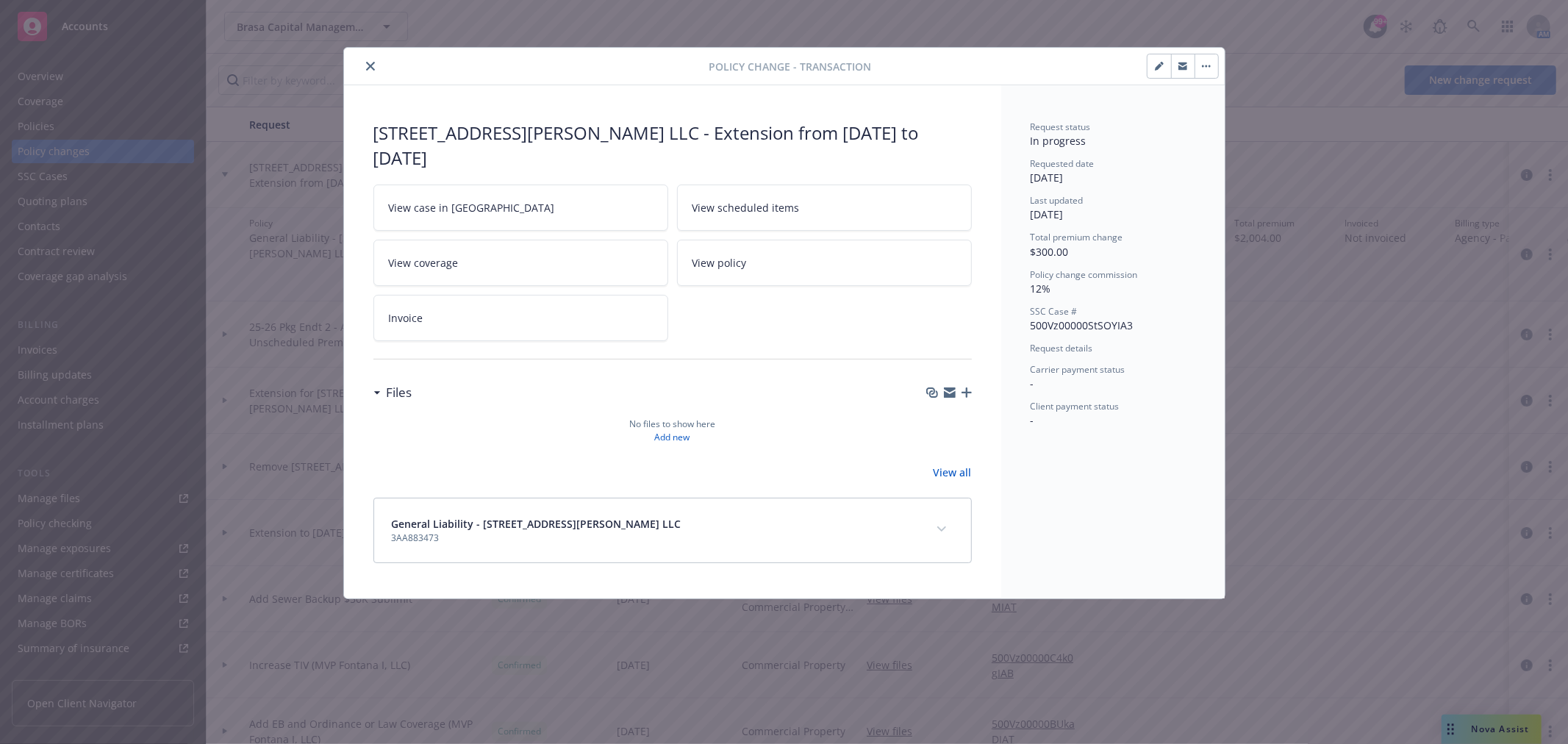
click at [1206, 67] on icon "button" at bounding box center [1206, 66] width 2 height 2
click at [370, 71] on button "close" at bounding box center [370, 66] width 18 height 18
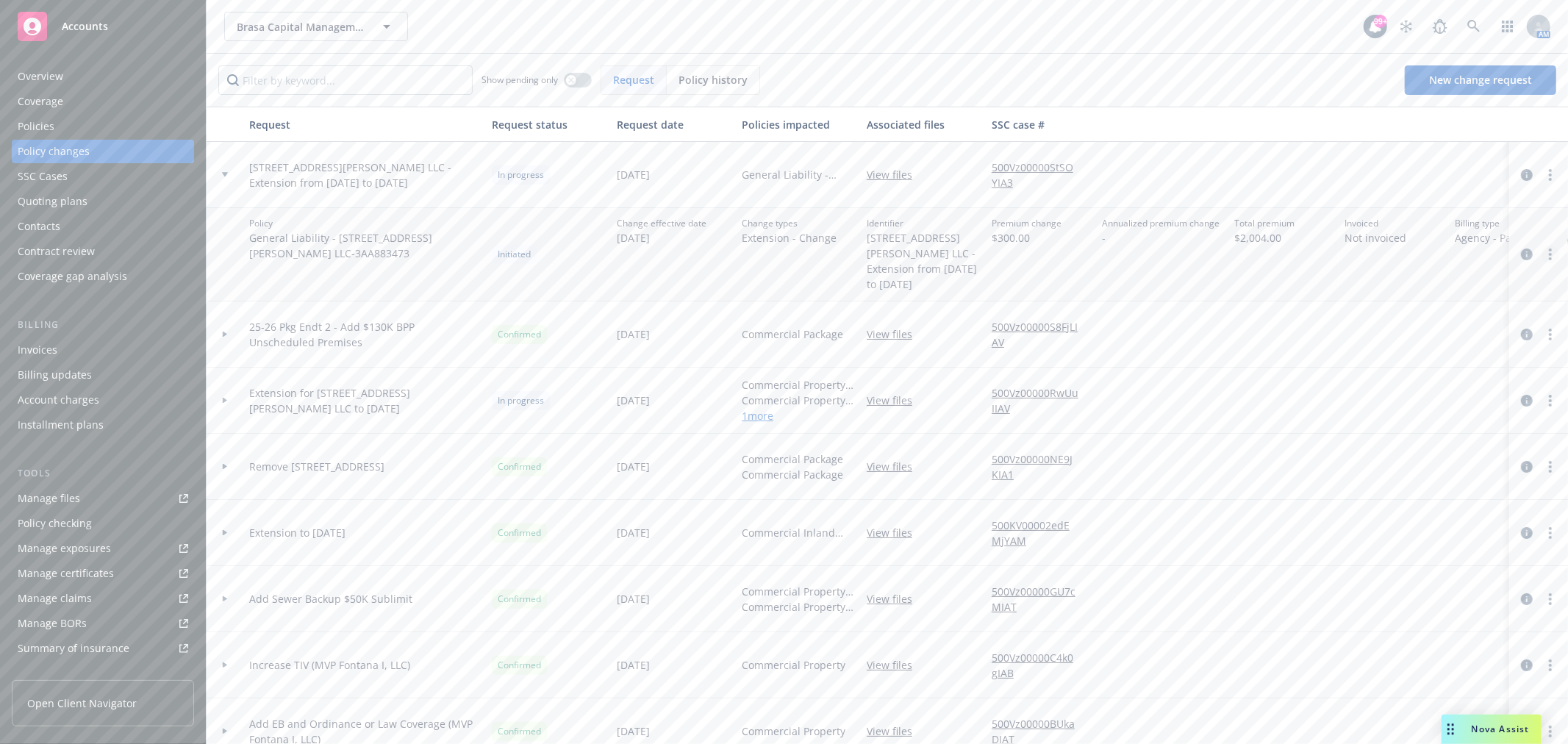
click at [1548, 257] on circle "more" at bounding box center [1550, 258] width 3 height 3
click at [1541, 173] on link "more" at bounding box center [1550, 175] width 18 height 18
click at [1408, 259] on link "Rescind request" at bounding box center [1420, 264] width 252 height 30
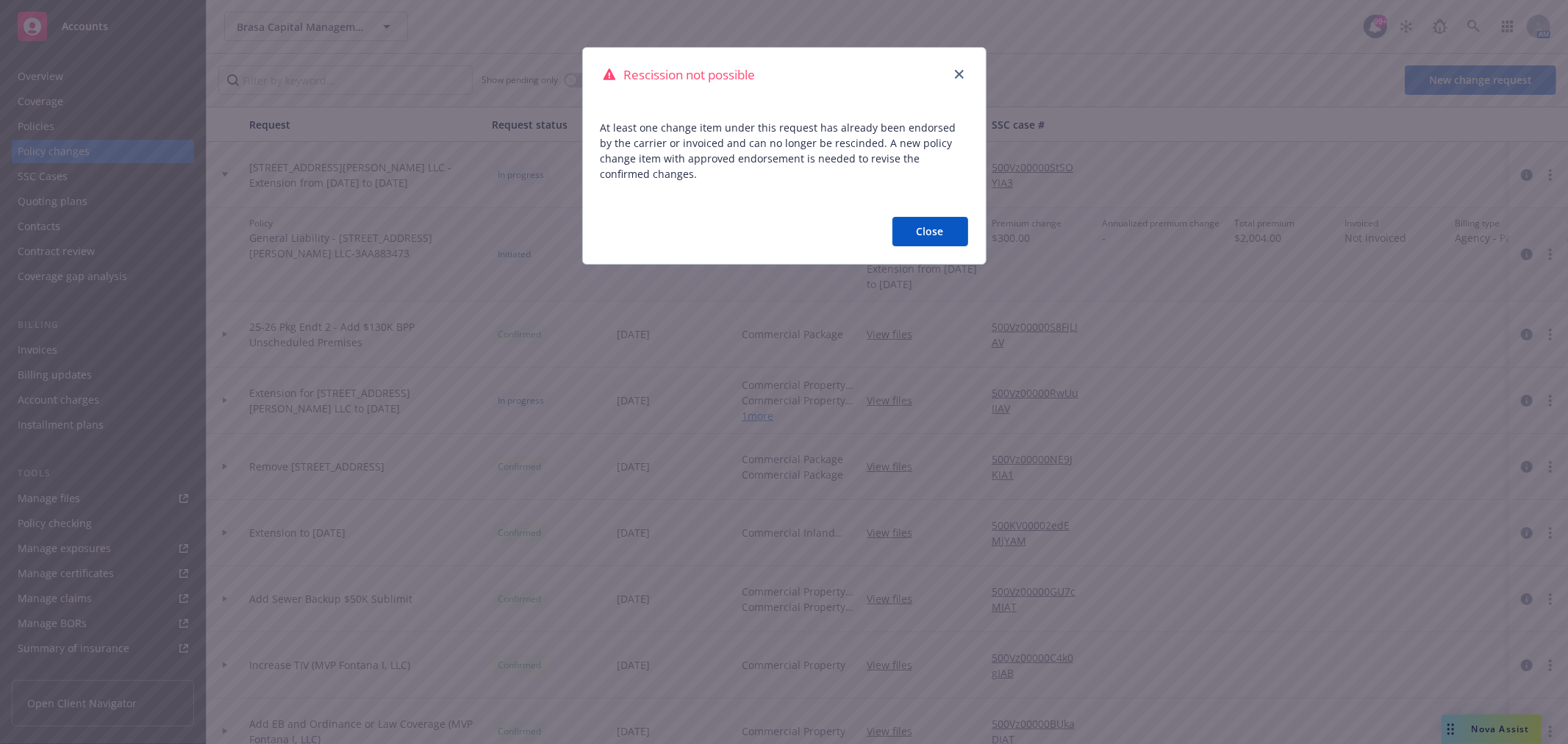
click at [908, 230] on button "Close" at bounding box center [930, 232] width 76 height 30
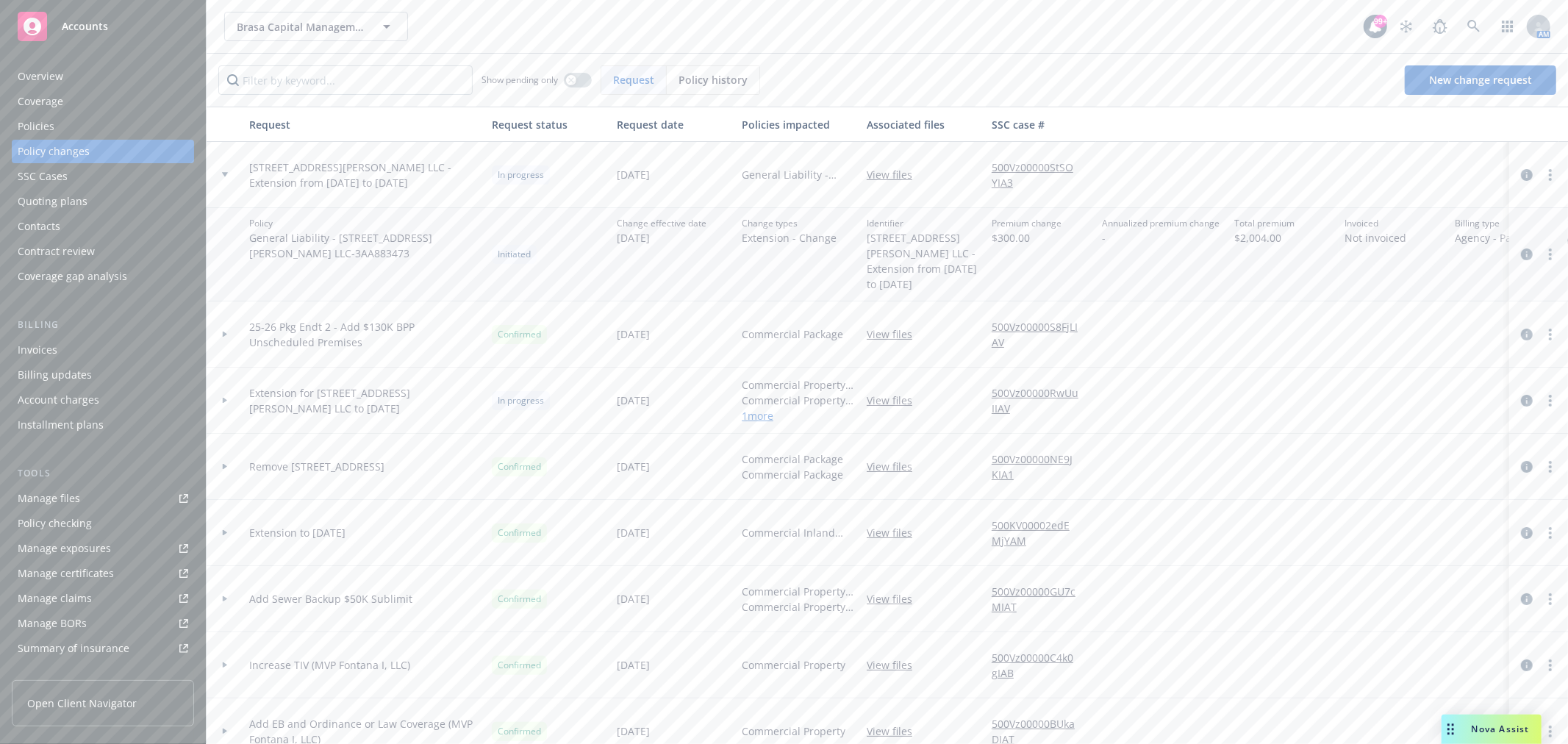
click at [226, 397] on icon at bounding box center [225, 400] width 6 height 5
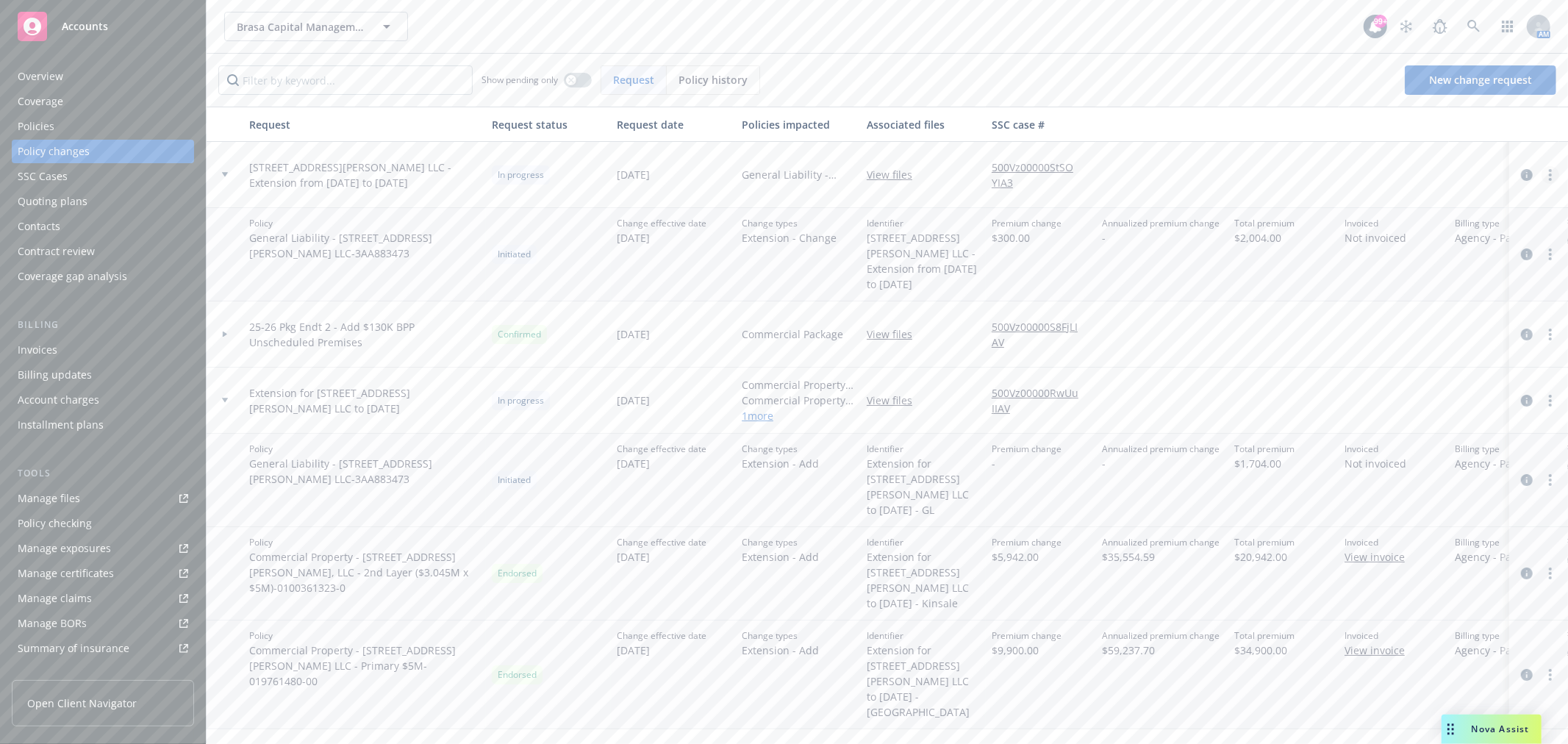
click at [1548, 173] on icon "more" at bounding box center [1550, 174] width 3 height 12
click at [1458, 261] on link "Rescind request" at bounding box center [1420, 264] width 252 height 30
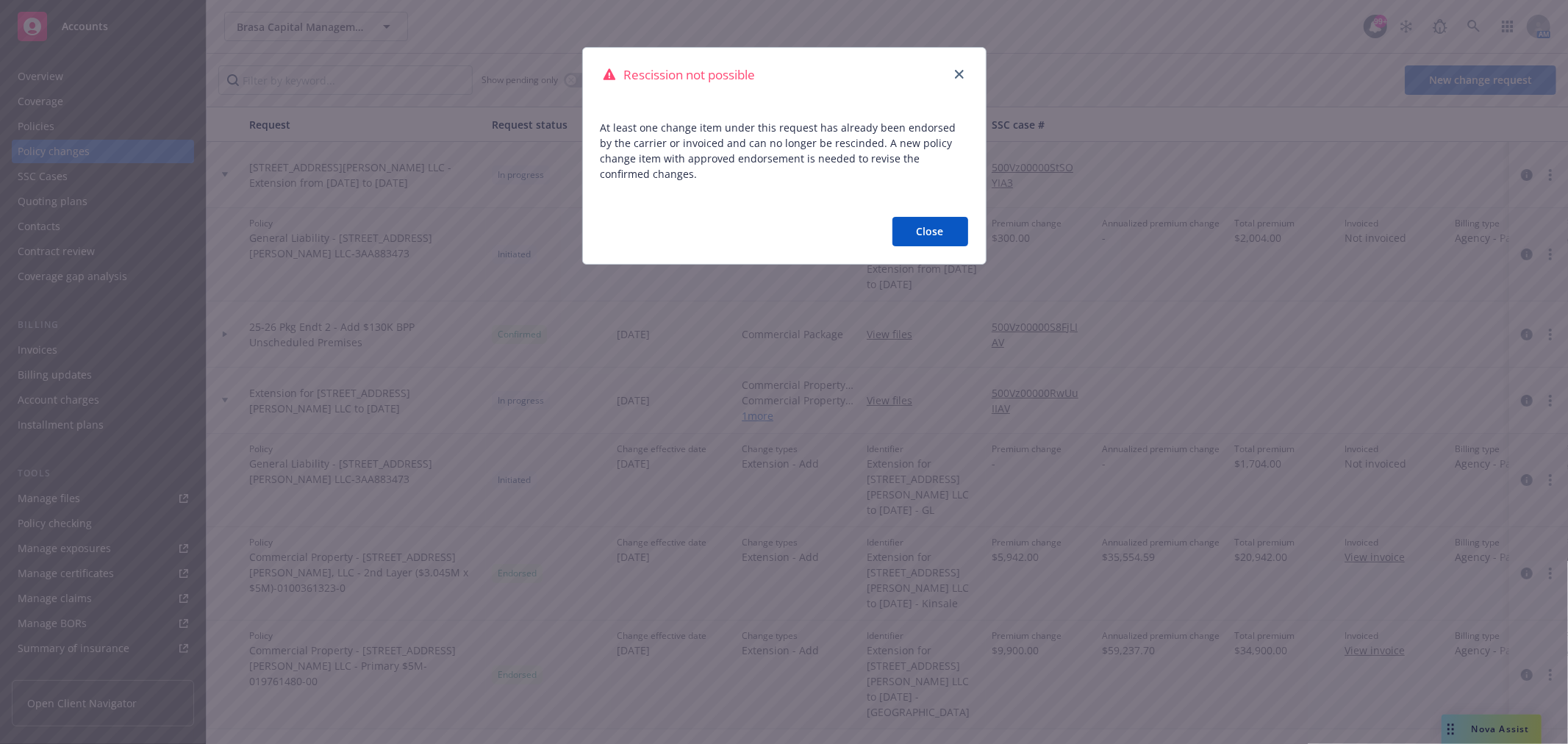
drag, startPoint x: 934, startPoint y: 229, endPoint x: 925, endPoint y: 255, distance: 27.5
click at [934, 229] on button "Close" at bounding box center [930, 232] width 76 height 30
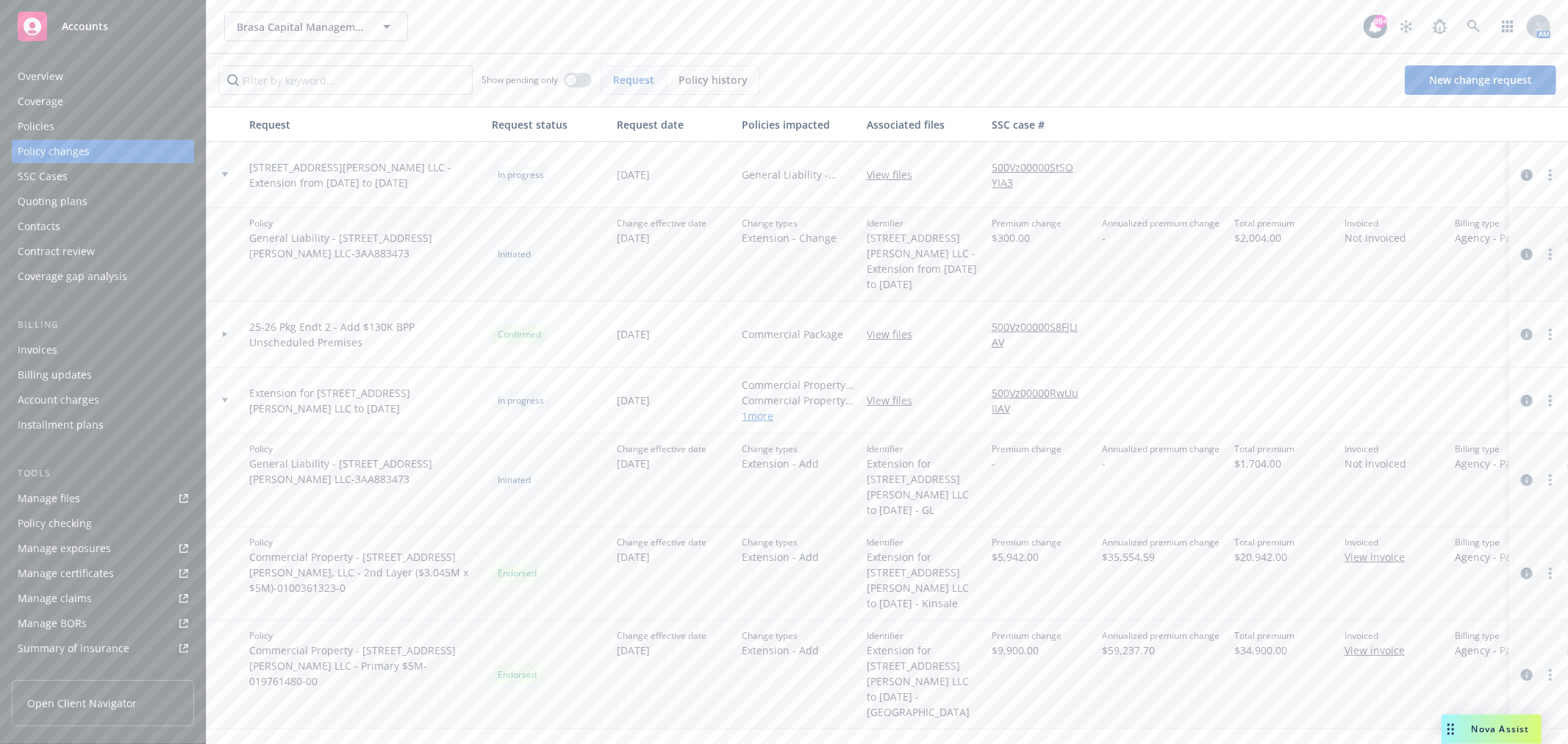
click at [1548, 248] on icon "more" at bounding box center [1550, 254] width 3 height 12
click at [1470, 307] on link "Resume workflow" at bounding box center [1420, 307] width 252 height 30
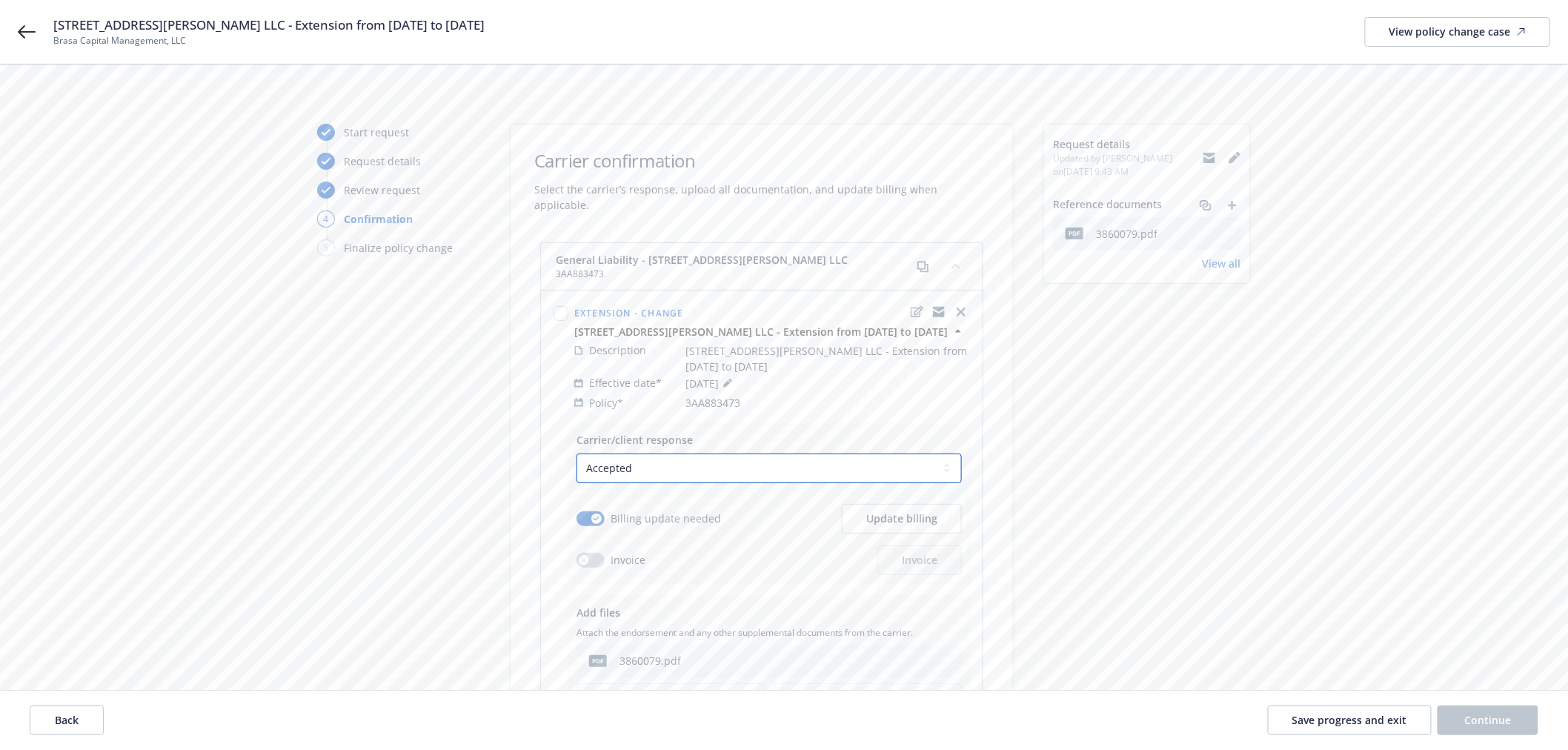
click at [790, 453] on select "Select a carrier response Accepted Accepted with revision No endorsement needed…" at bounding box center [768, 468] width 385 height 30
select select "DECLINED_BY_CARRIER"
click at [576, 453] on select "Select a carrier response Accepted Accepted with revision No endorsement needed…" at bounding box center [768, 468] width 385 height 30
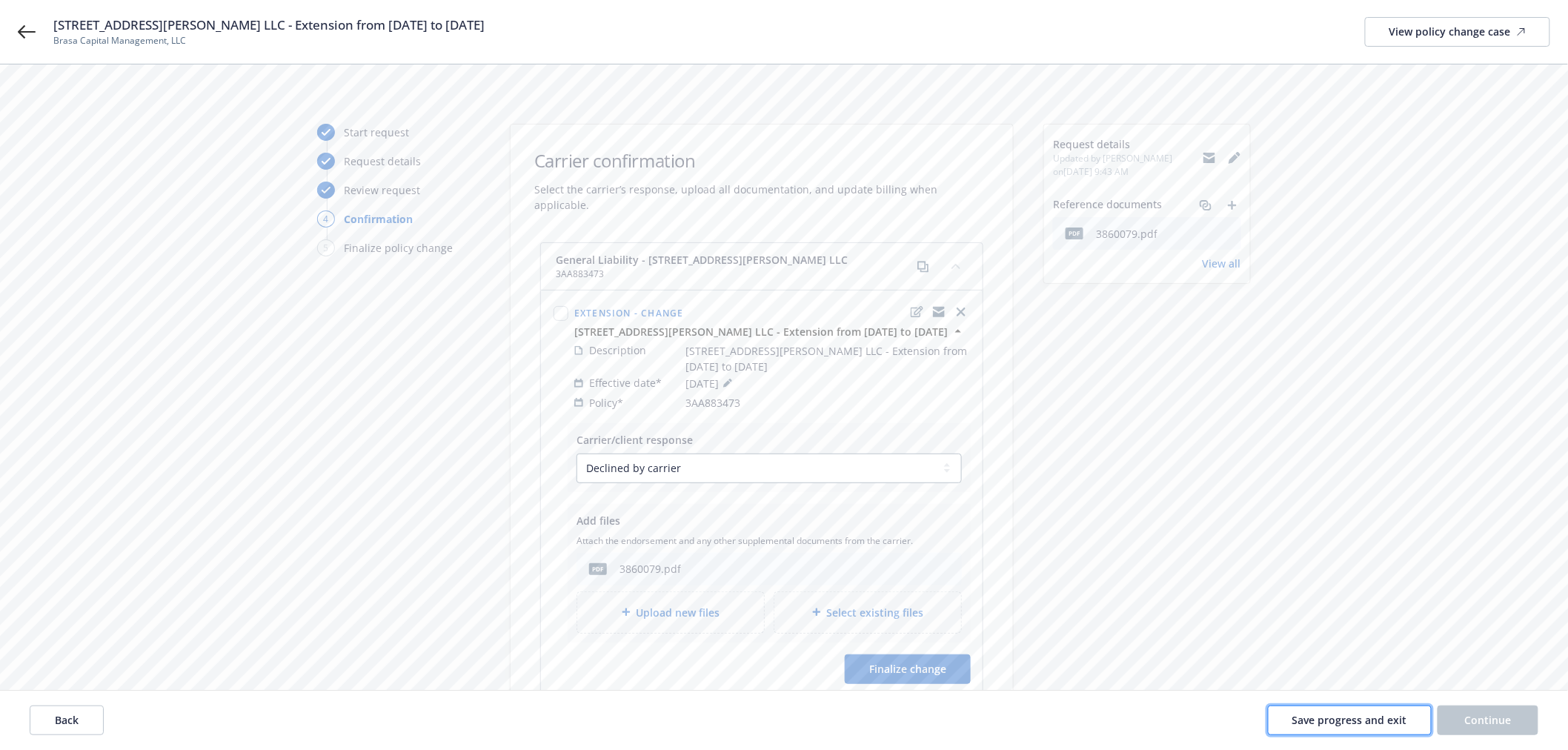
click at [1297, 721] on span "Save progress and exit" at bounding box center [1350, 720] width 115 height 14
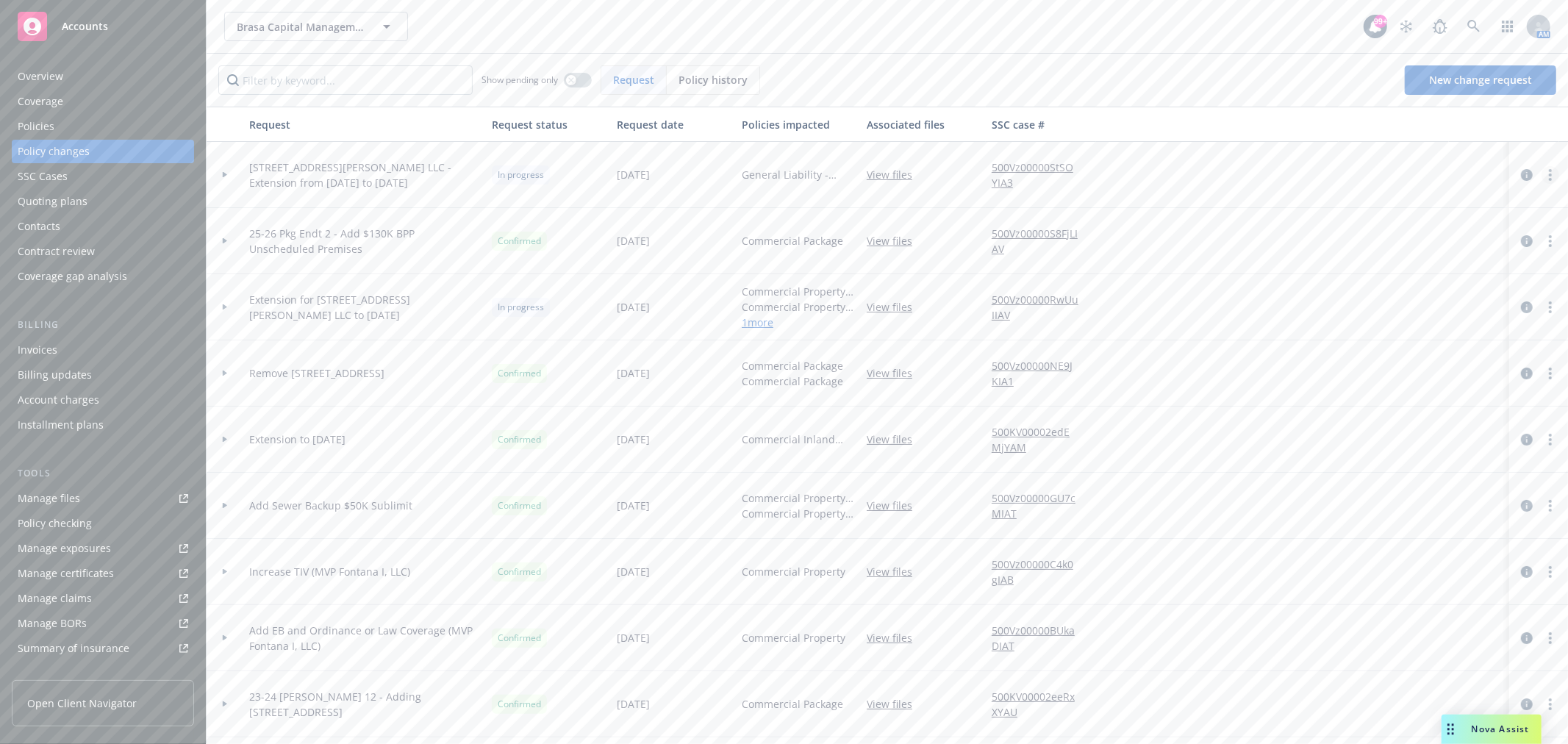
click at [1541, 175] on link "more" at bounding box center [1550, 175] width 18 height 18
click at [1457, 258] on link "Rescind request" at bounding box center [1420, 264] width 252 height 30
type textarea "x"
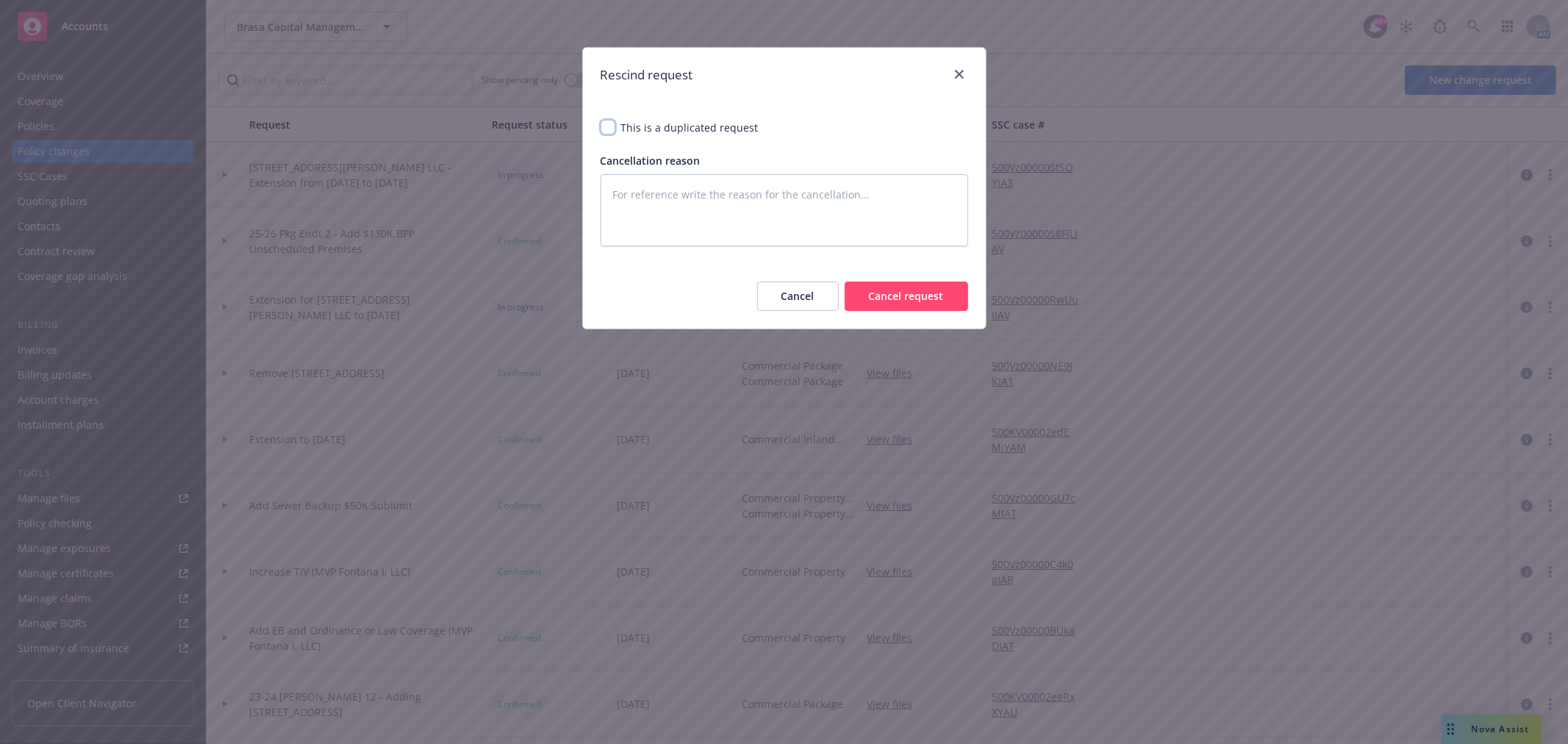
click at [610, 127] on input "checkbox" at bounding box center [608, 126] width 15 height 15
checkbox input "true"
type textarea "x"
click at [886, 301] on button "Cancel request" at bounding box center [907, 297] width 123 height 30
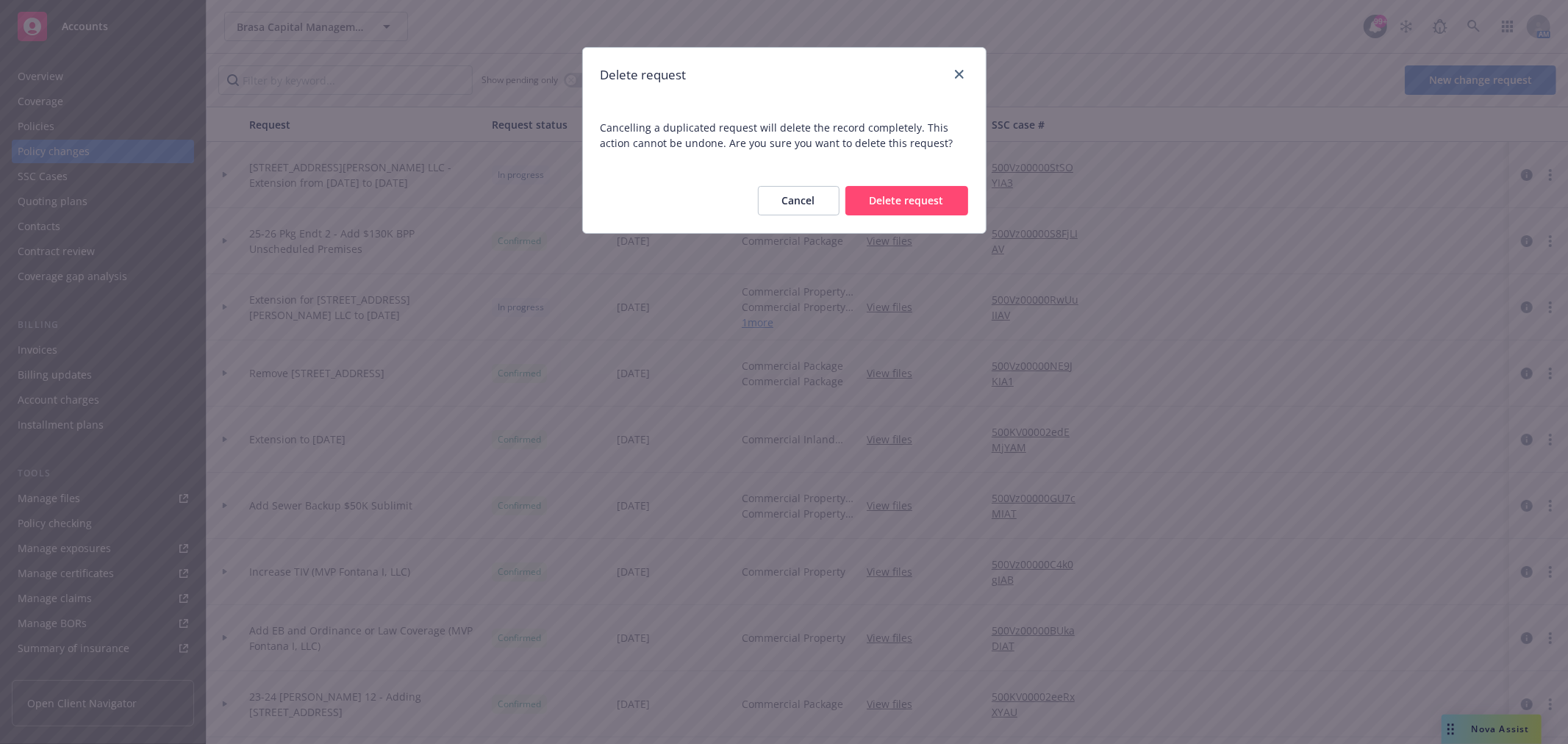
click at [930, 196] on button "Delete request" at bounding box center [906, 201] width 123 height 30
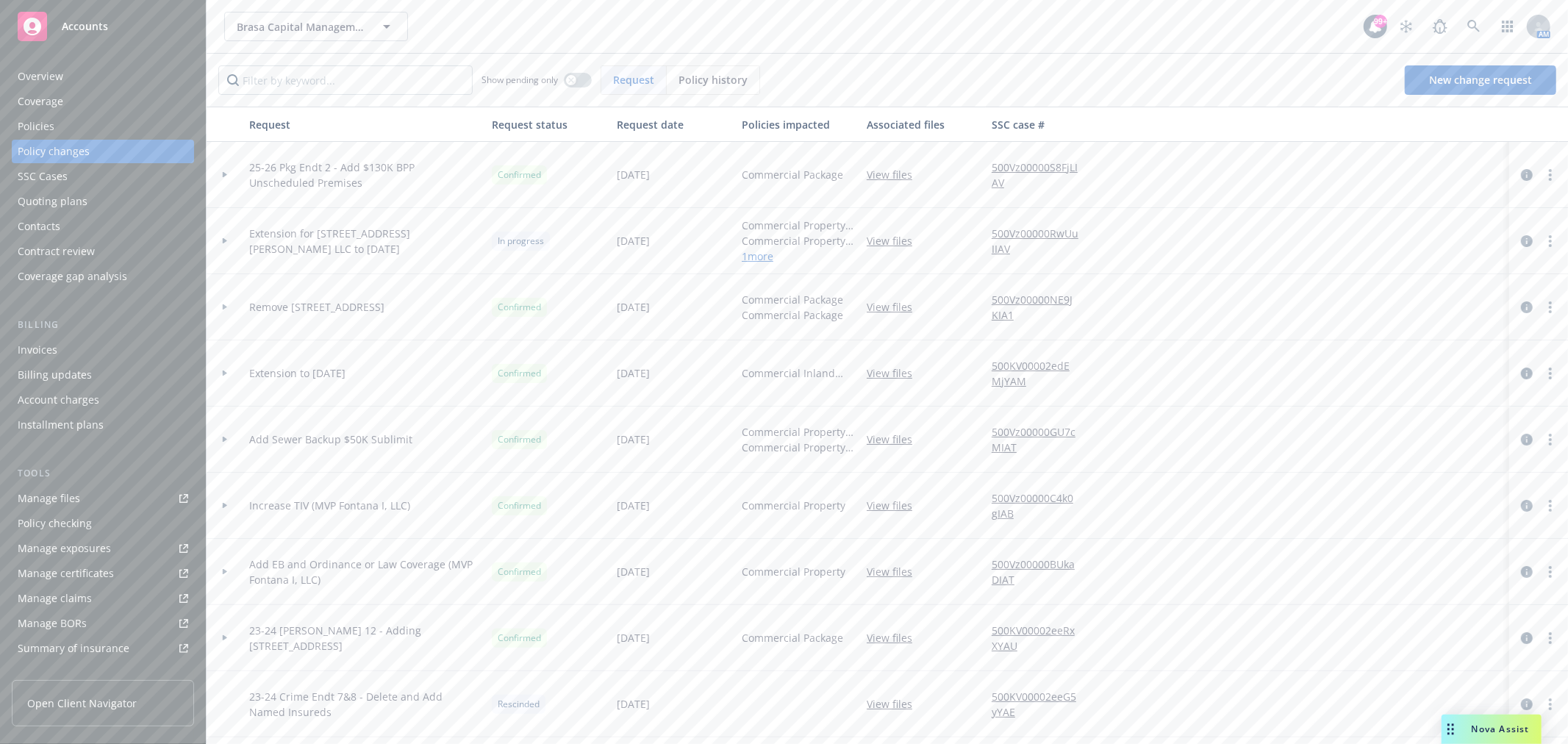
drag, startPoint x: 226, startPoint y: 240, endPoint x: 251, endPoint y: 269, distance: 38.3
click at [226, 240] on icon at bounding box center [225, 241] width 5 height 6
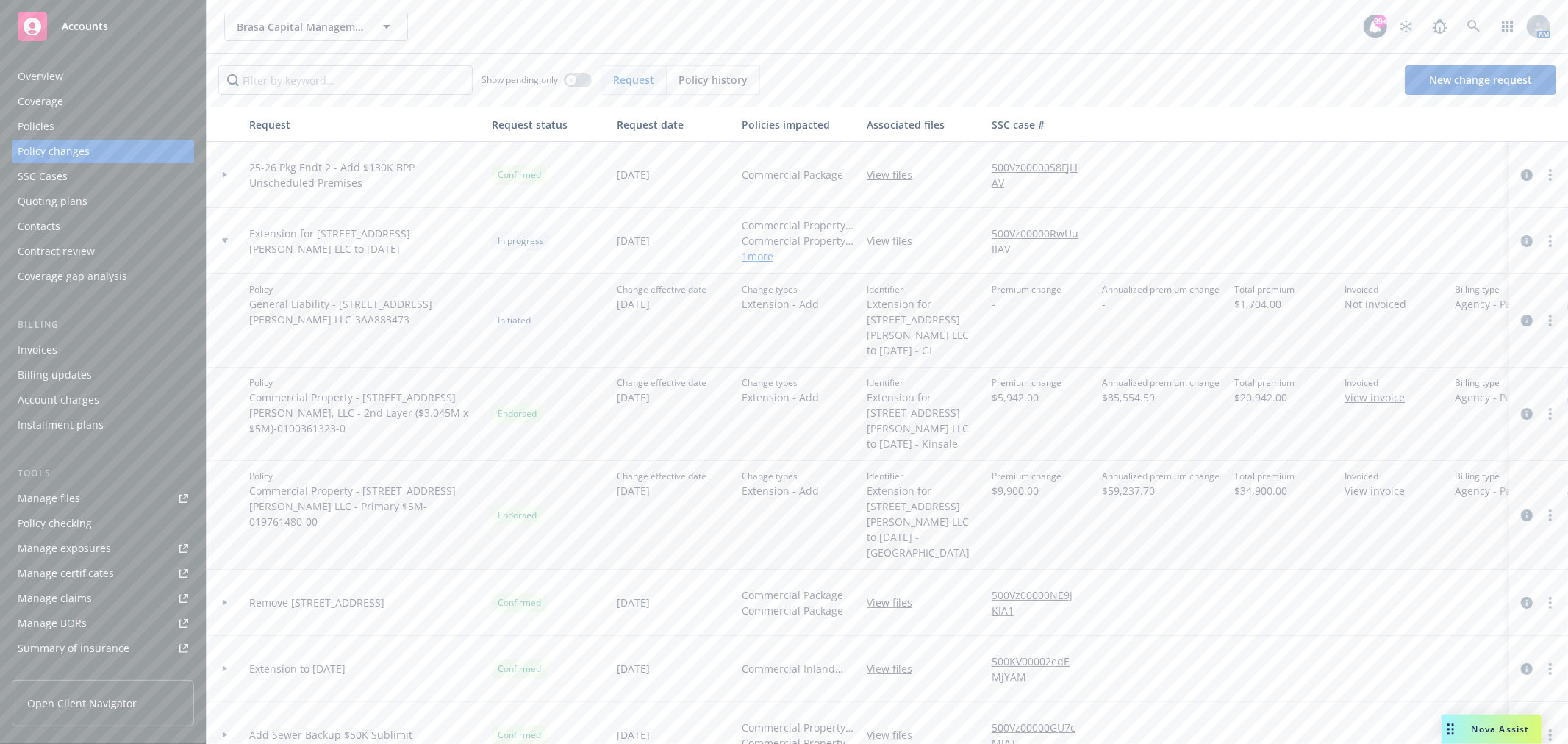
click at [1548, 323] on circle "more" at bounding box center [1550, 325] width 3 height 3
click at [1473, 370] on link "Resume workflow" at bounding box center [1420, 372] width 252 height 30
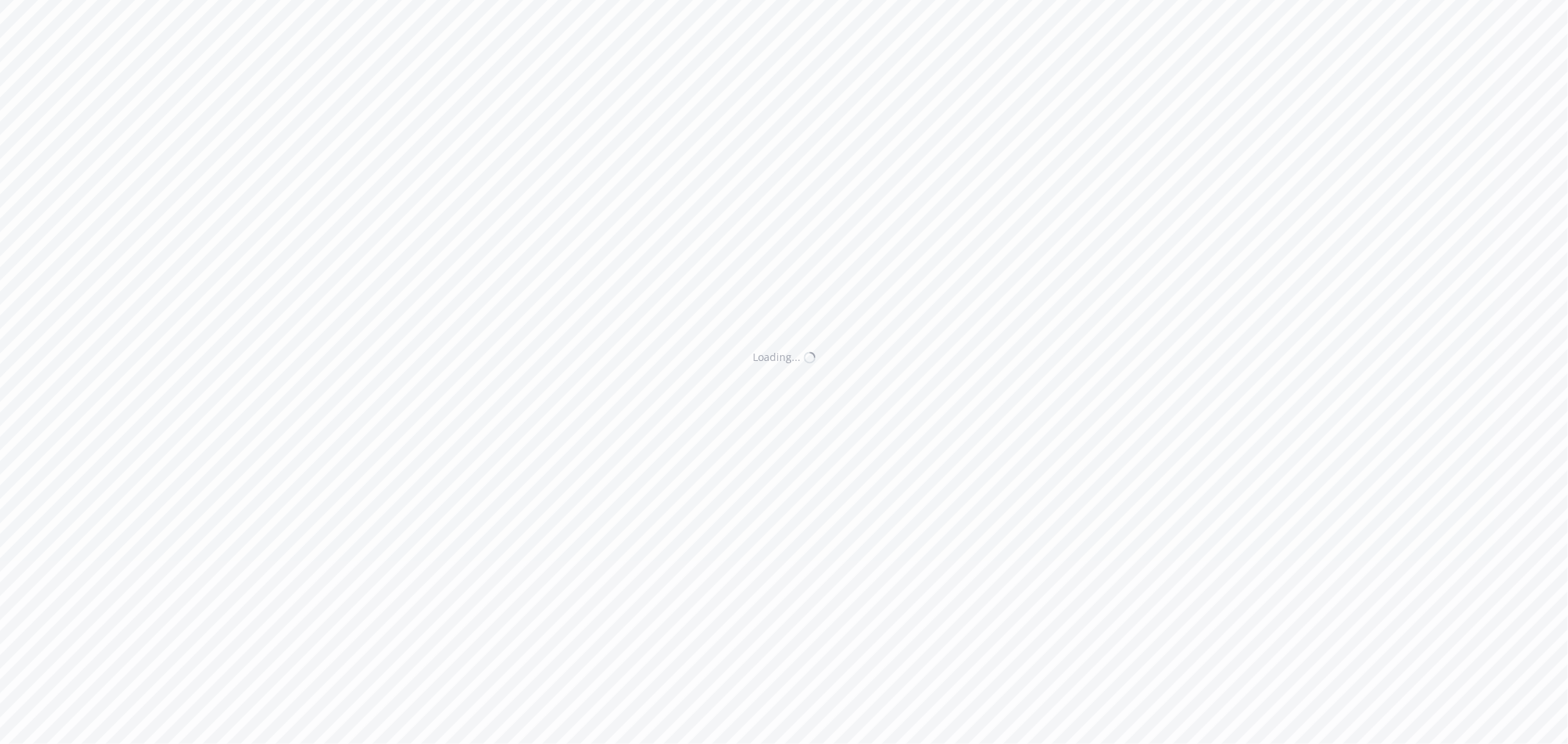
select select "ACCEPTED"
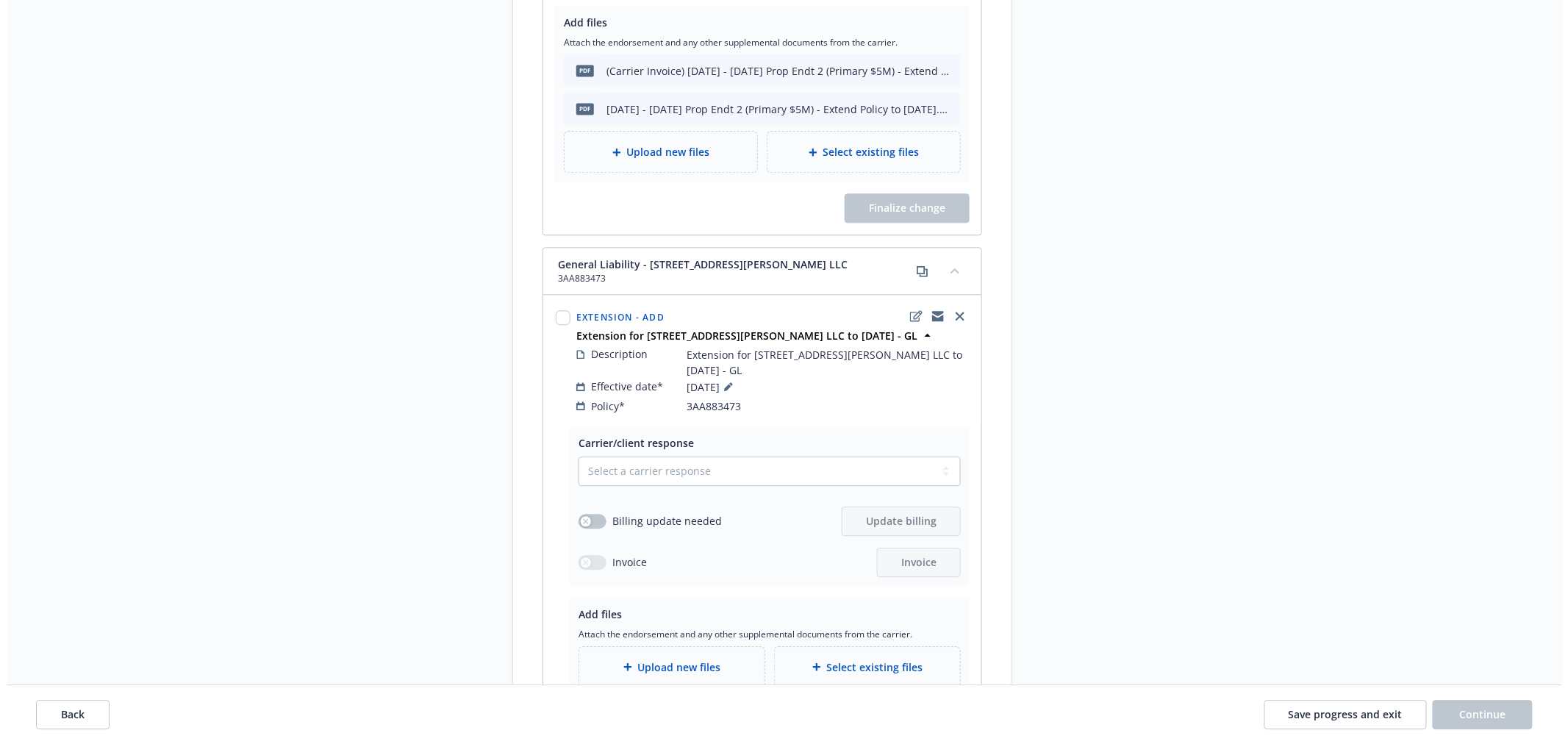
scroll to position [1387, 0]
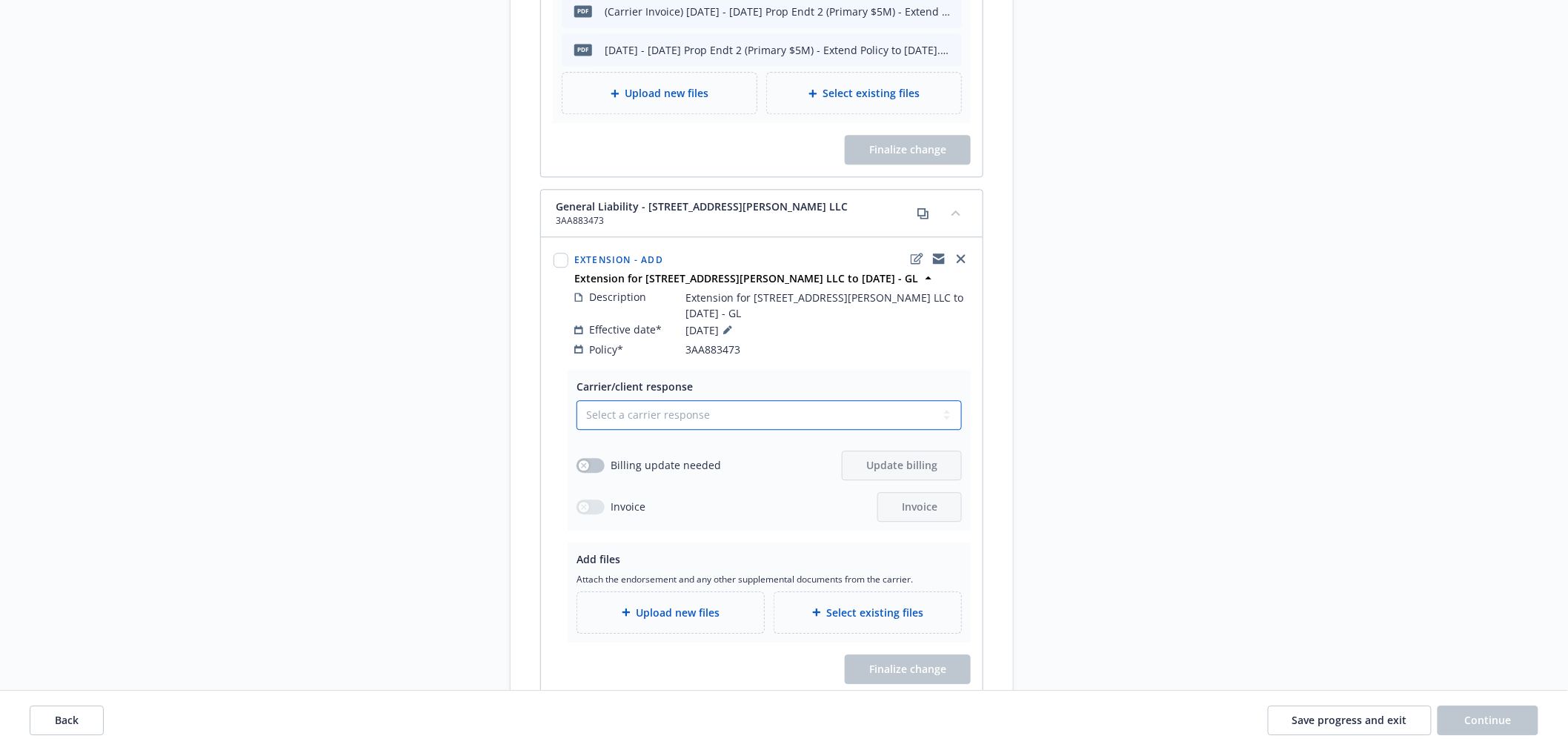
click at [627, 400] on select "Select a carrier response Accepted Accepted with revision No endorsement needed…" at bounding box center [768, 415] width 385 height 30
select select "ACCEPTED"
click at [576, 400] on select "Select a carrier response Accepted Accepted with revision No endorsement needed…" at bounding box center [768, 415] width 385 height 30
click at [593, 458] on button "button" at bounding box center [590, 465] width 28 height 15
click at [871, 458] on span "Update billing" at bounding box center [901, 465] width 71 height 14
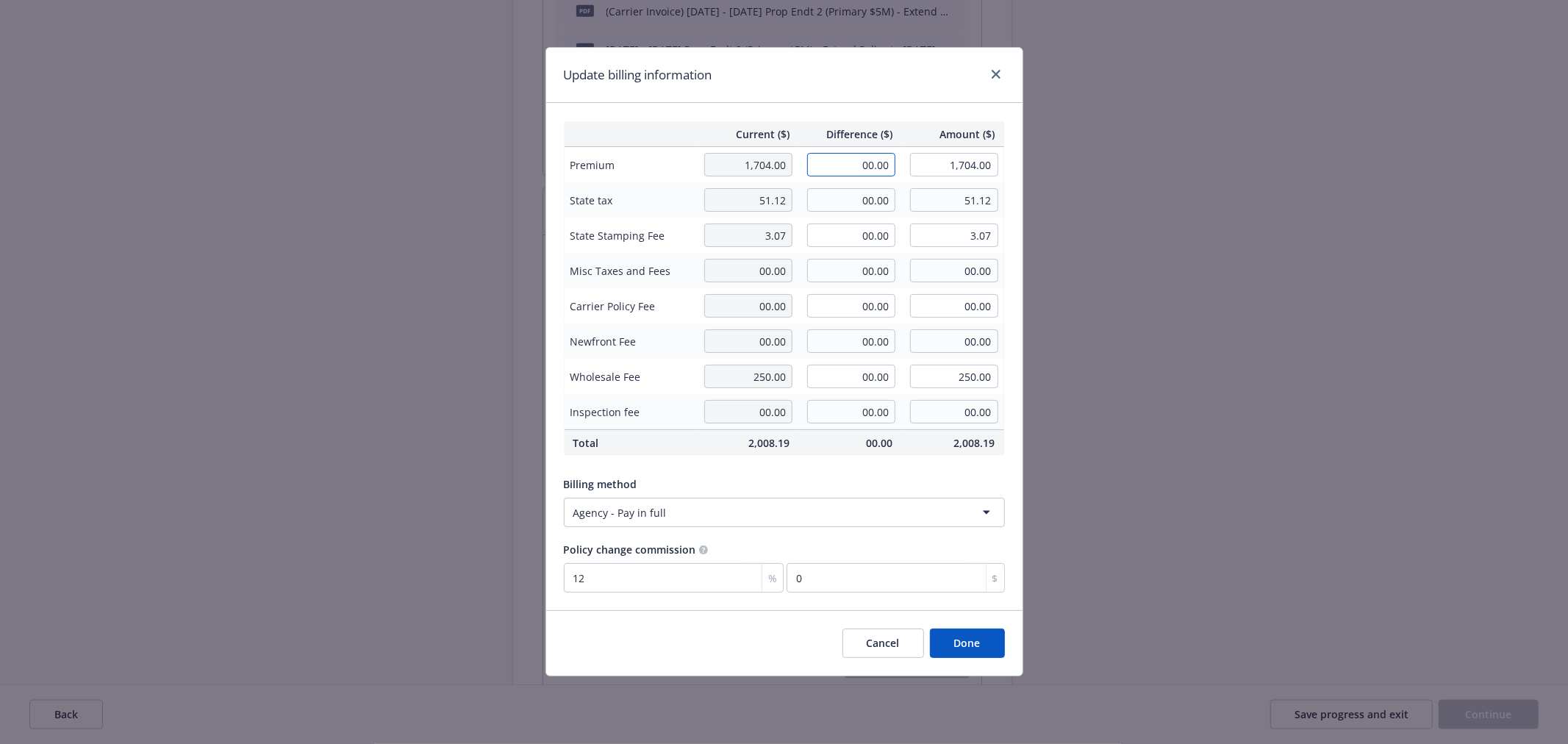
click at [851, 162] on input "00.00" at bounding box center [851, 165] width 88 height 23
type input "300.00"
type input "2,004.00"
type input "36"
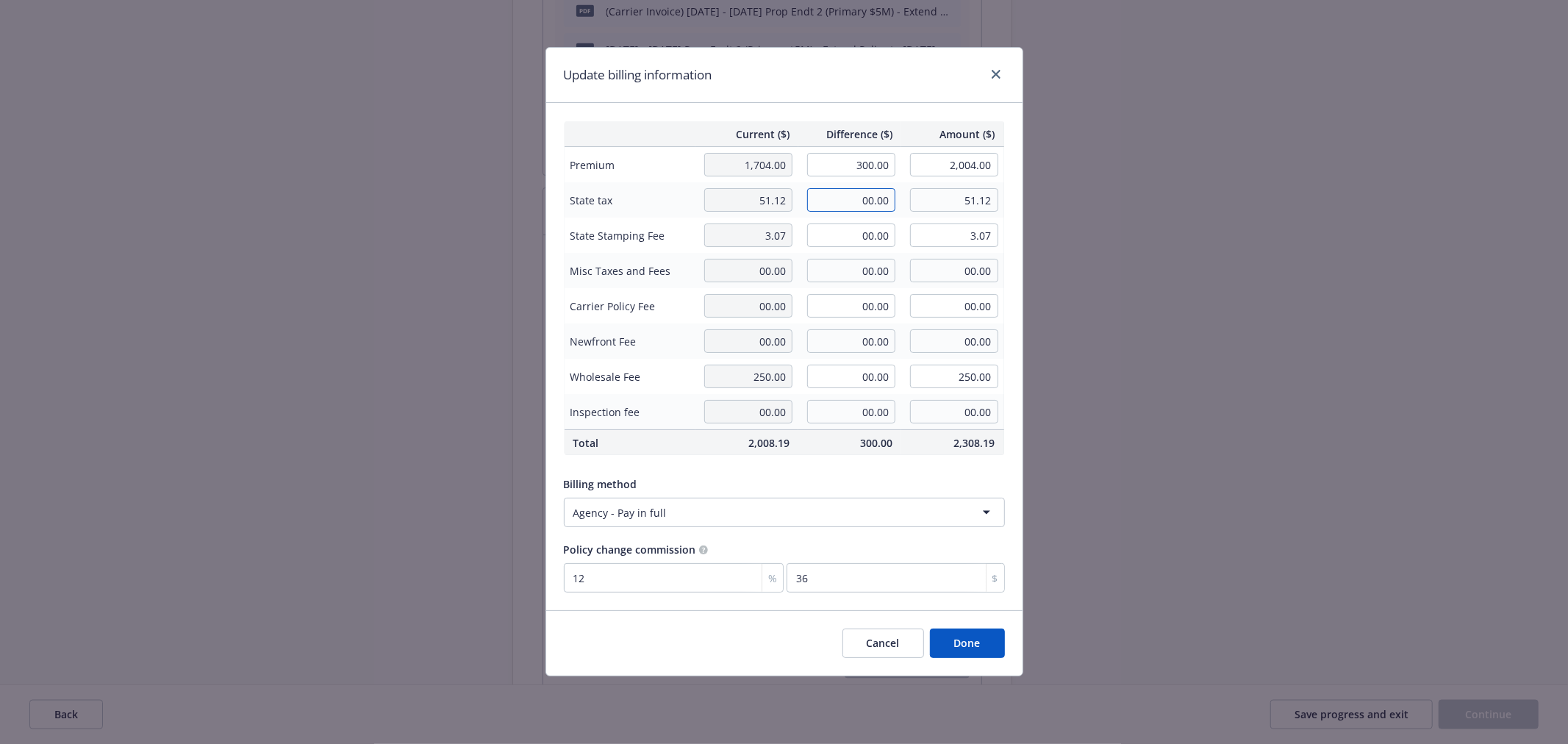
click at [832, 206] on input "00.00" at bounding box center [851, 200] width 88 height 23
type input "9.00"
type input "60.12"
type input "0.54"
type input "3.61"
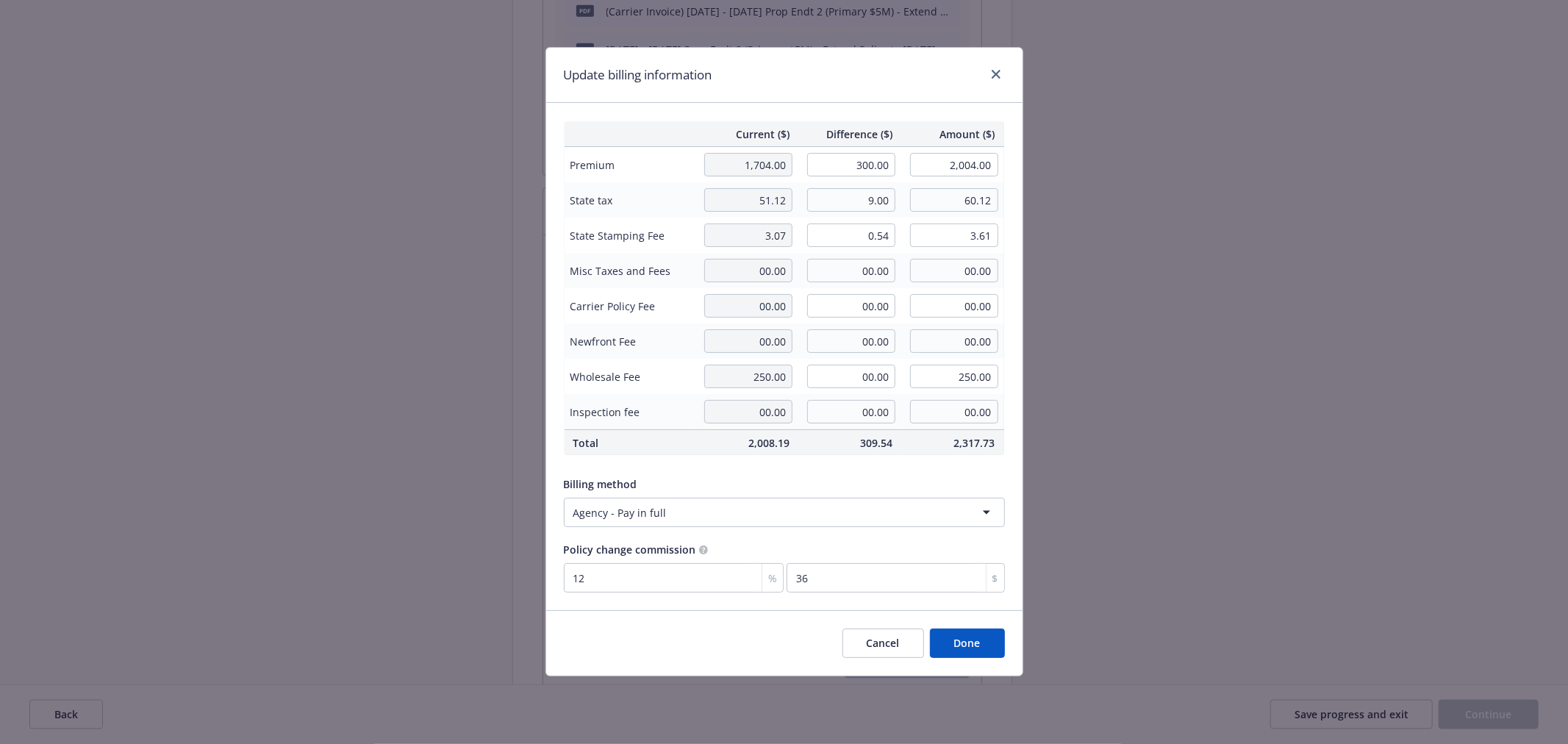
click at [869, 469] on div "Current ($) Difference ($) Amount ($) Premium 1,704.00 300.00 2,004.00 State ta…" at bounding box center [784, 356] width 476 height 507
click at [952, 640] on button "Done" at bounding box center [968, 643] width 75 height 30
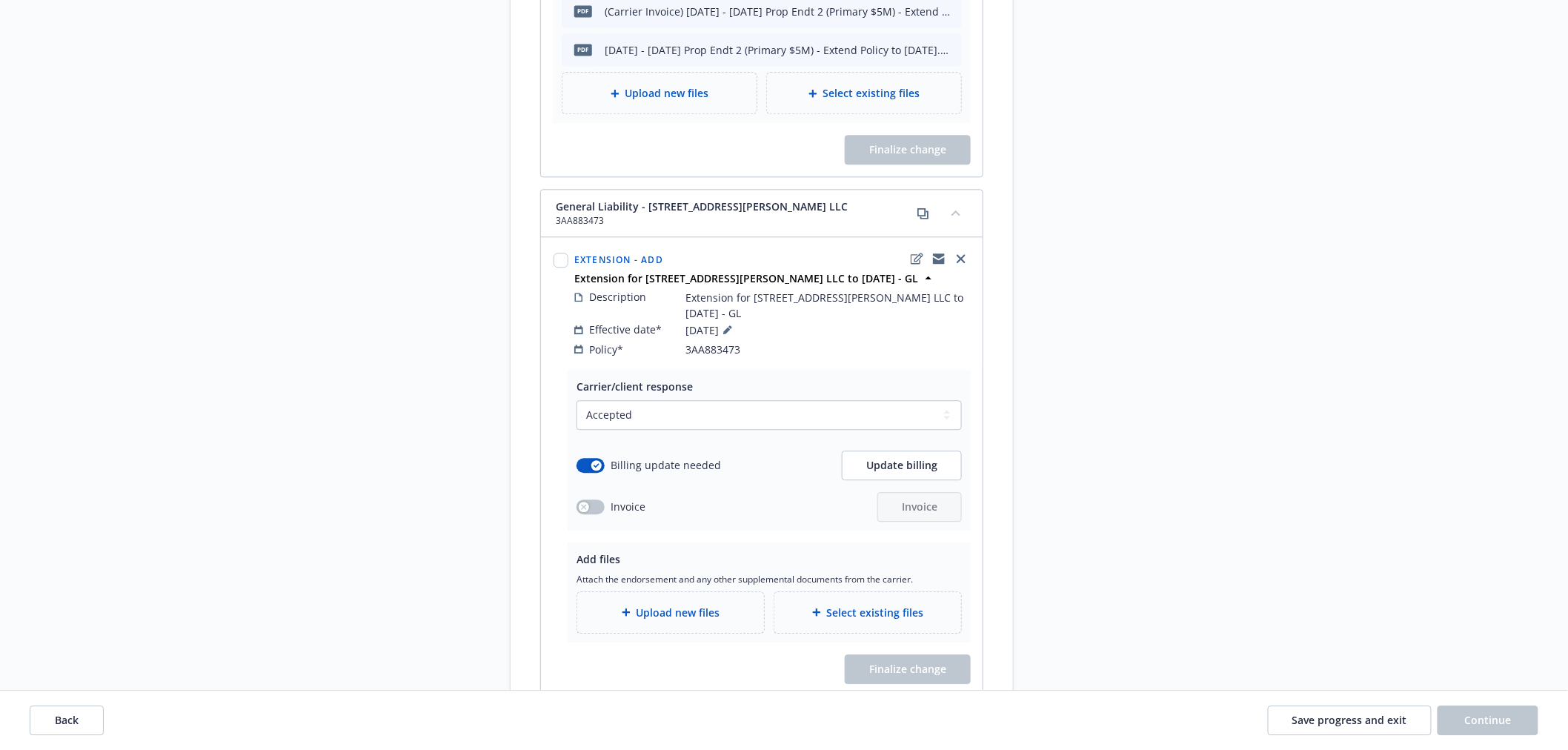
click at [716, 604] on span "Upload new files" at bounding box center [679, 612] width 83 height 16
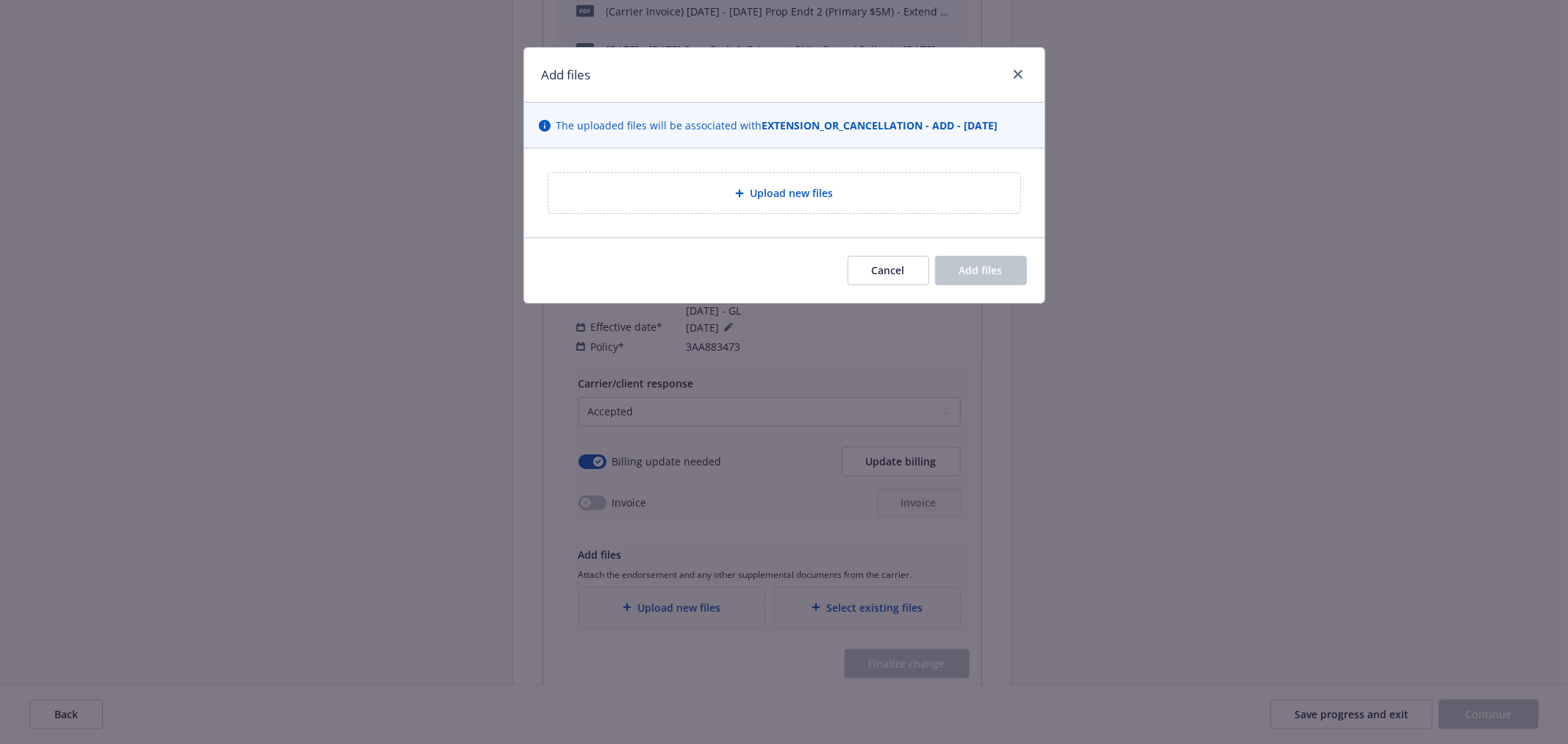
type textarea "x"
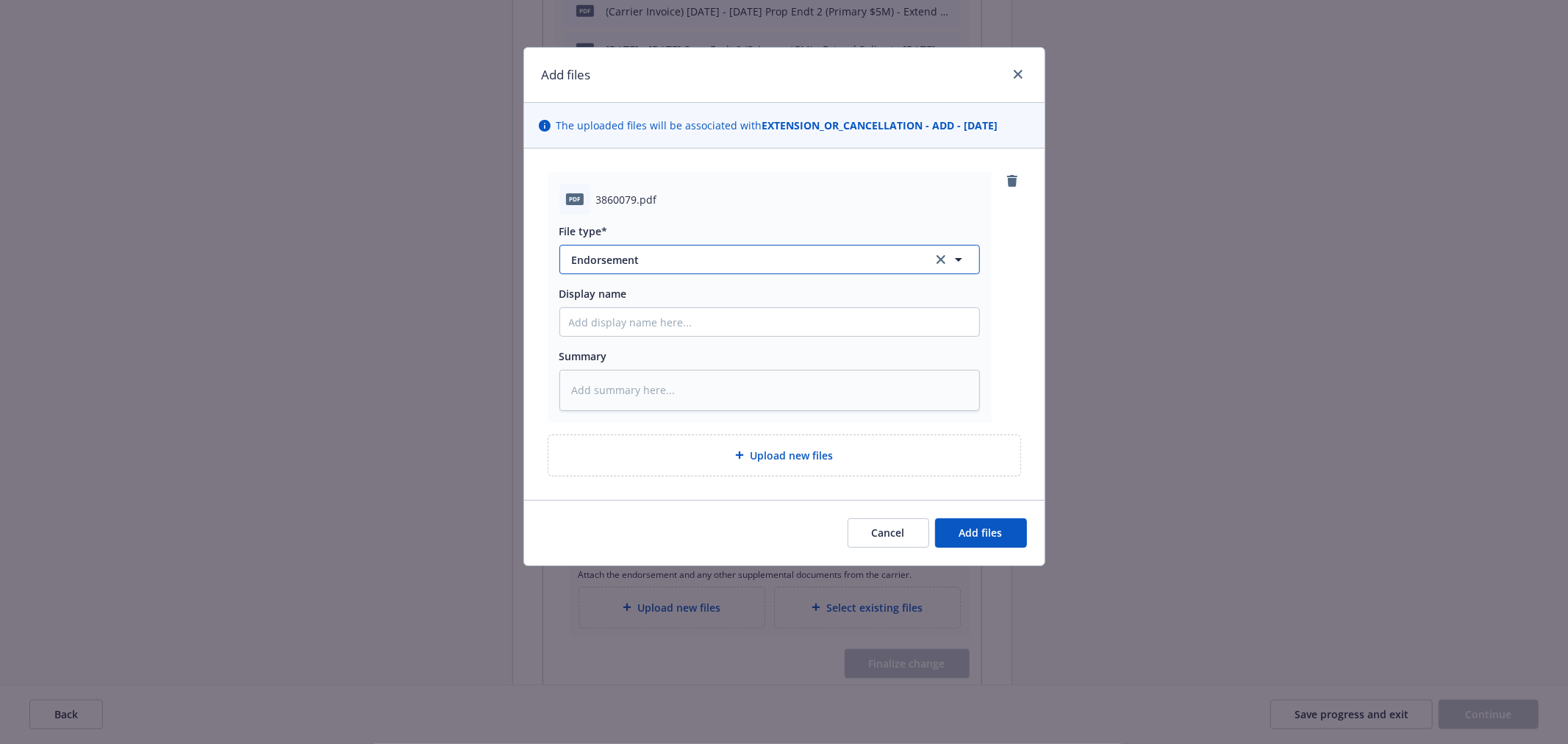
click at [633, 267] on span "Endorsement" at bounding box center [742, 260] width 340 height 16
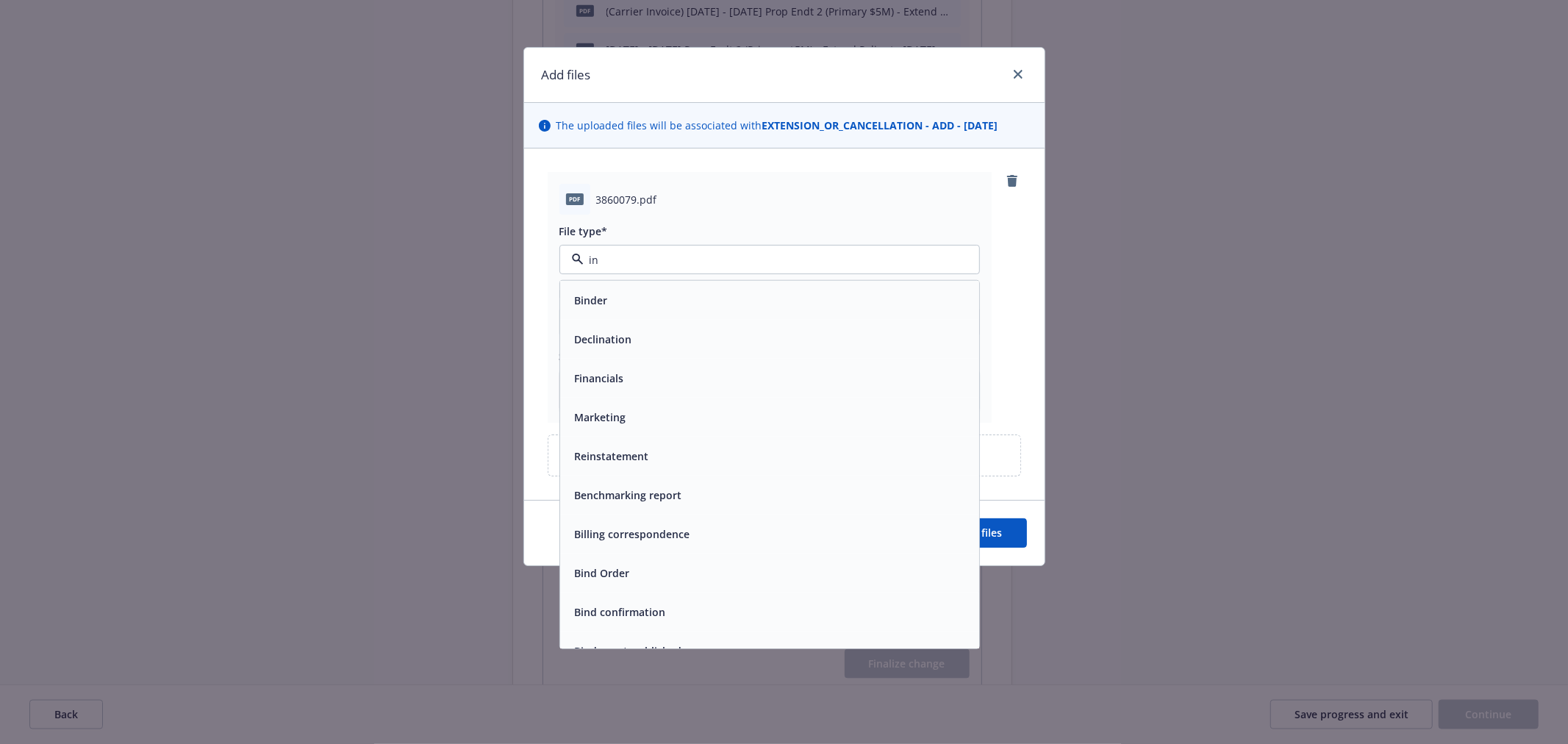
type input "inv"
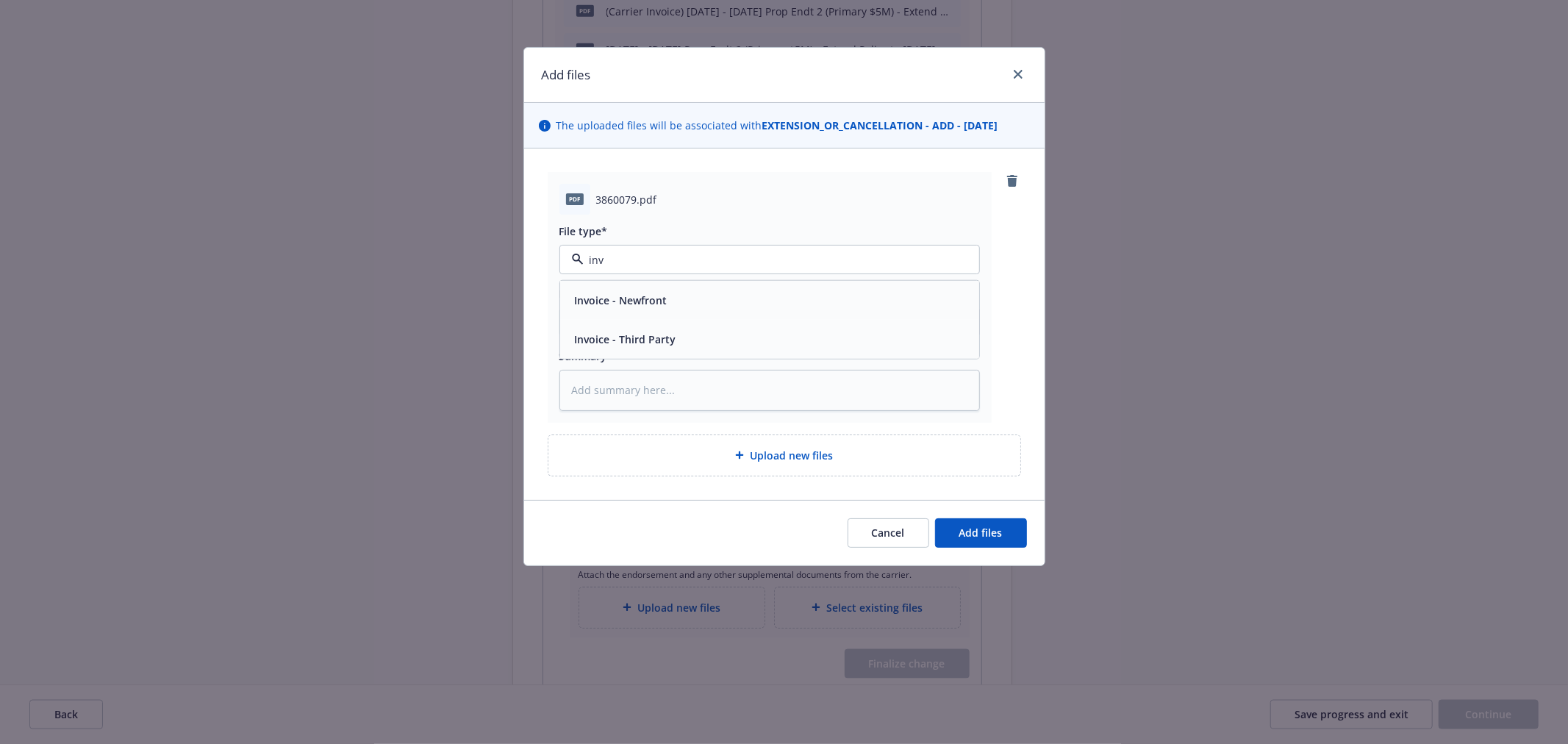
click at [680, 334] on div "Invoice - Third Party" at bounding box center [770, 339] width 401 height 21
click at [982, 536] on span "Add files" at bounding box center [981, 532] width 44 height 14
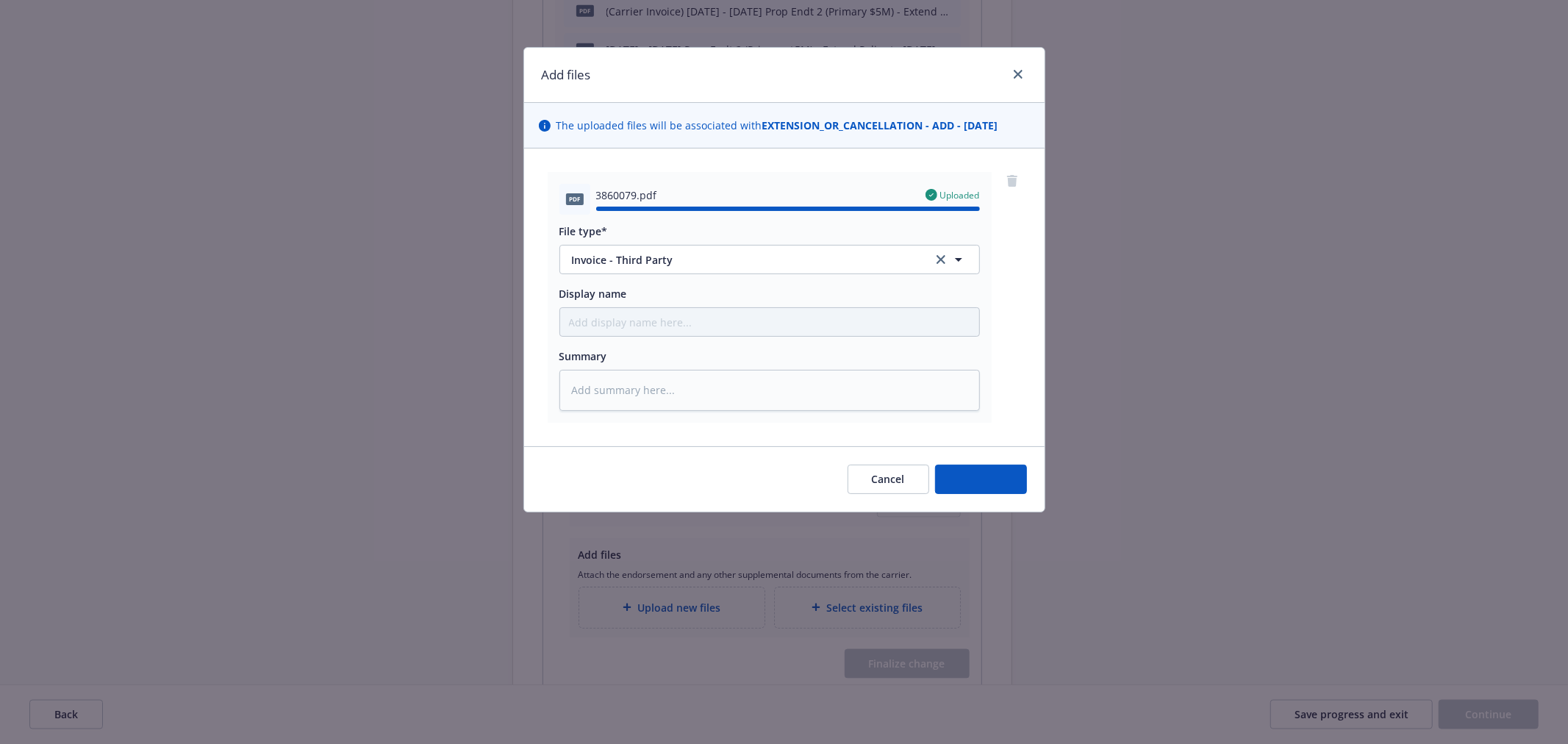
type textarea "x"
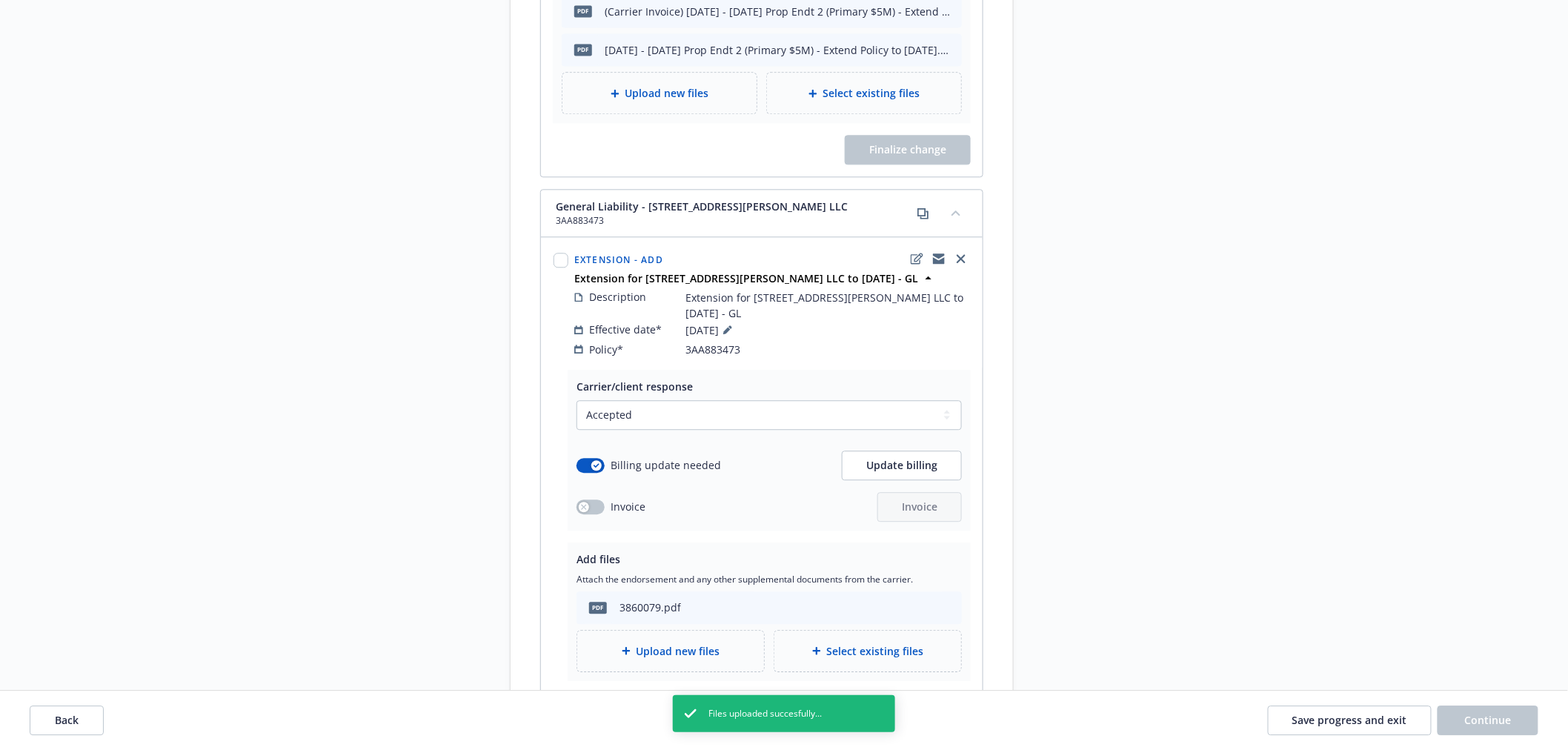
click at [897, 700] on span "Finalize change" at bounding box center [908, 707] width 77 height 14
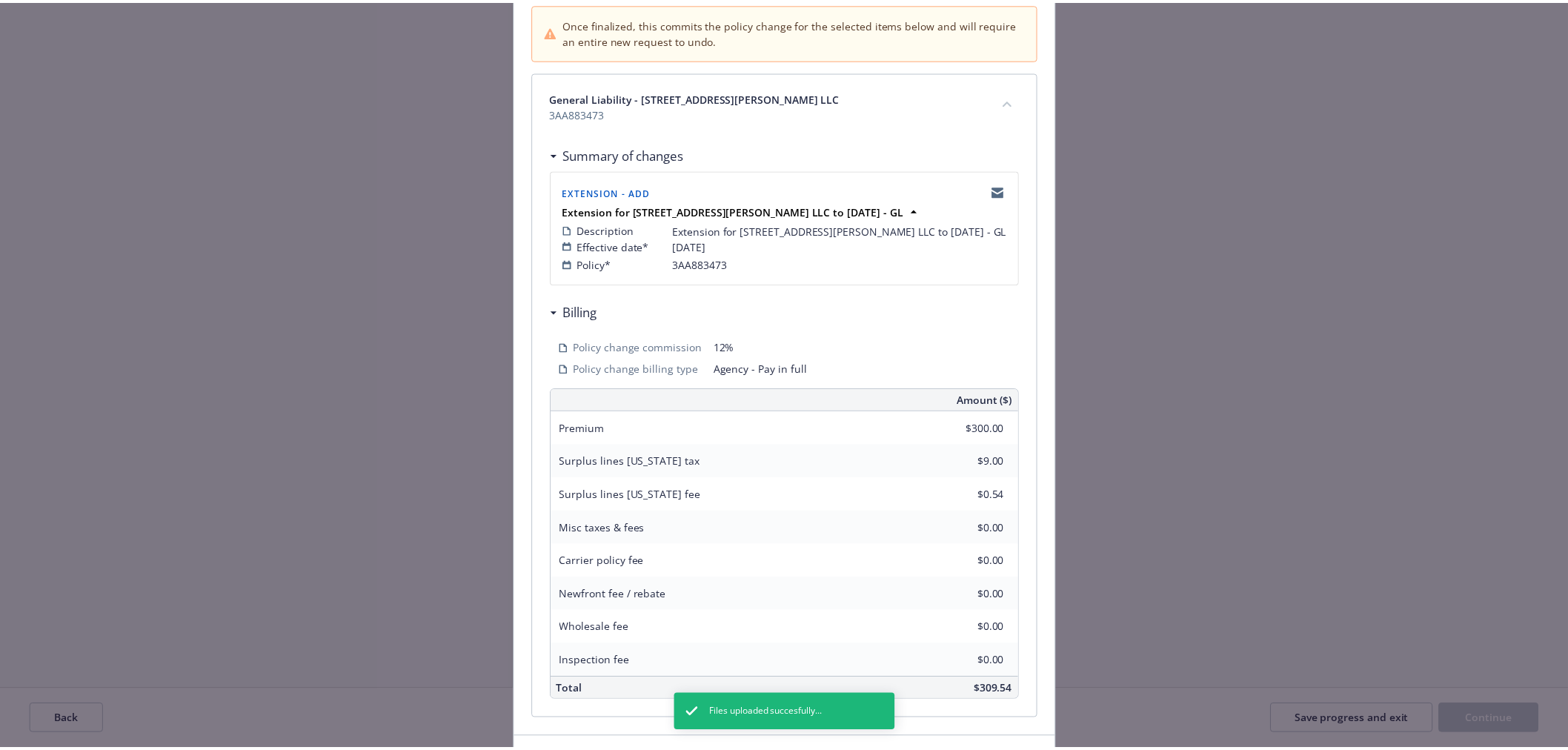
scroll to position [253, 0]
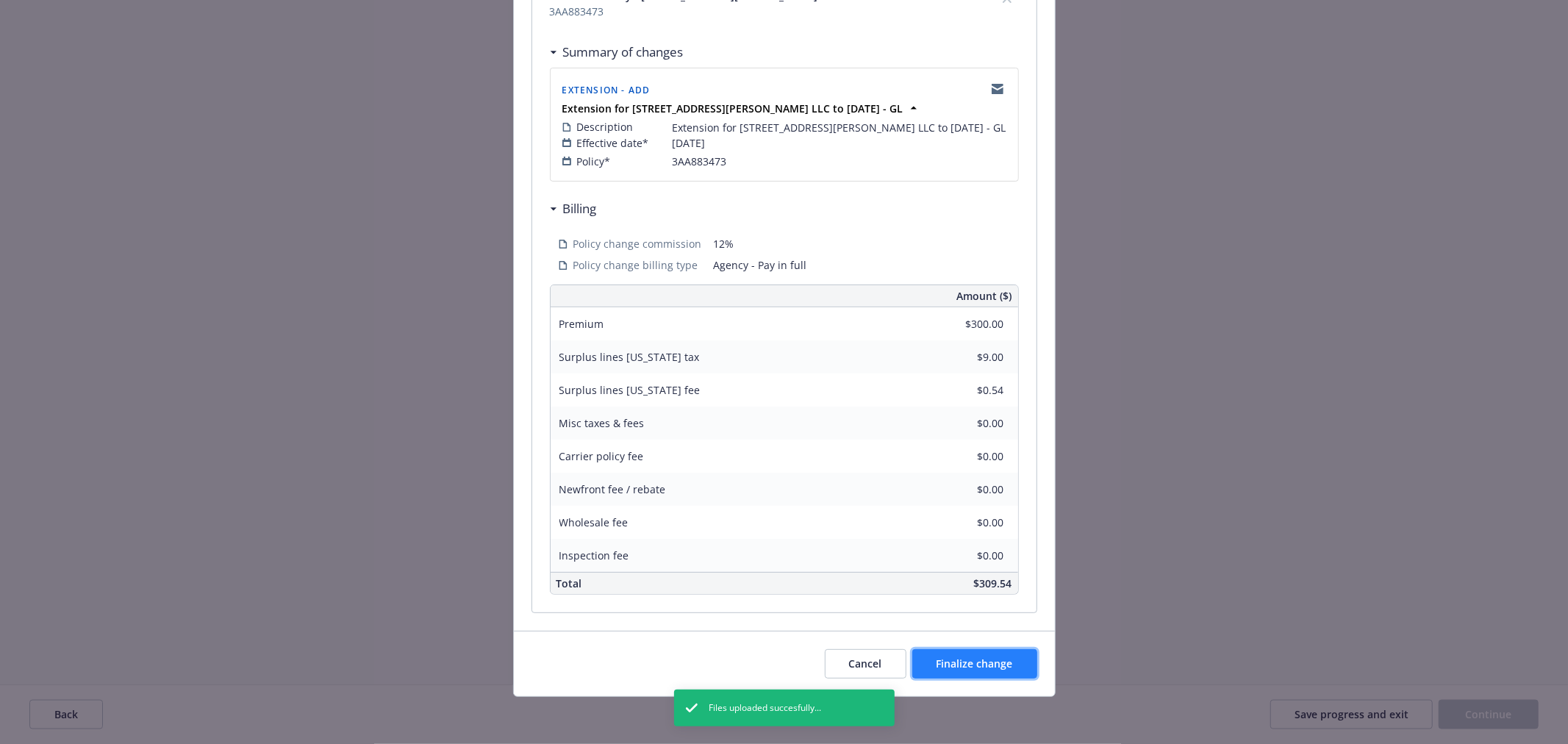
click at [995, 671] on button "Finalize change" at bounding box center [975, 664] width 125 height 30
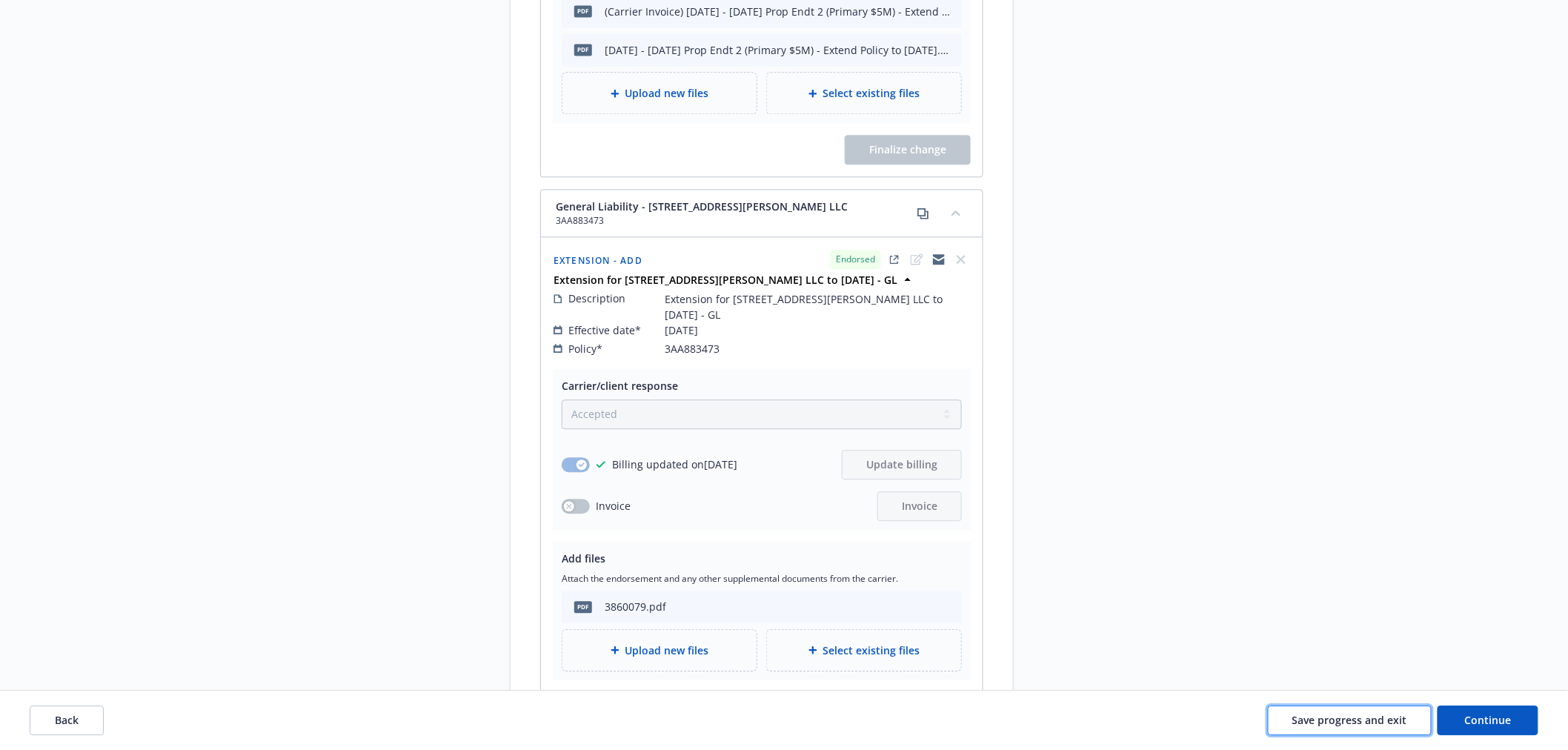
click at [1381, 731] on button "Save progress and exit" at bounding box center [1350, 720] width 164 height 30
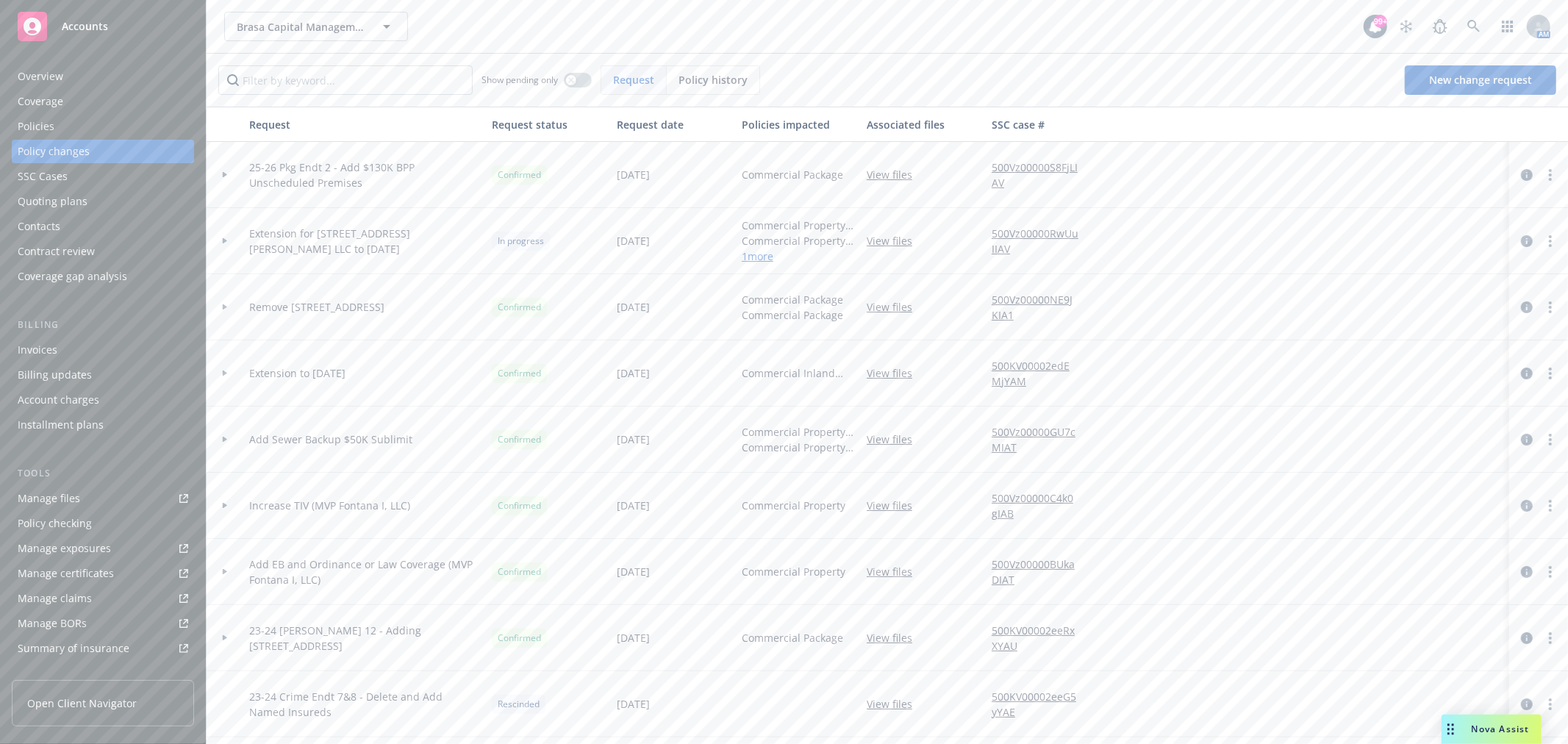
click at [104, 357] on div "Invoices" at bounding box center [103, 350] width 170 height 23
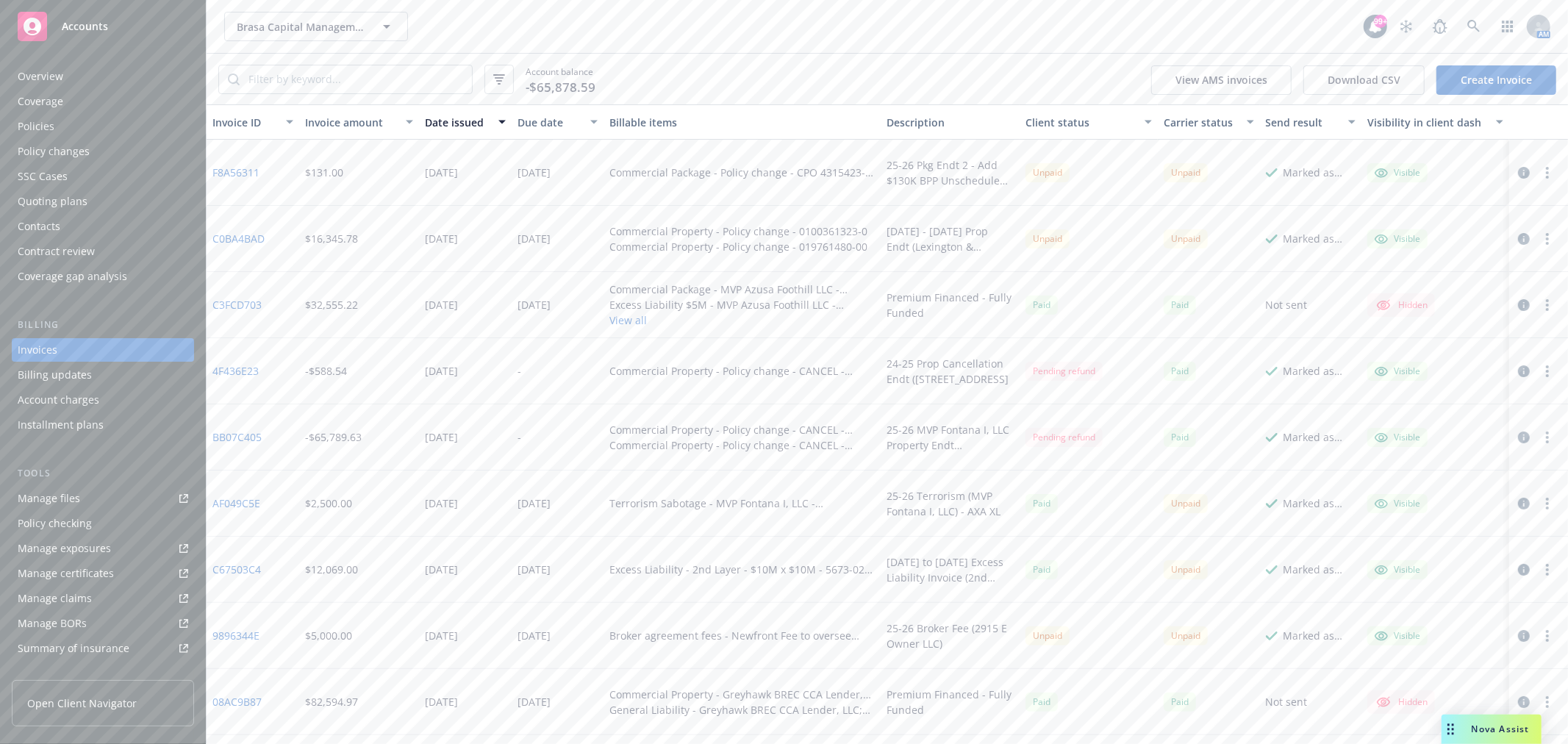
click at [259, 239] on link "C0BA4BAD" at bounding box center [238, 239] width 52 height 16
click at [1483, 80] on link "Create Invoice" at bounding box center [1495, 80] width 119 height 30
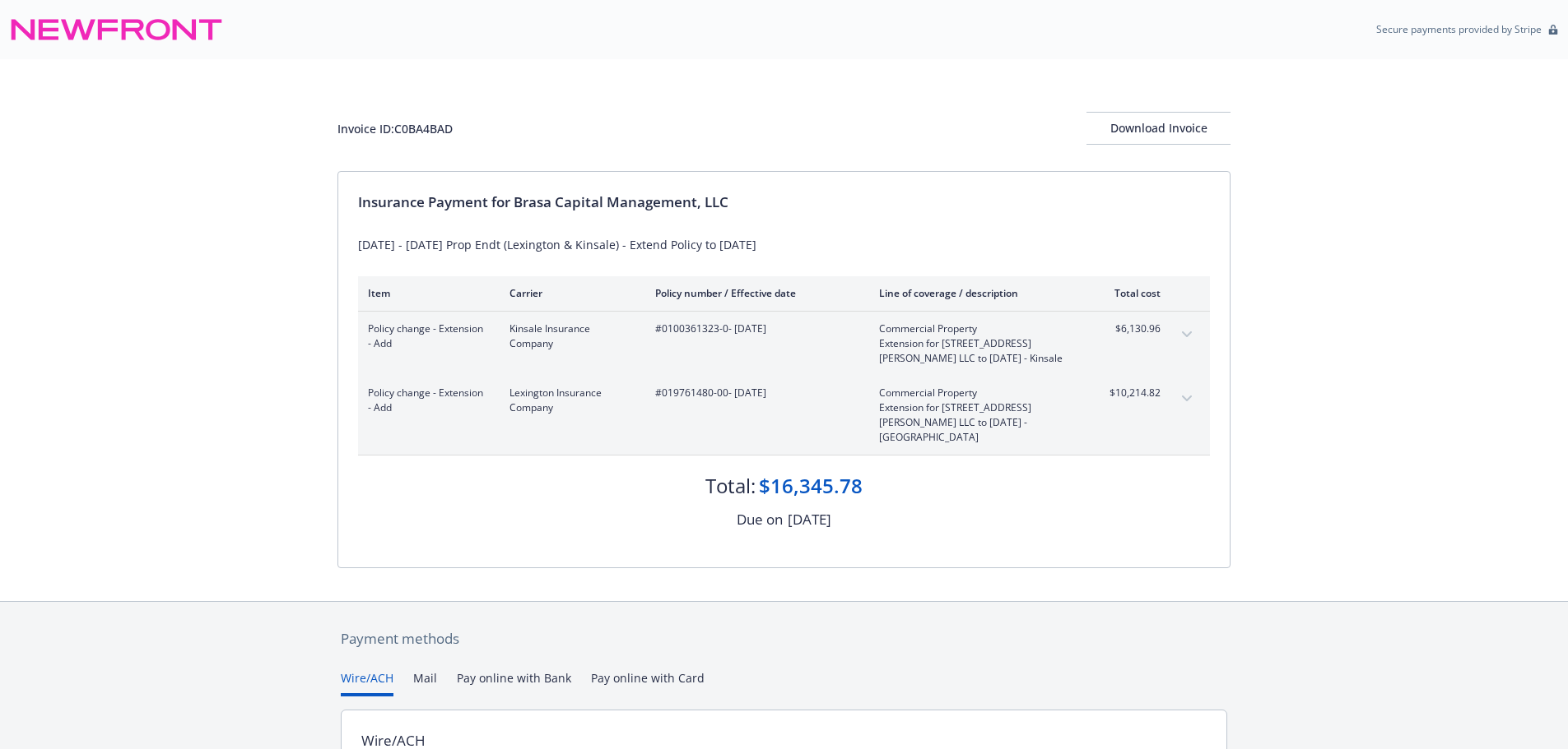
drag, startPoint x: 354, startPoint y: 243, endPoint x: 763, endPoint y: 251, distance: 409.1
click at [763, 251] on div "Insurance Payment for Brasa Capital Management, LLC 3.31.25 - 11.1.25 Prop Endt…" at bounding box center [784, 370] width 891 height 396
copy div "[DATE] - [DATE] Prop Endt (Lexington & Kinsale) - Extend Policy to [DATE]"
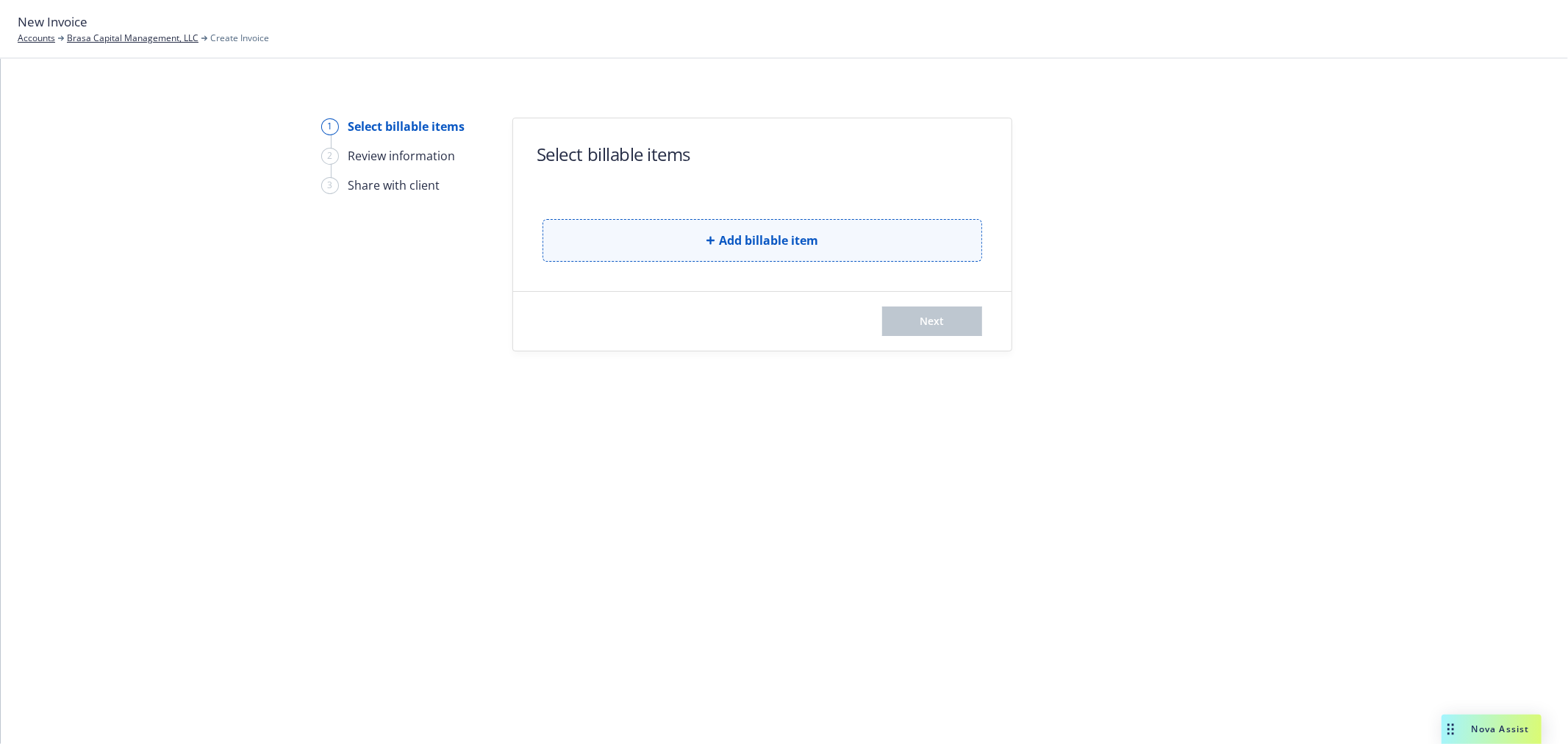
click at [714, 243] on icon "button" at bounding box center [711, 240] width 9 height 9
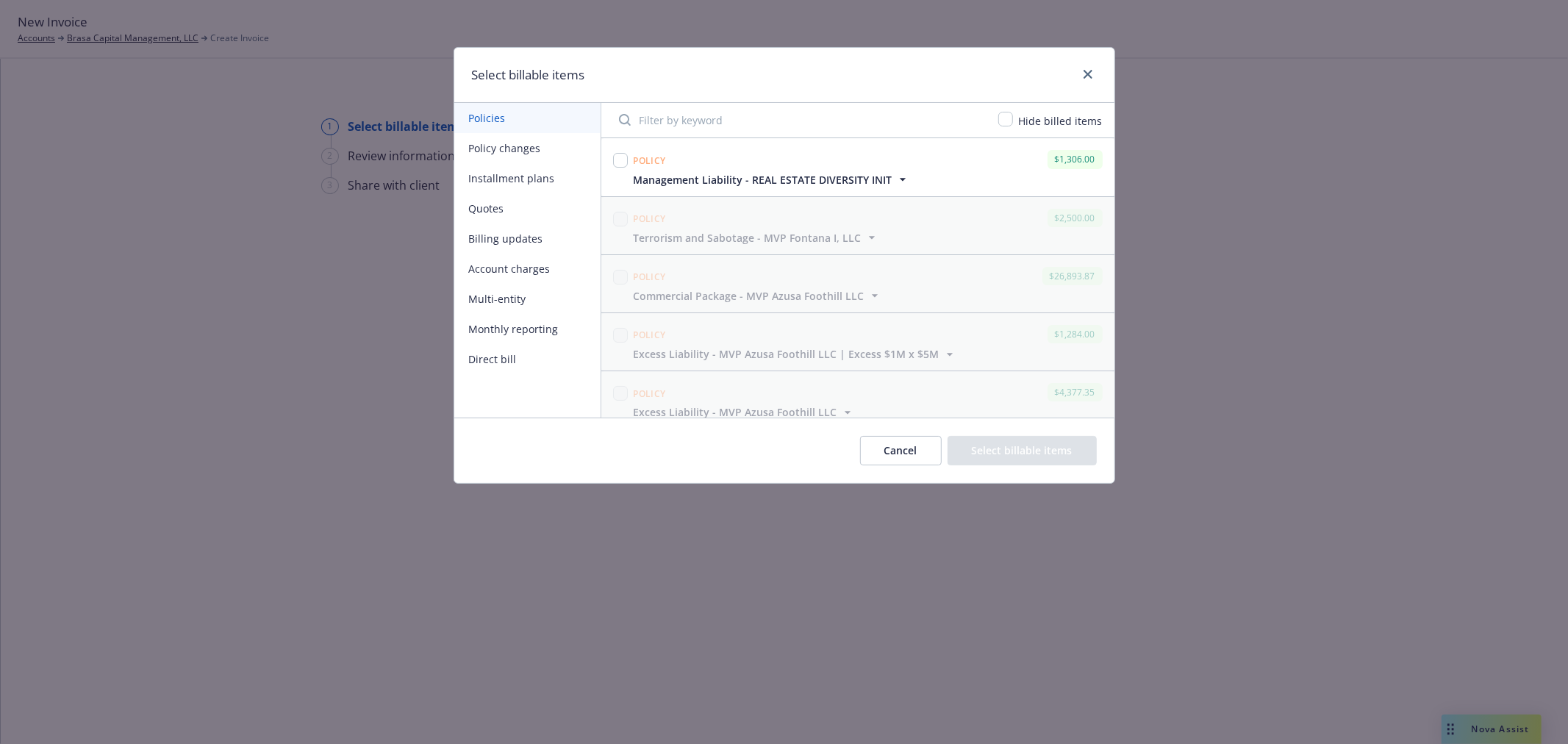
click at [536, 155] on button "Policy changes" at bounding box center [527, 148] width 146 height 30
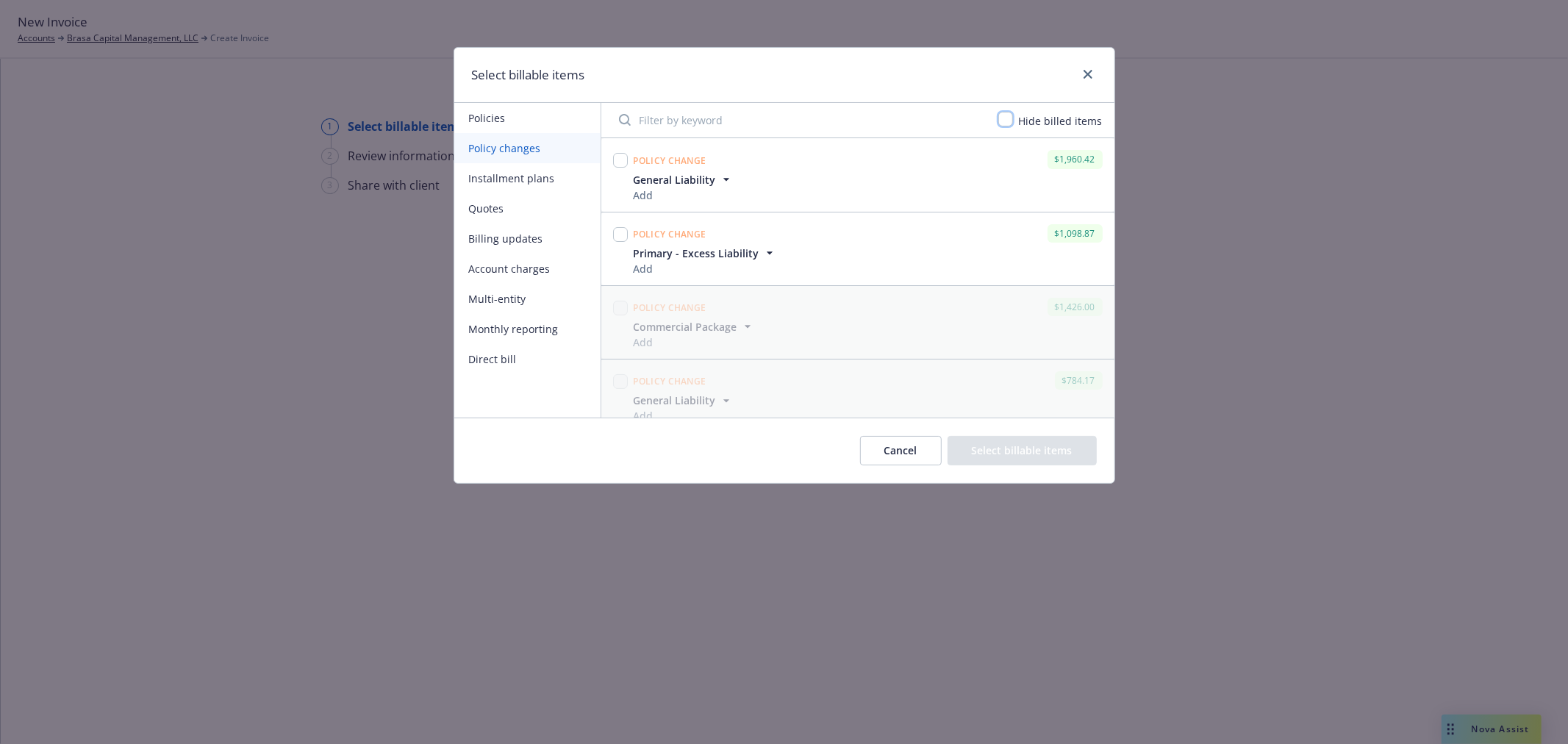
click at [1011, 122] on input "checkbox" at bounding box center [1005, 119] width 15 height 15
checkbox input "true"
click at [619, 307] on input "checkbox" at bounding box center [620, 308] width 15 height 15
checkbox input "true"
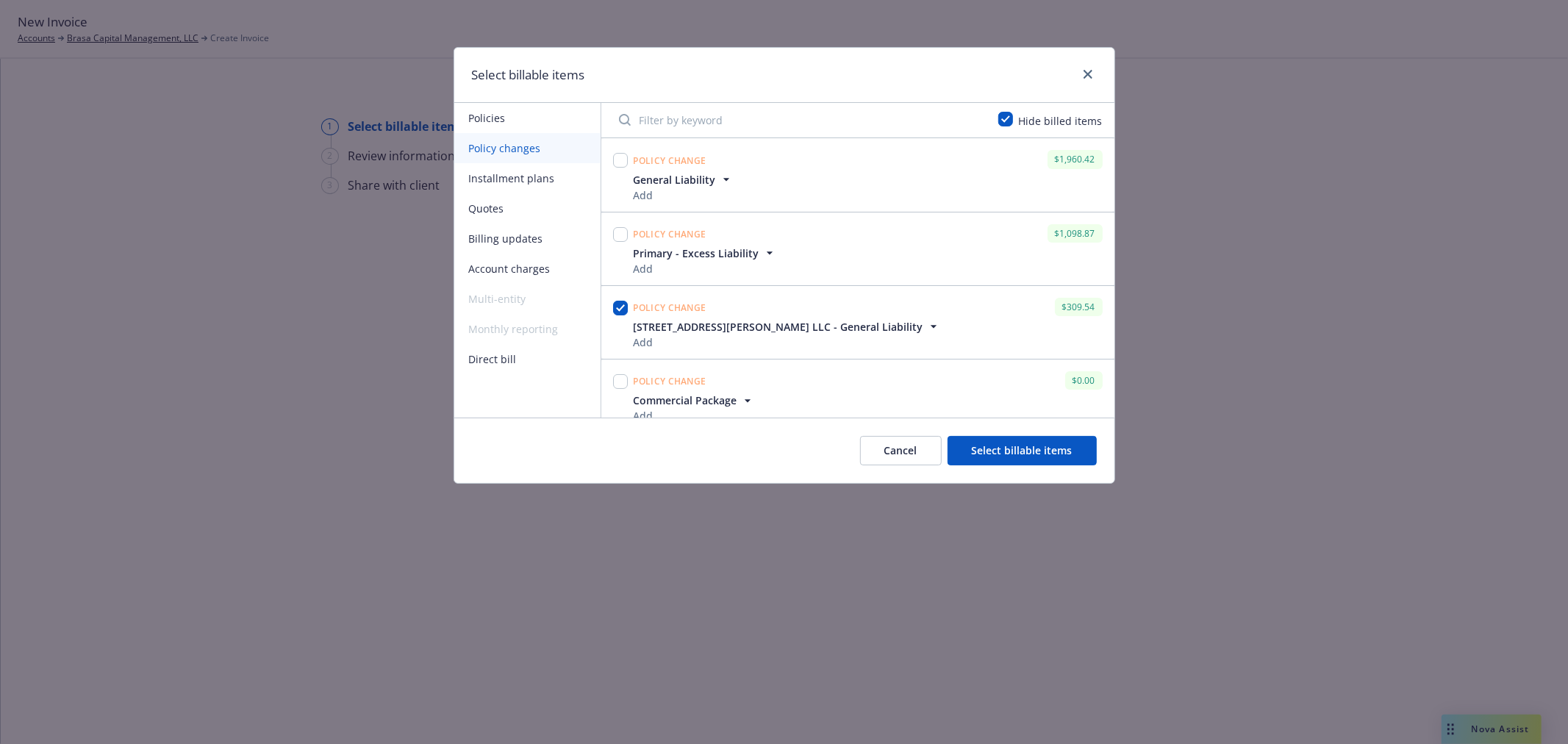
click at [1021, 454] on button "Select billable items" at bounding box center [1021, 450] width 149 height 30
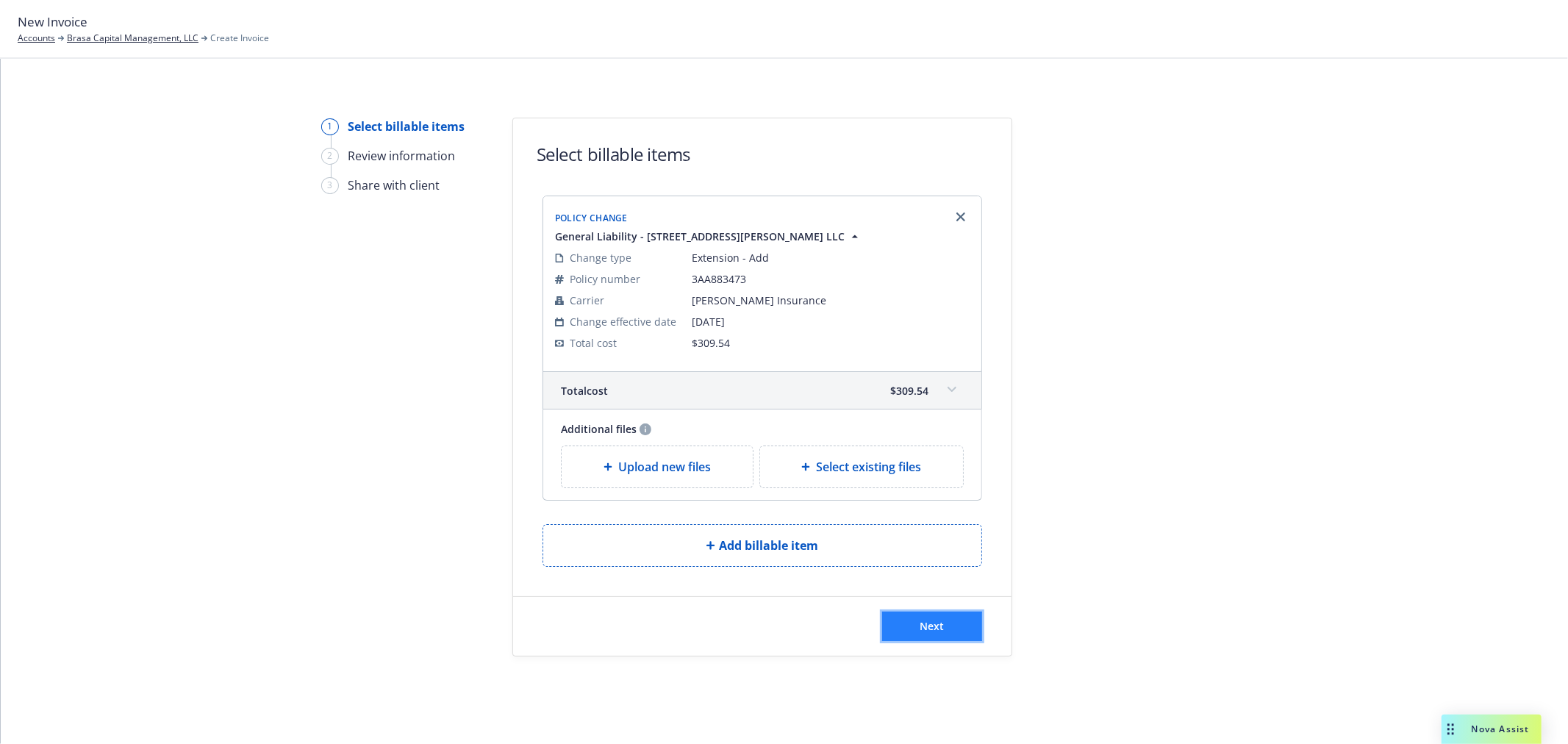
click at [910, 628] on button "Next" at bounding box center [932, 626] width 100 height 30
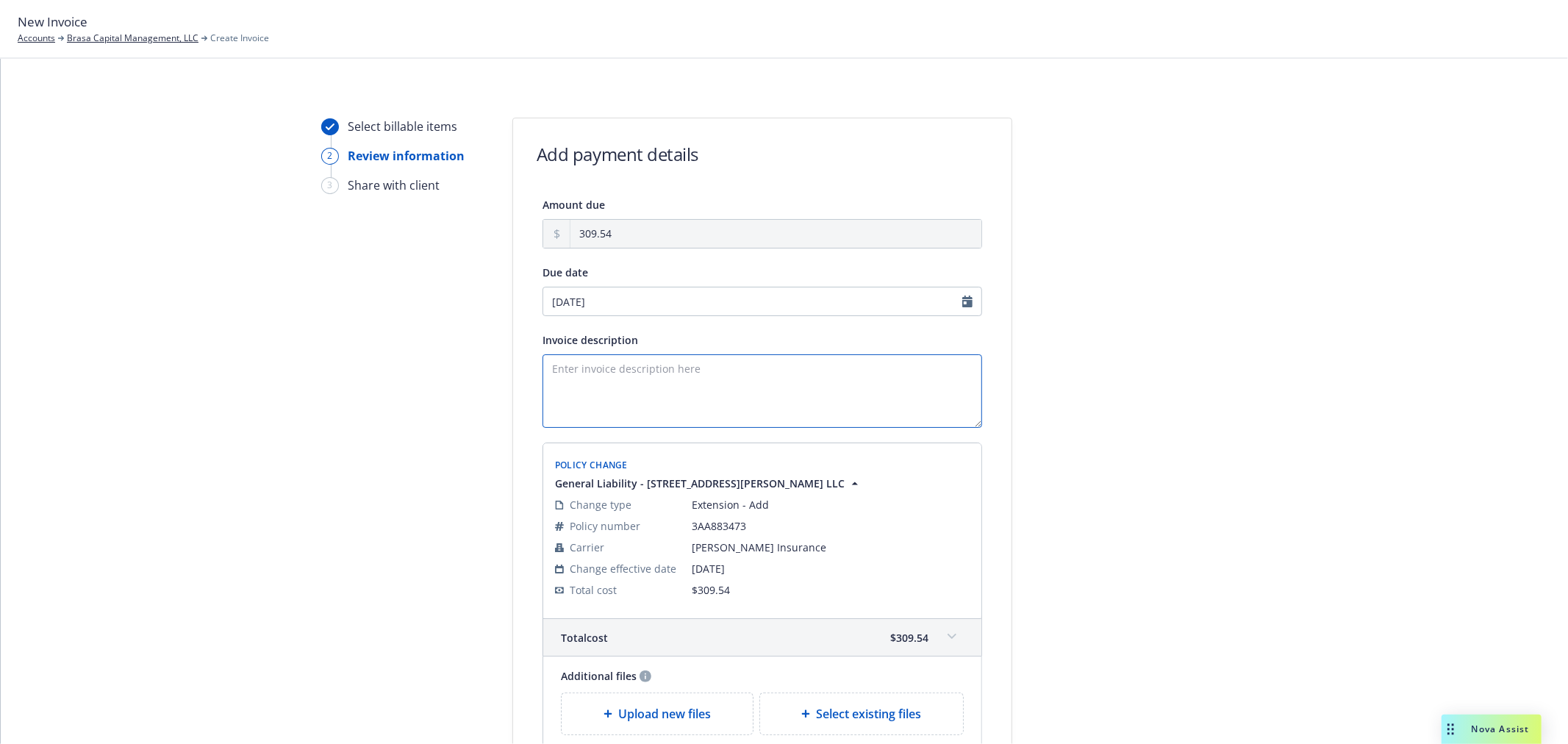
click at [611, 386] on textarea "Invoice description" at bounding box center [762, 391] width 440 height 73
paste textarea "3.31.25 - 11.1.25 Prop Endt (Lexington & Kinsale) - Extend Policy to 11.1.25"
click at [640, 370] on textarea "3.31.25 - 11.1.25 Prop Endt (Lexington & Kinsale) - Extend Policy to 11.1.25" at bounding box center [762, 391] width 440 height 73
drag, startPoint x: 672, startPoint y: 369, endPoint x: 763, endPoint y: 371, distance: 91.0
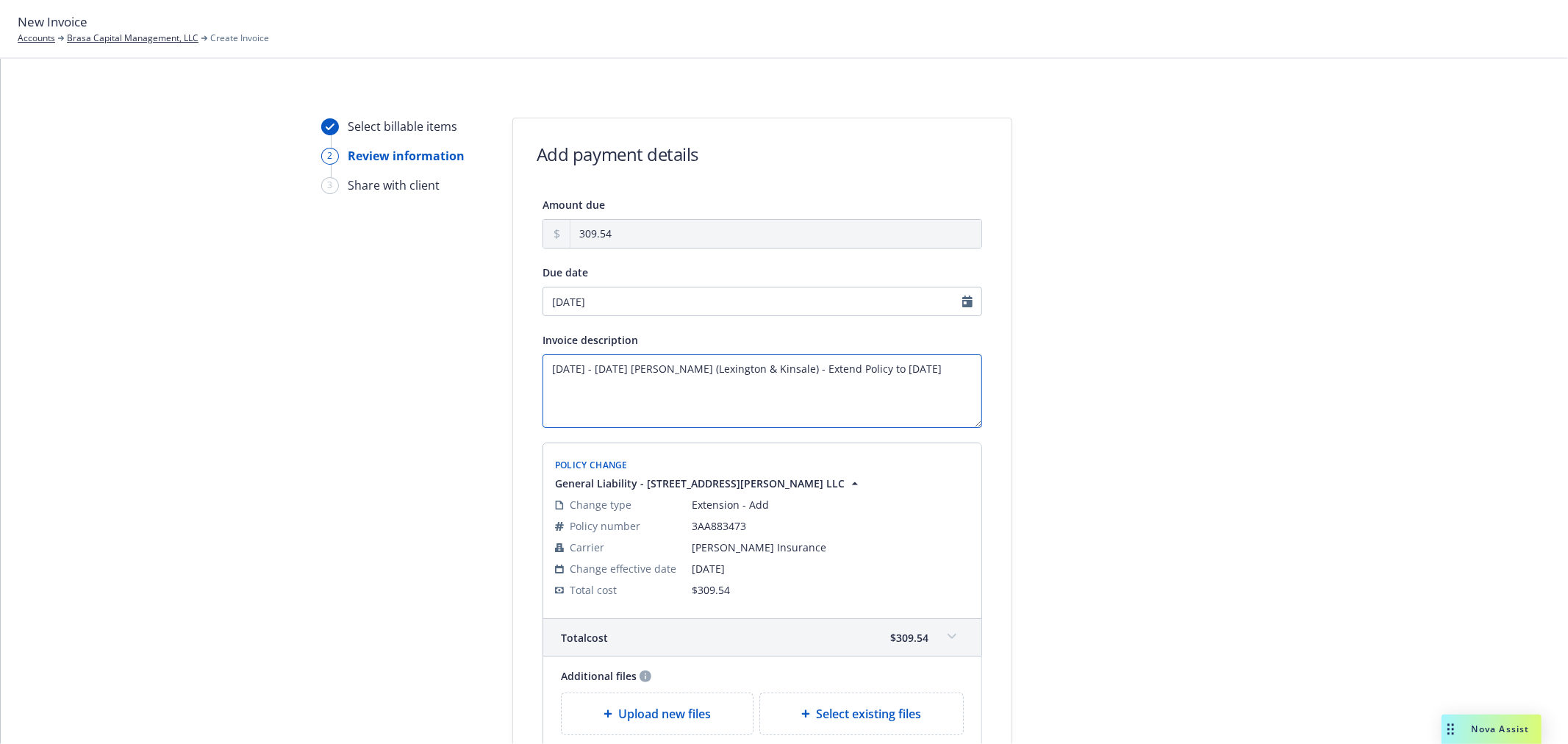
click at [763, 371] on textarea "3.31.25 - 11.1.25 GL Endt (Lexington & Kinsale) - Extend Policy to 11.1.25" at bounding box center [762, 391] width 440 height 73
type textarea "3.31.25 - 11.1.25 GL Endt (Markel) - Extend Policy to 11.1.25"
click at [694, 368] on textarea "3.31.25 - 11.1.25 GL Endt (Markel) - Extend Policy to 11.1.25" at bounding box center [762, 391] width 440 height 73
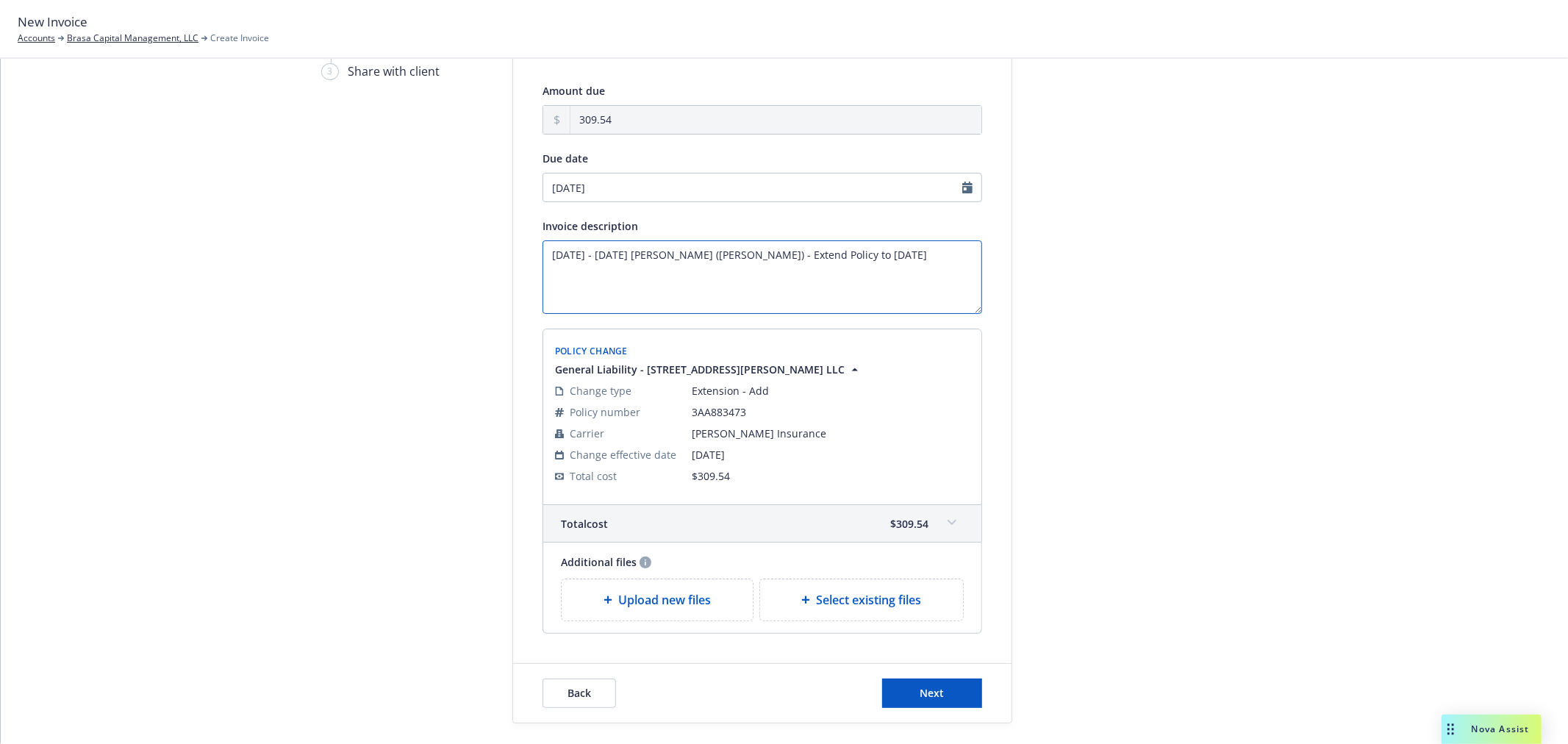
scroll to position [188, 0]
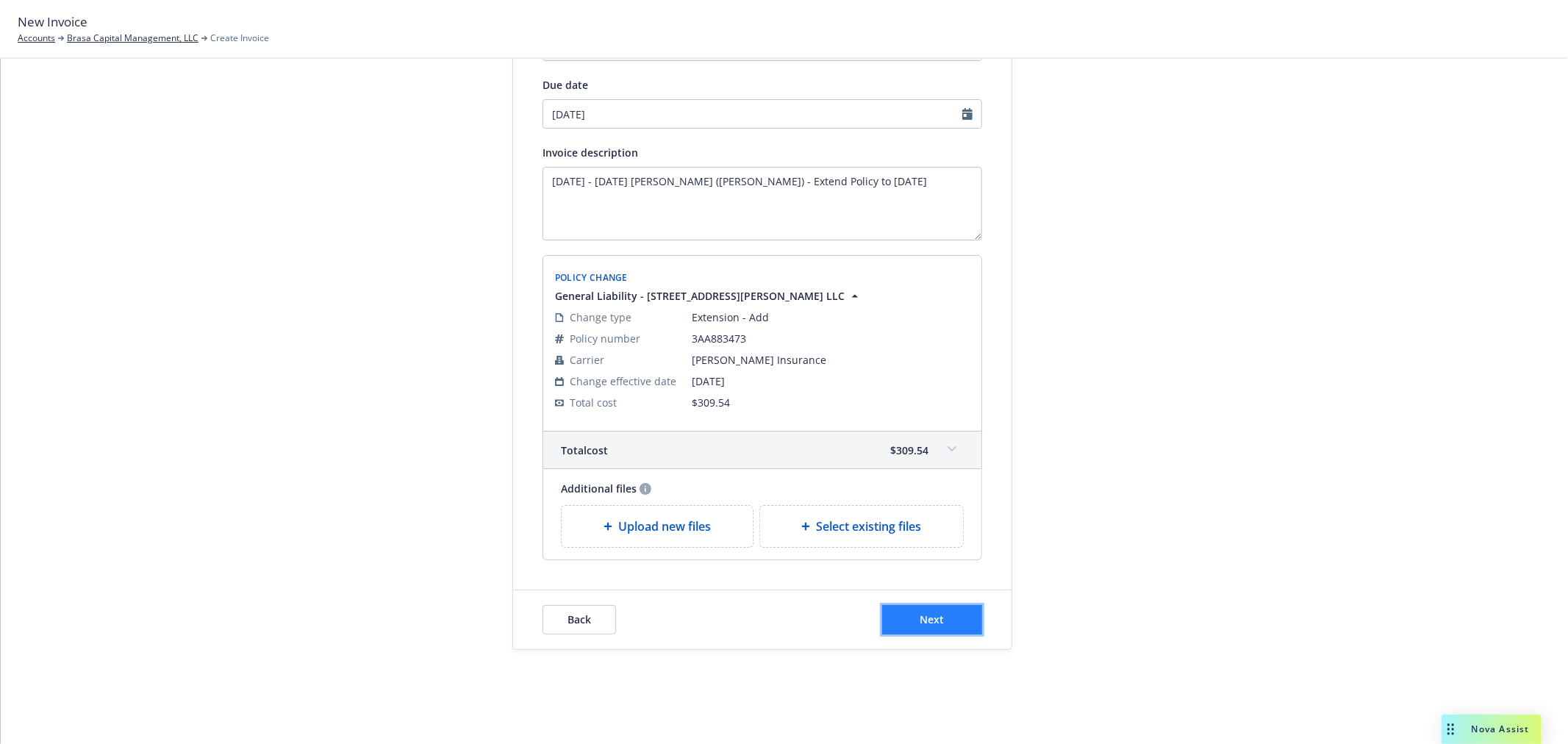
click at [949, 621] on button "Next" at bounding box center [932, 620] width 100 height 30
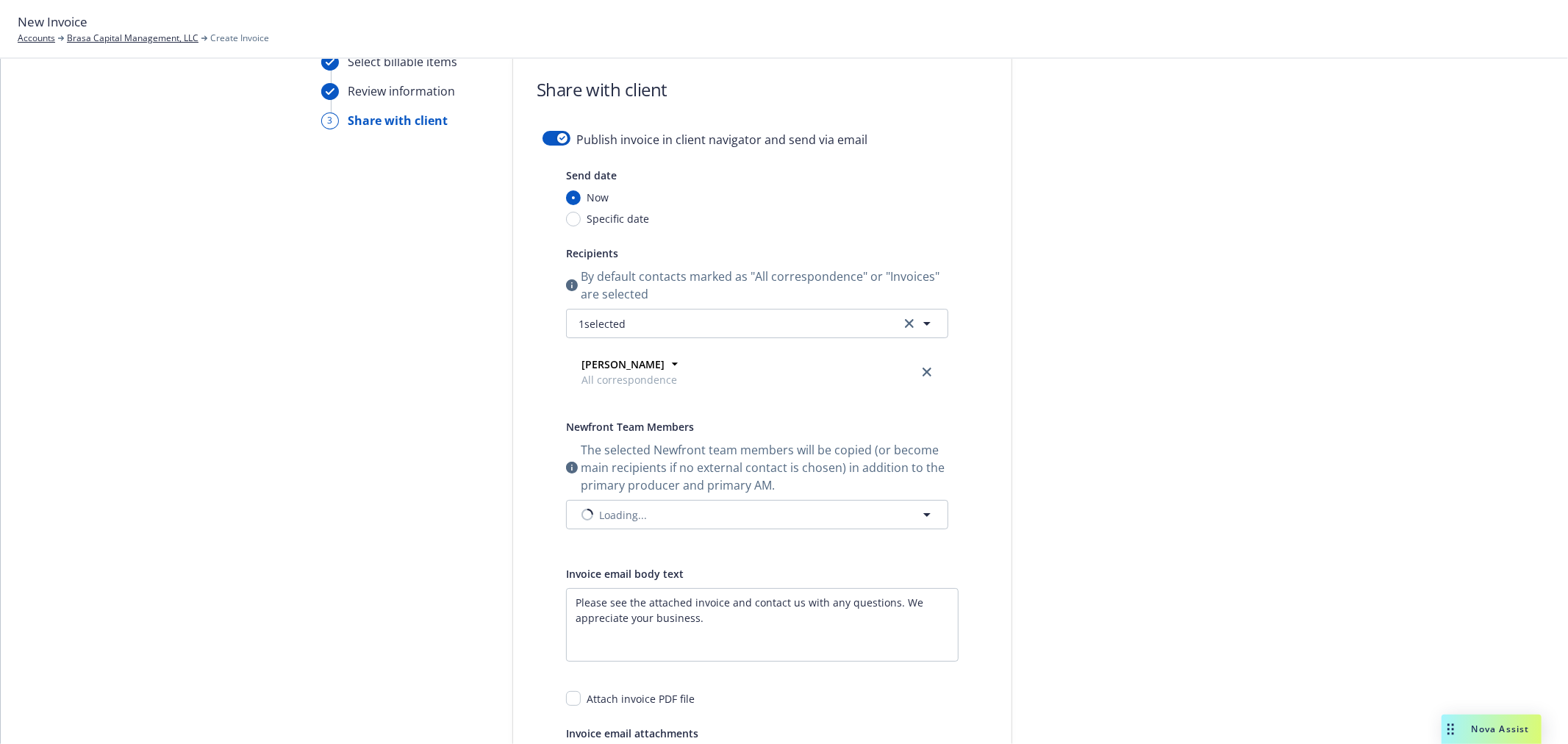
scroll to position [0, 0]
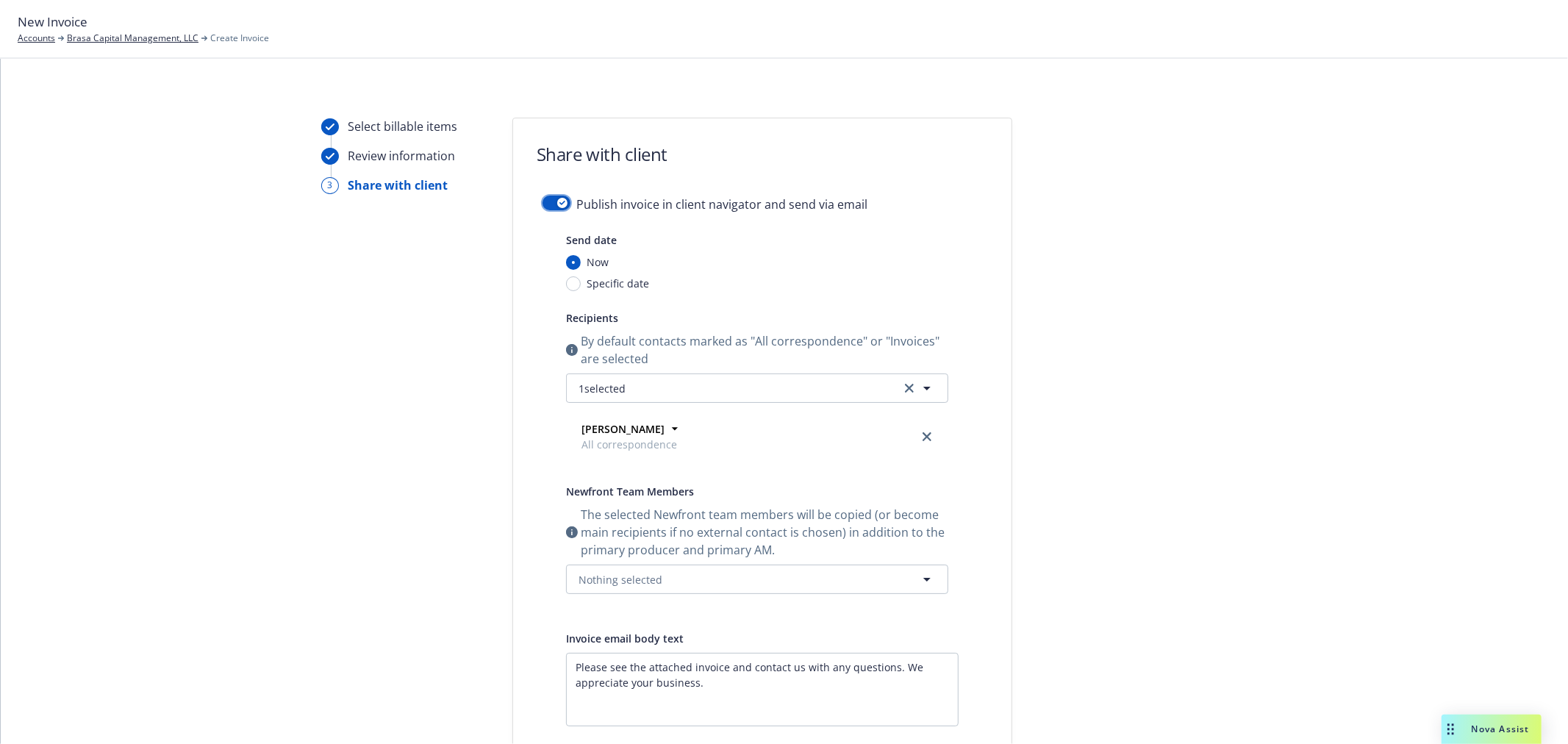
click at [557, 203] on div "button" at bounding box center [561, 202] width 10 height 10
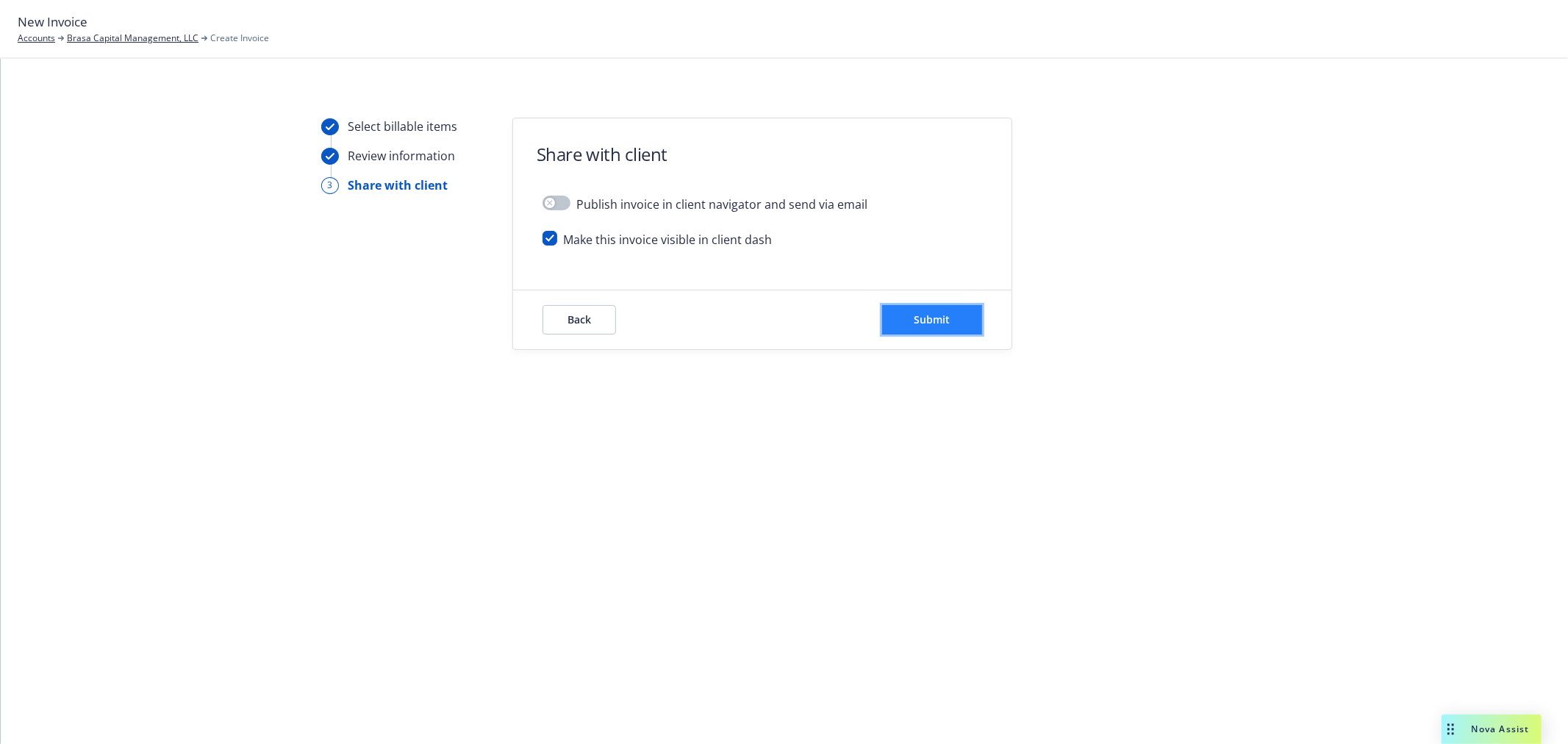
click at [950, 325] on button "Submit" at bounding box center [932, 320] width 100 height 30
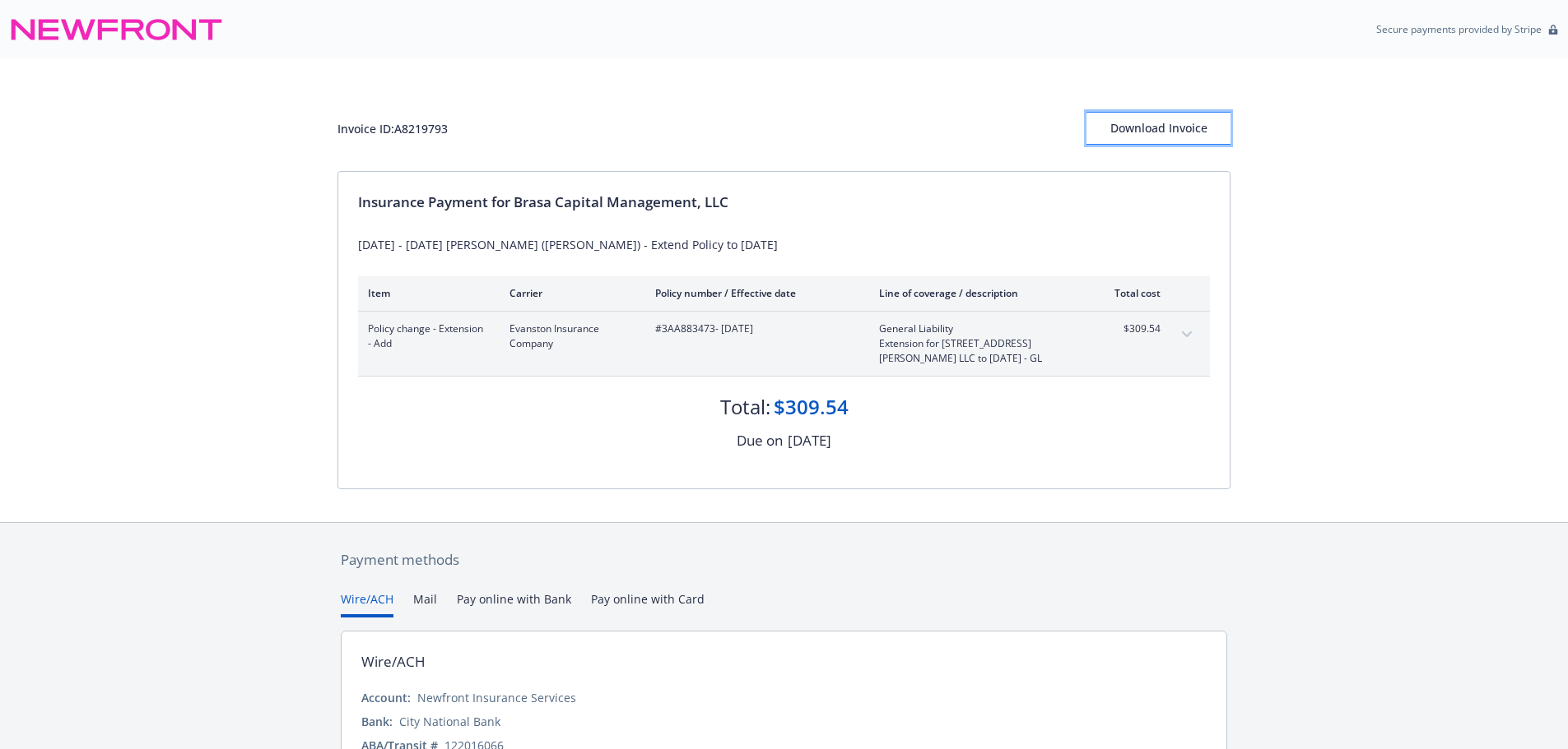
click at [1188, 135] on div "Download Invoice" at bounding box center [1158, 128] width 144 height 31
click at [433, 126] on div "Invoice ID: A8219793" at bounding box center [393, 128] width 110 height 17
copy div "A8219793"
